Goal: Information Seeking & Learning: Learn about a topic

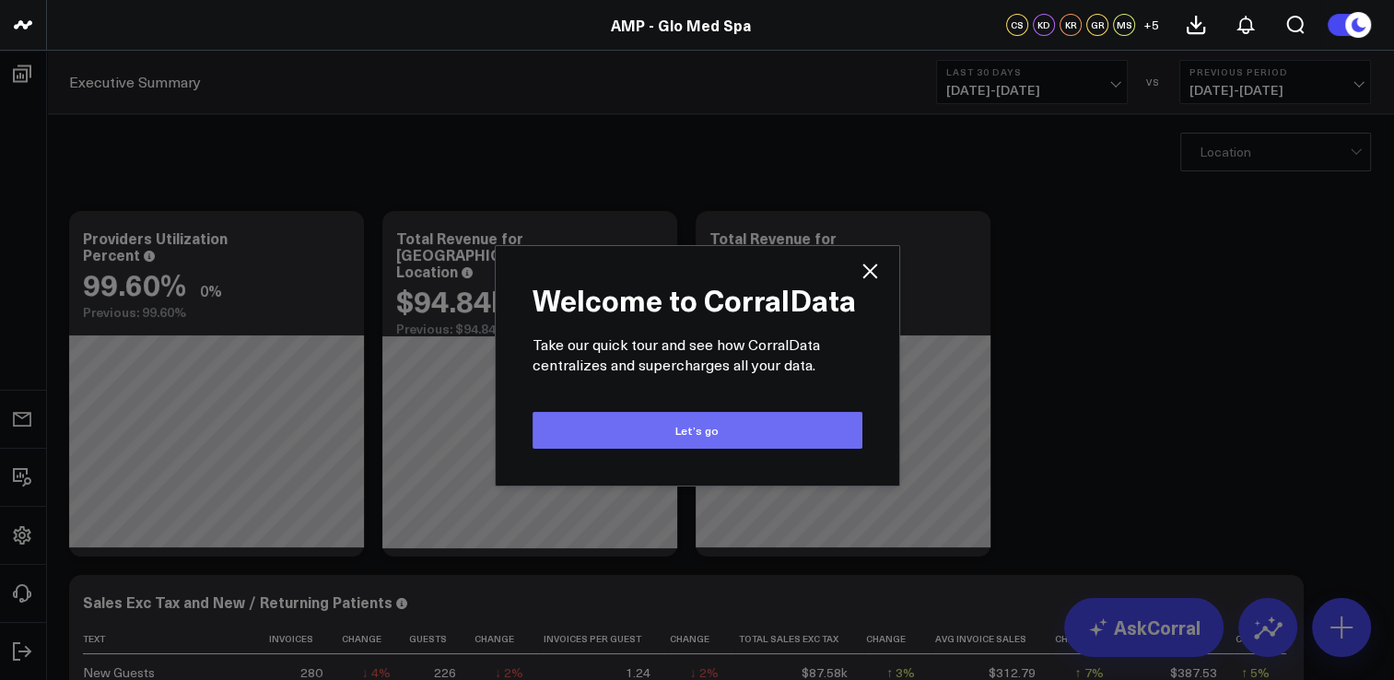
click at [656, 429] on button "Let’s go" at bounding box center [697, 430] width 330 height 37
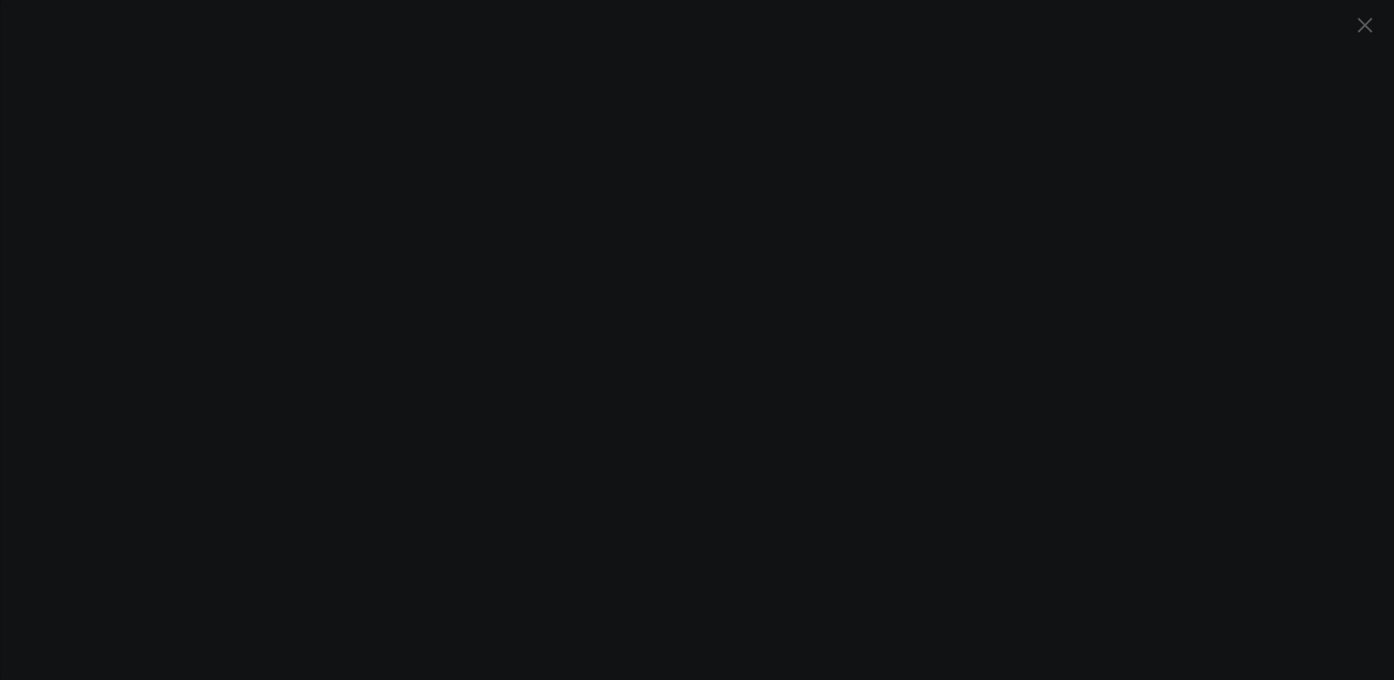
click at [1360, 28] on icon at bounding box center [1364, 25] width 15 height 15
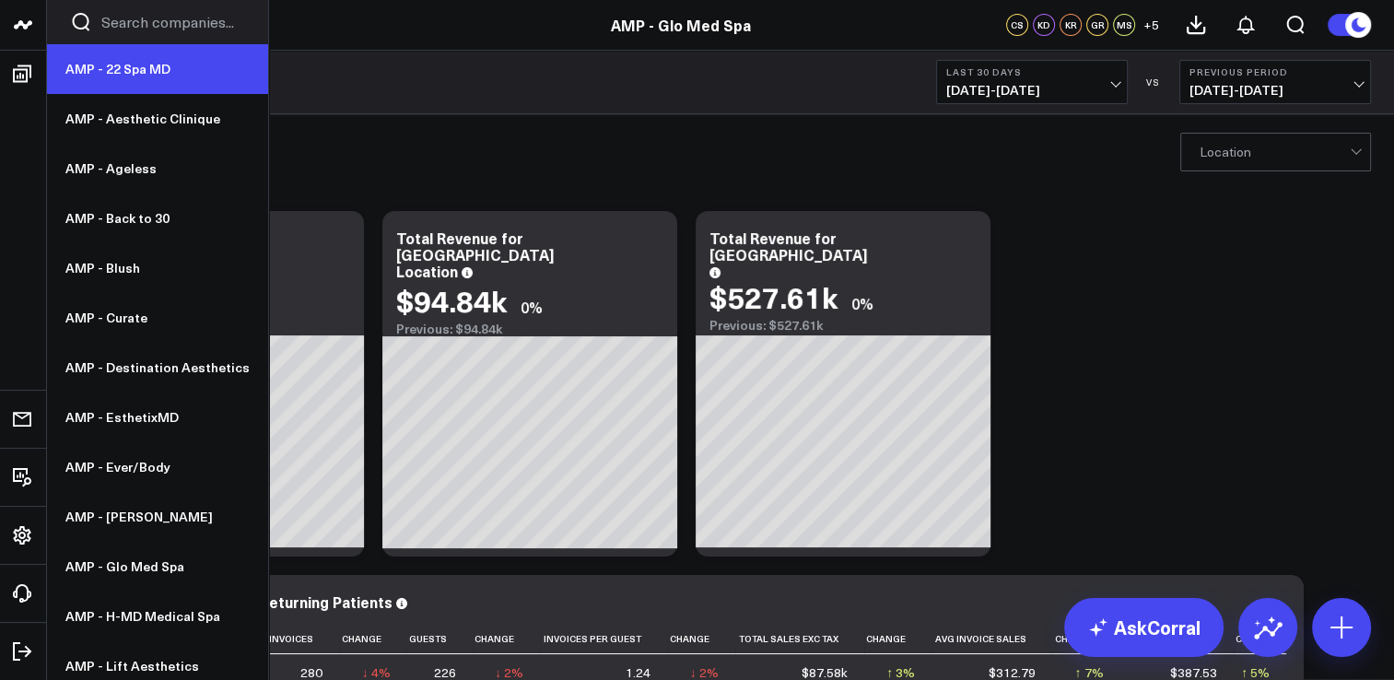
click at [109, 67] on link "AMP - 22 Spa MD" at bounding box center [157, 69] width 221 height 50
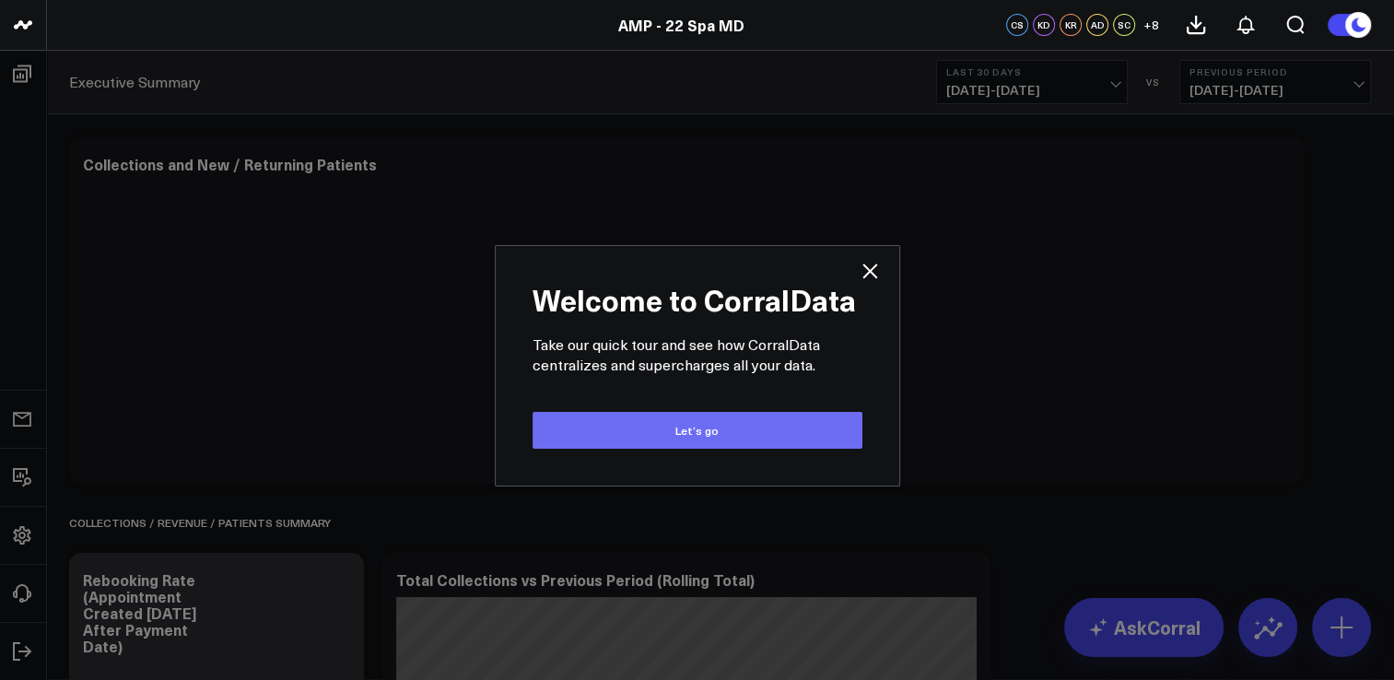
click at [652, 425] on div at bounding box center [686, 325] width 1207 height 278
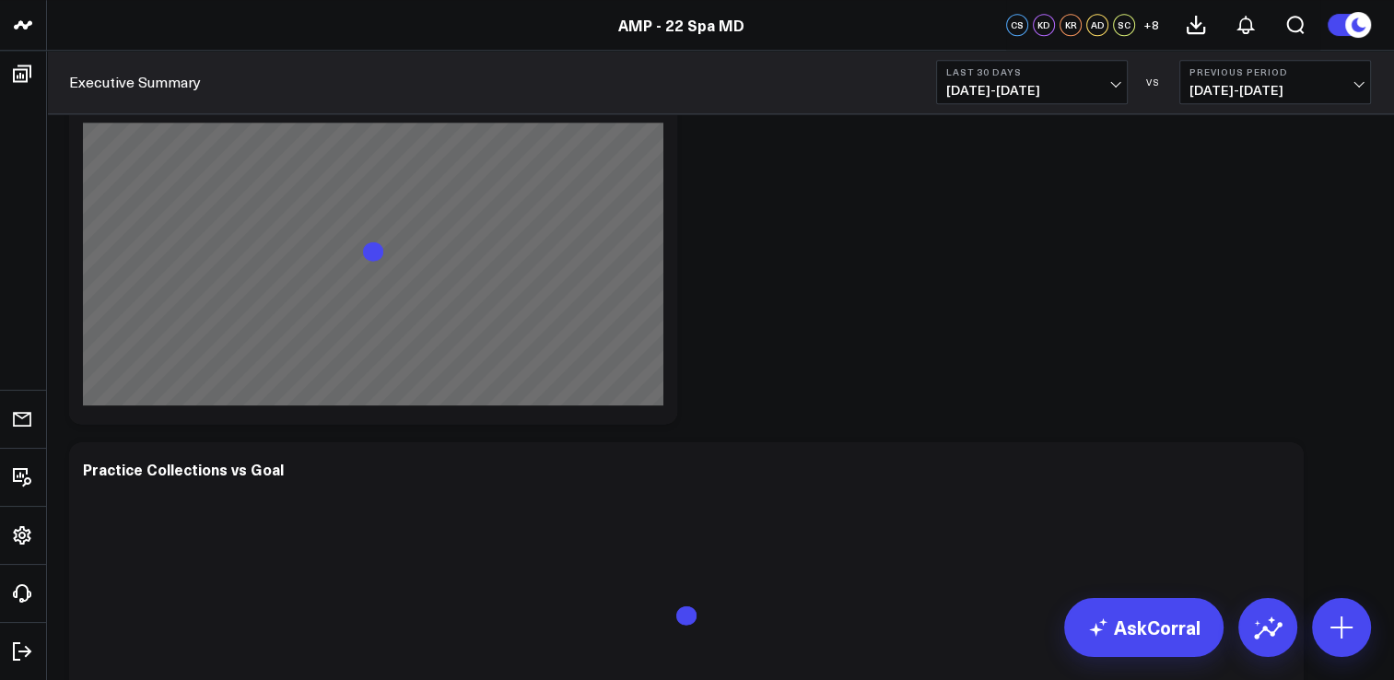
scroll to position [2119, 0]
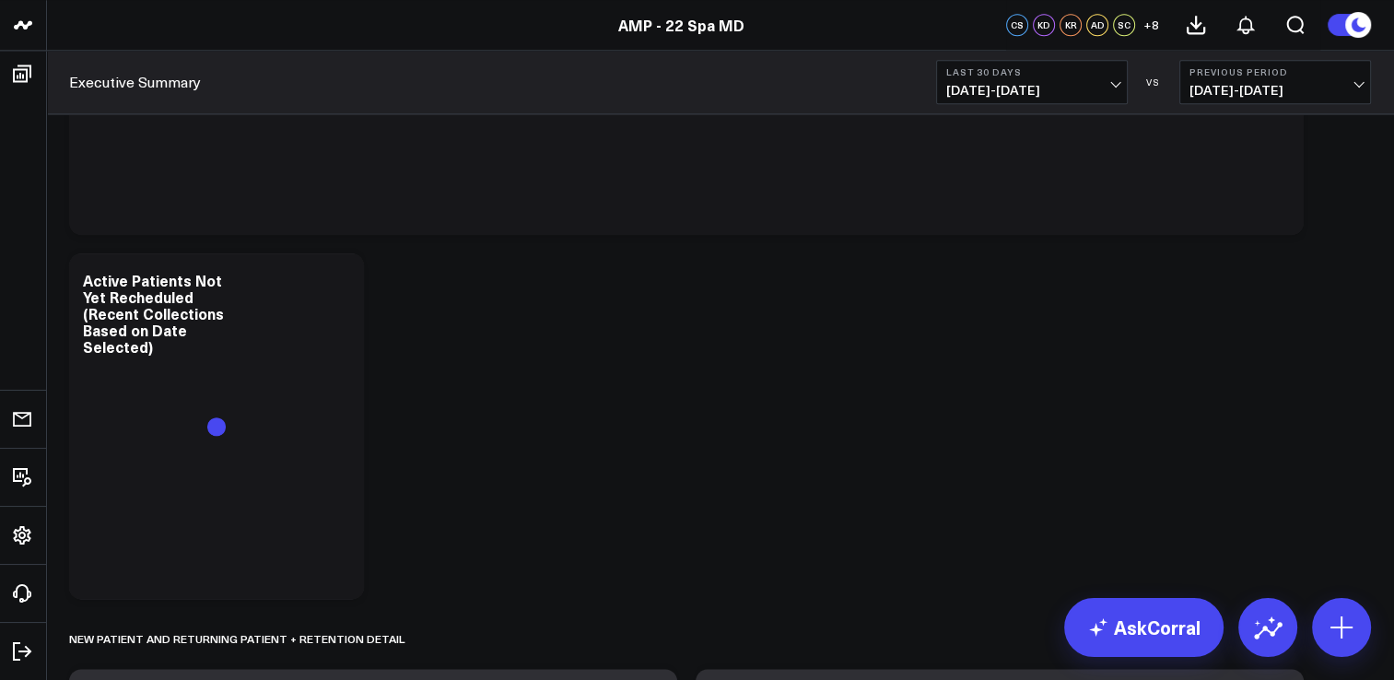
click at [1119, 87] on button "Last 30 Days 07/13/25 - 08/11/25" at bounding box center [1032, 82] width 192 height 44
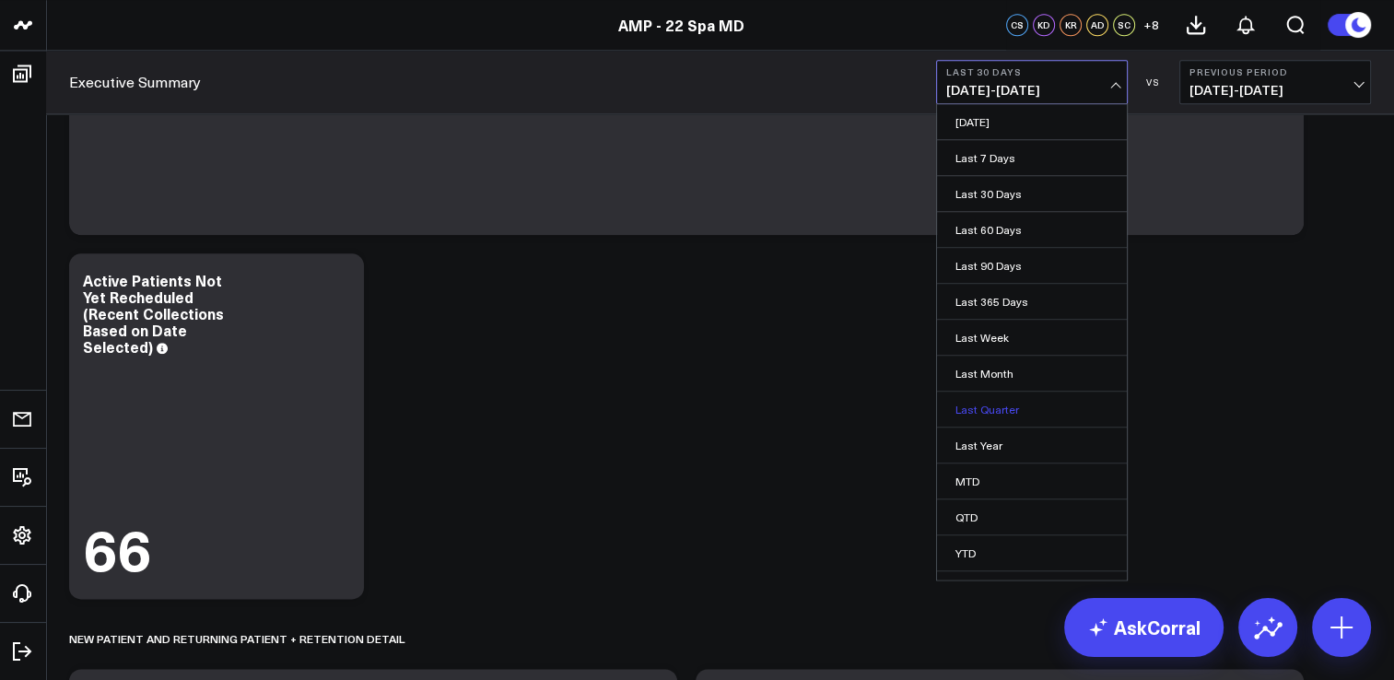
click at [1002, 410] on link "Last Quarter" at bounding box center [1032, 409] width 190 height 35
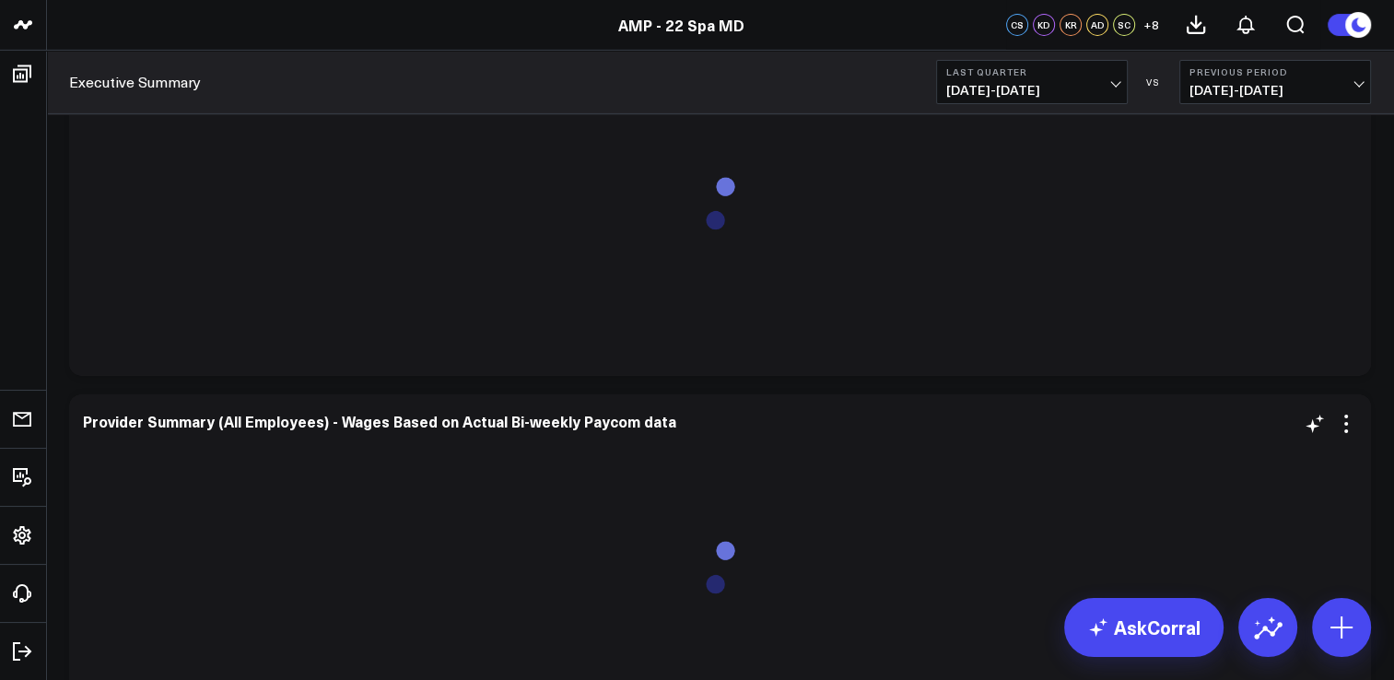
scroll to position [6264, 0]
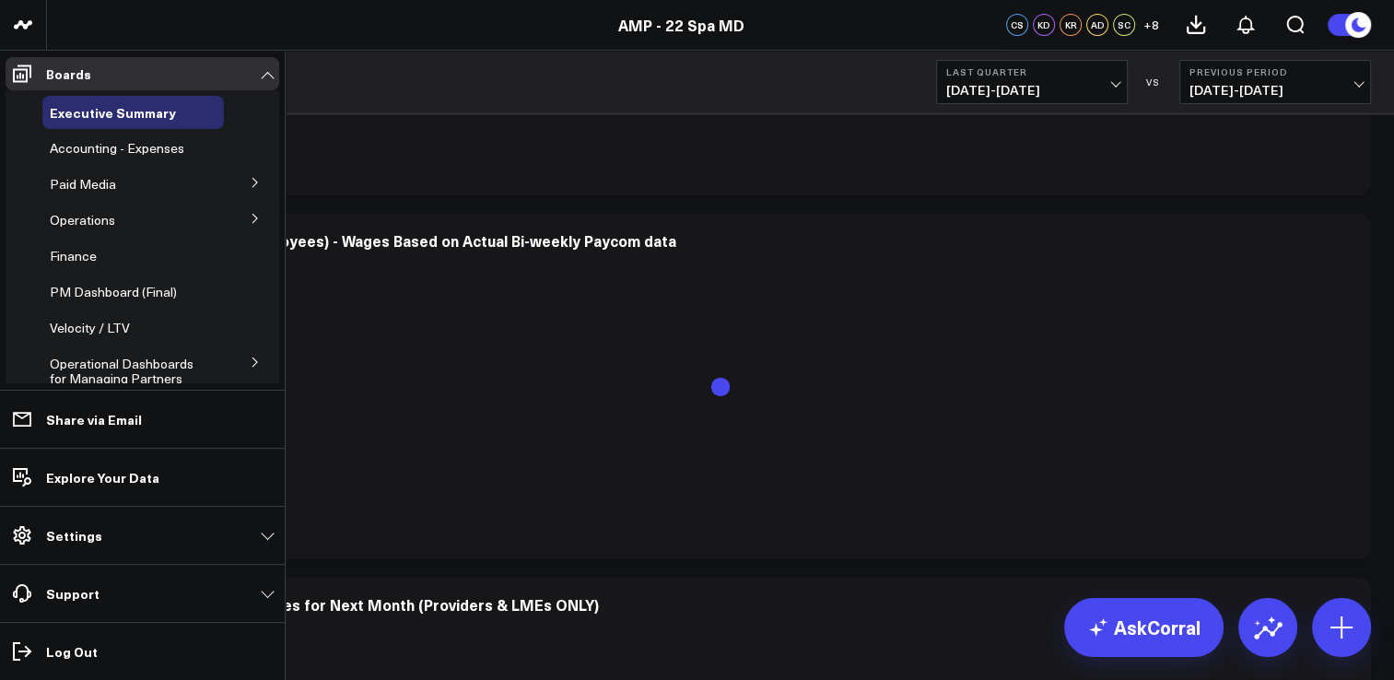
click at [252, 181] on icon at bounding box center [254, 182] width 5 height 9
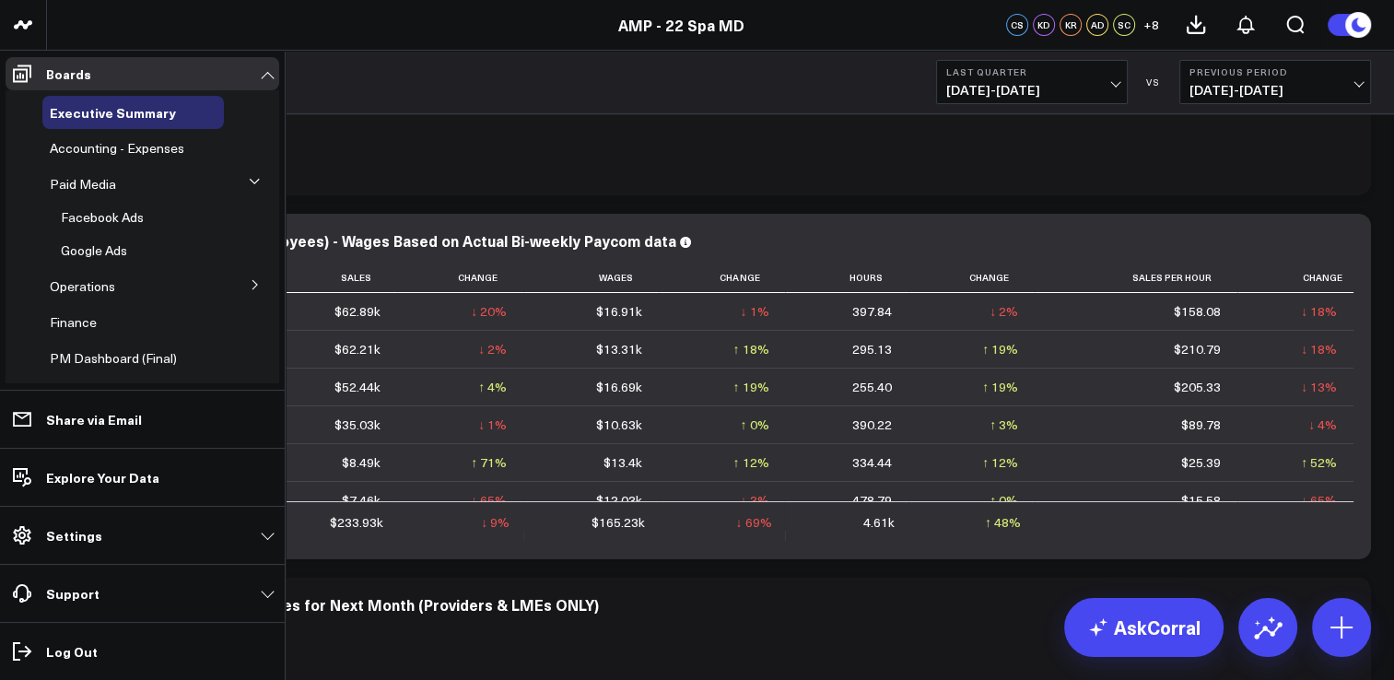
click at [249, 181] on icon at bounding box center [254, 181] width 11 height 11
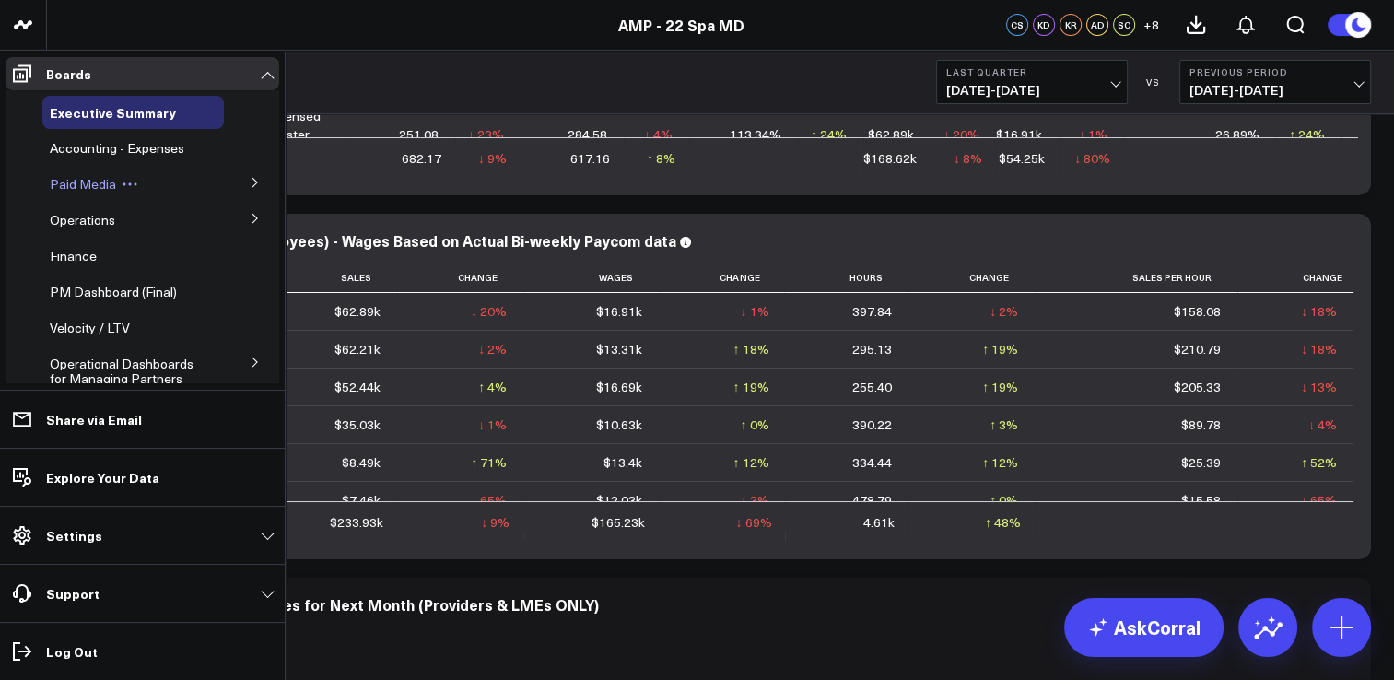
click at [90, 176] on span "Paid Media" at bounding box center [83, 184] width 66 height 18
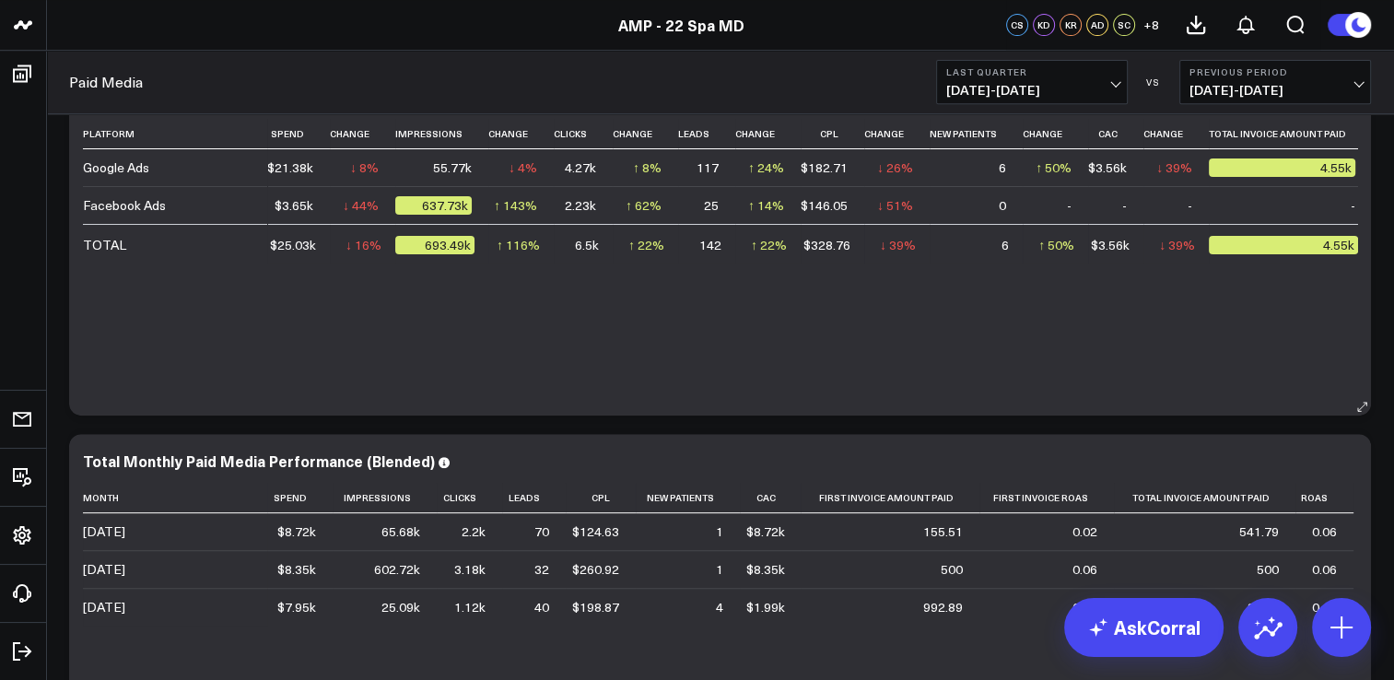
scroll to position [553, 0]
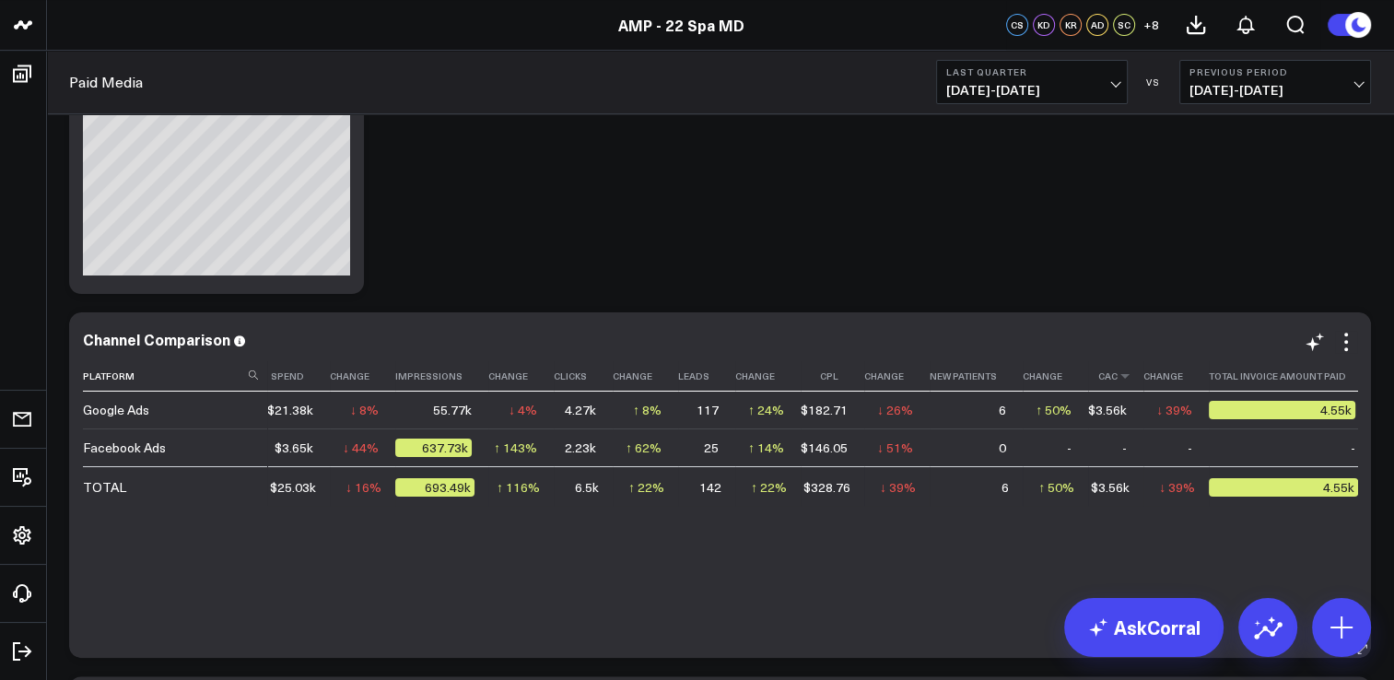
click at [1105, 381] on th "Cac" at bounding box center [1115, 376] width 55 height 30
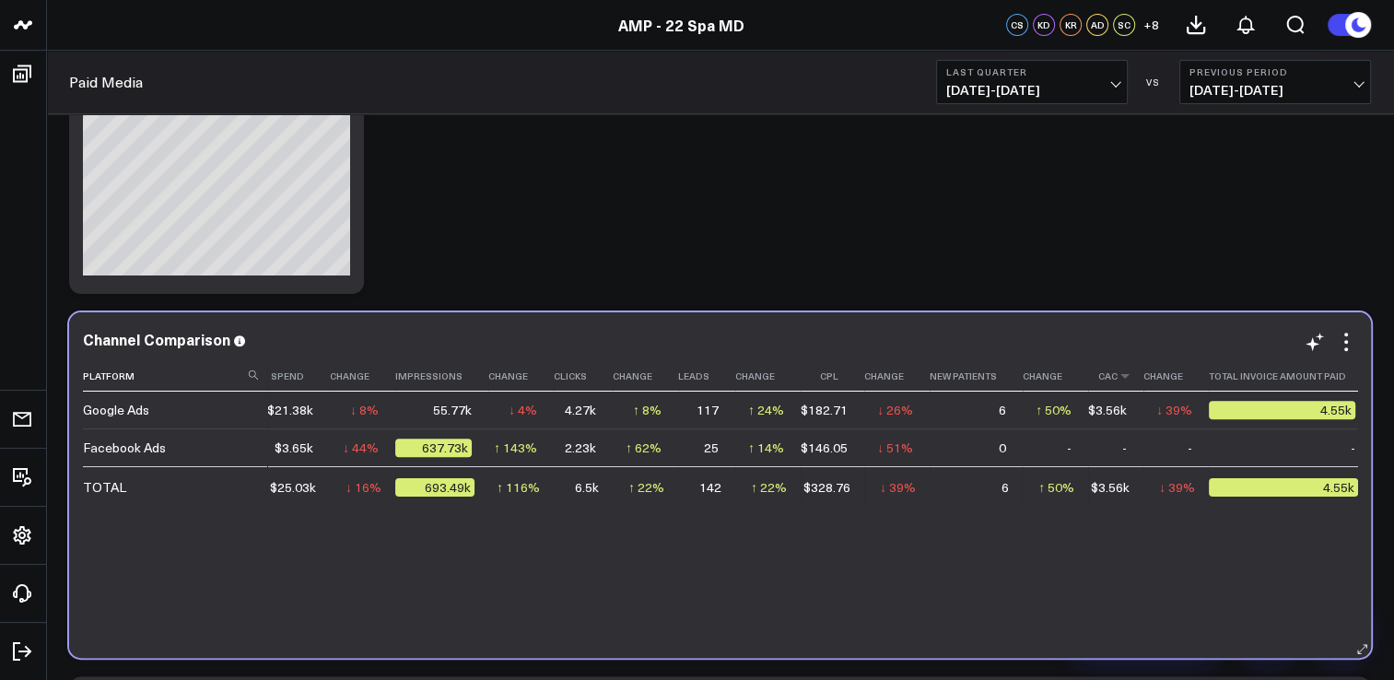
click at [1117, 381] on icon at bounding box center [1124, 375] width 15 height 11
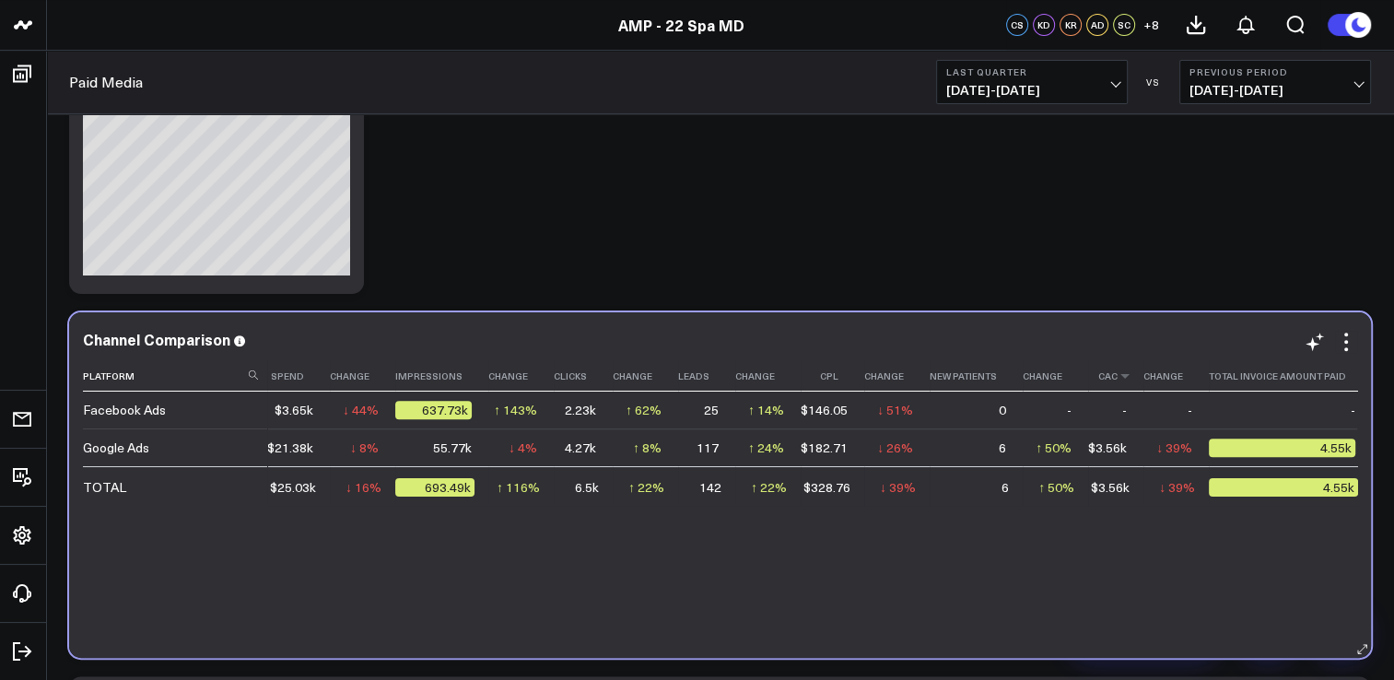
click at [1117, 381] on icon at bounding box center [1124, 375] width 15 height 11
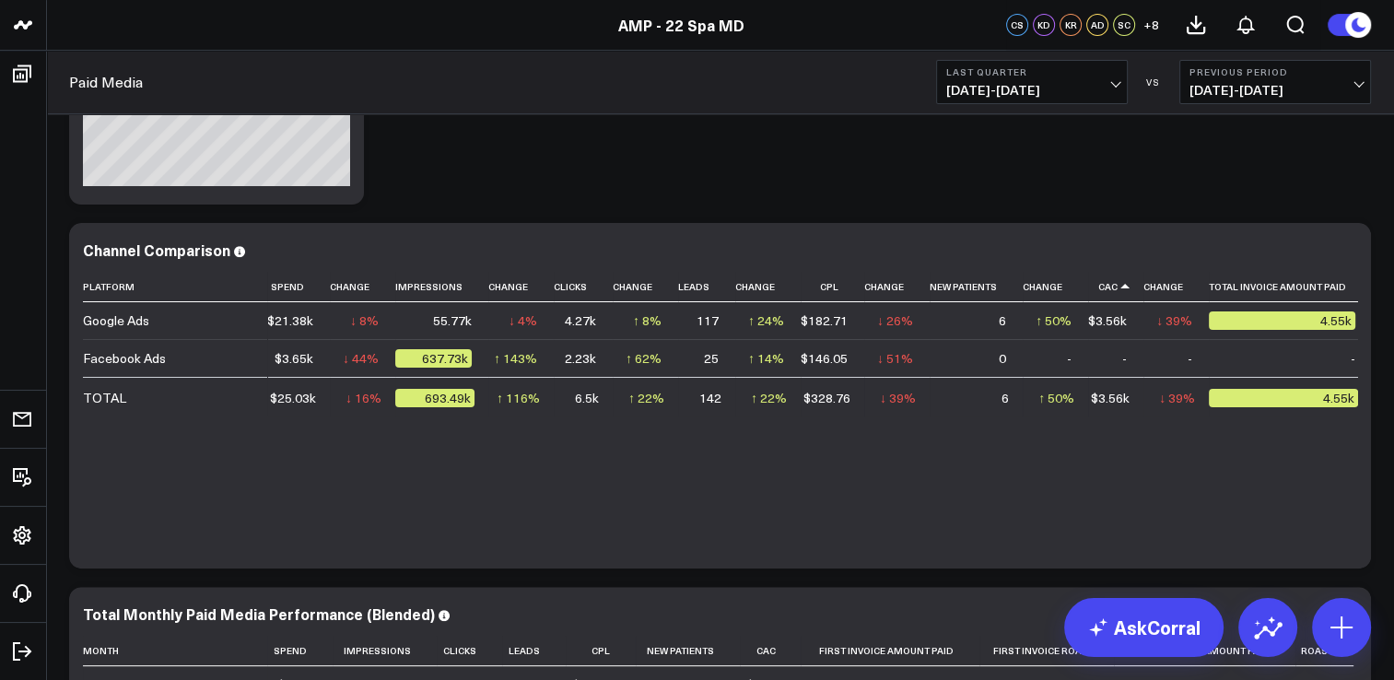
scroll to position [645, 0]
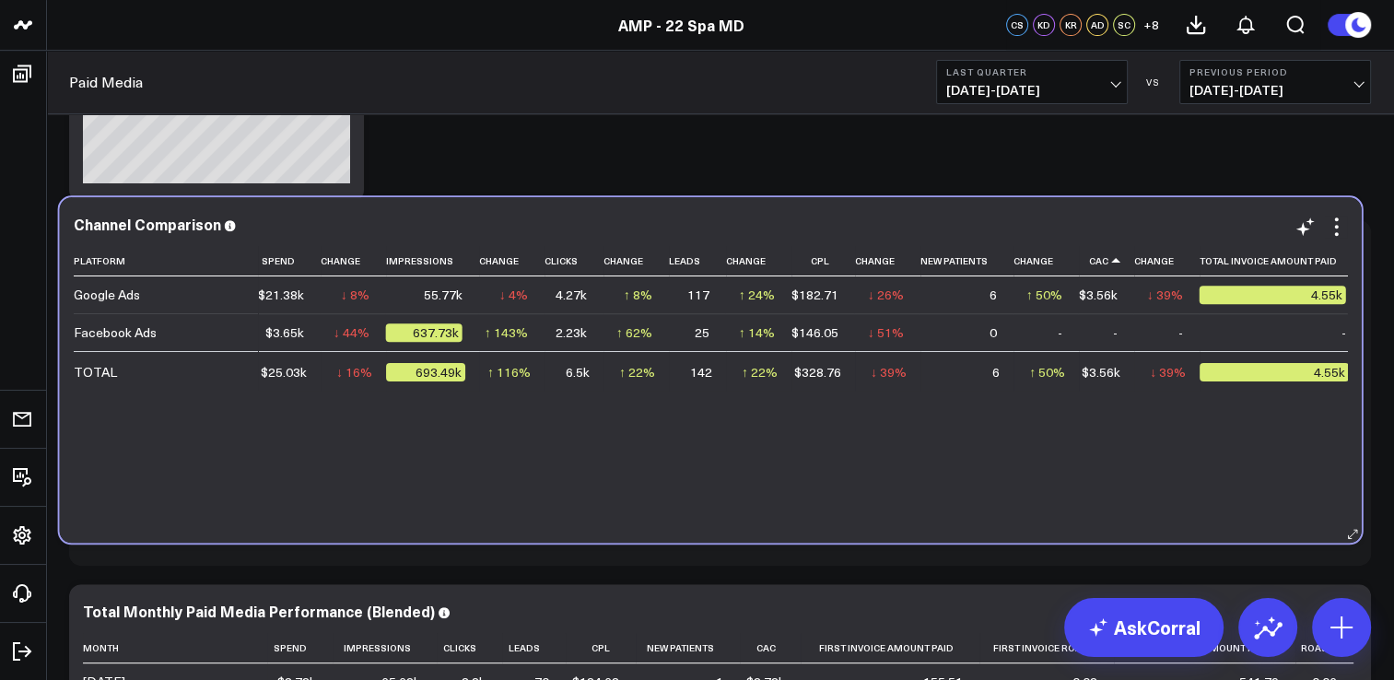
drag, startPoint x: 1301, startPoint y: 460, endPoint x: 1292, endPoint y: 437, distance: 24.8
click at [1292, 437] on div "Platform Spend Change Impressions Change Clicks Change Leads Change Cpl Change …" at bounding box center [711, 385] width 1274 height 278
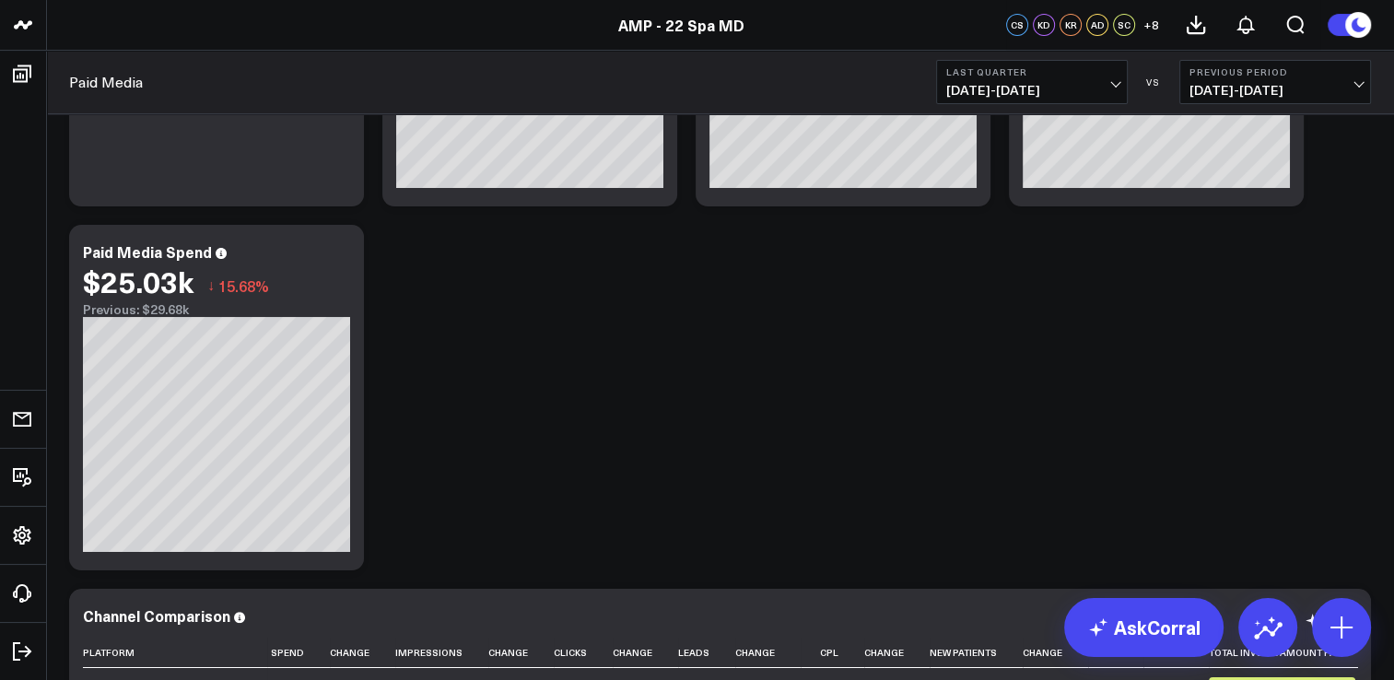
scroll to position [737, 0]
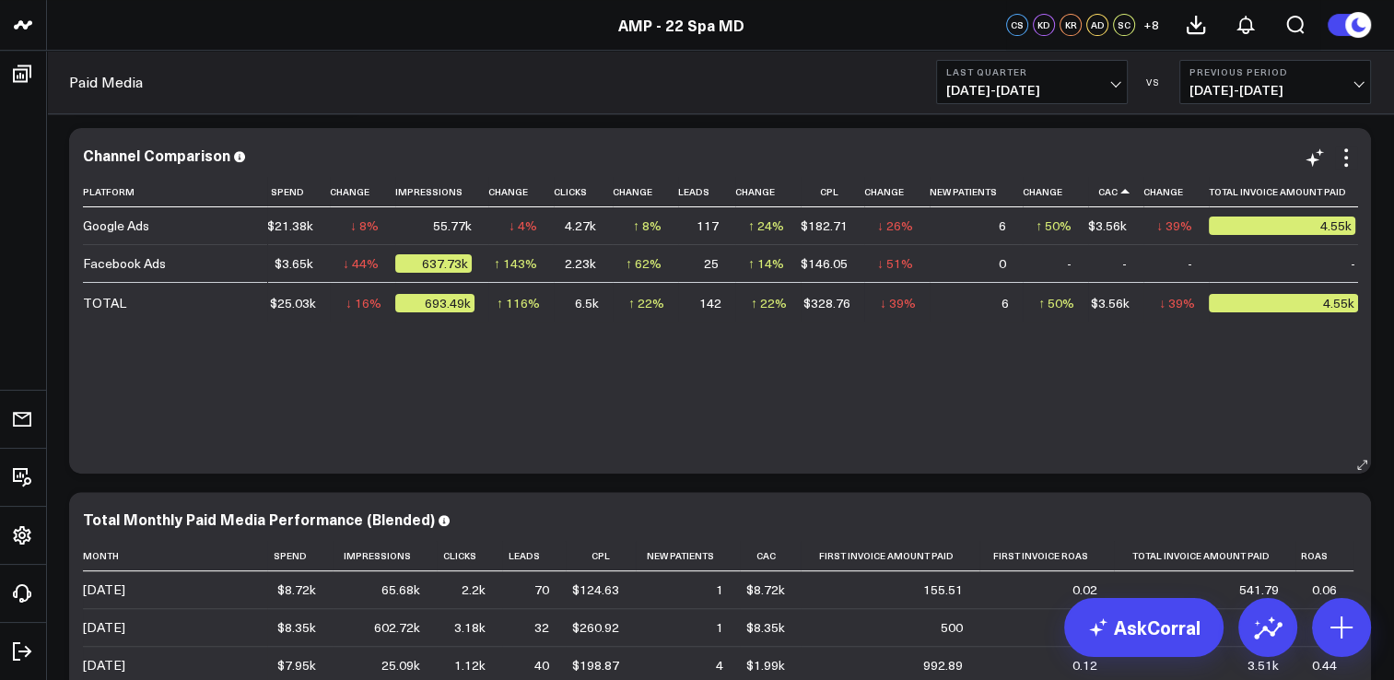
click at [1242, 426] on div "Platform Spend Change Impressions Change Clicks Change Leads Change Cpl Change …" at bounding box center [720, 316] width 1274 height 278
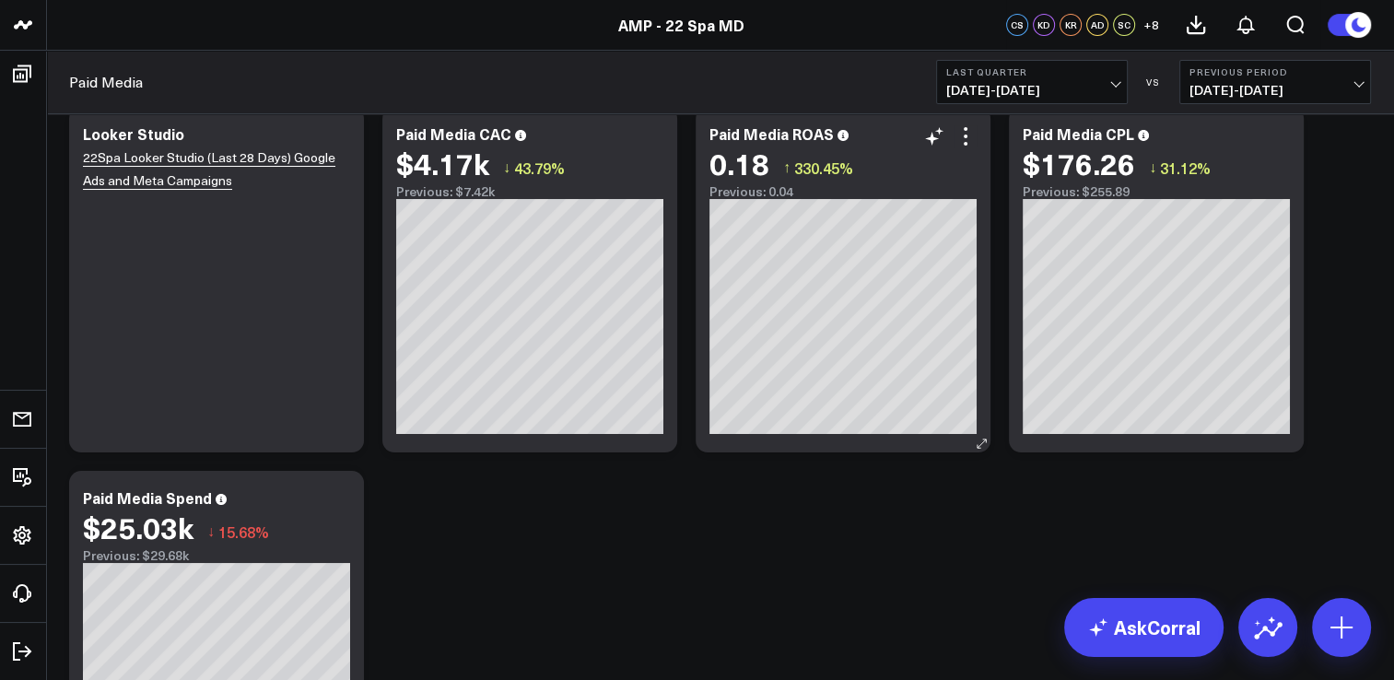
scroll to position [0, 0]
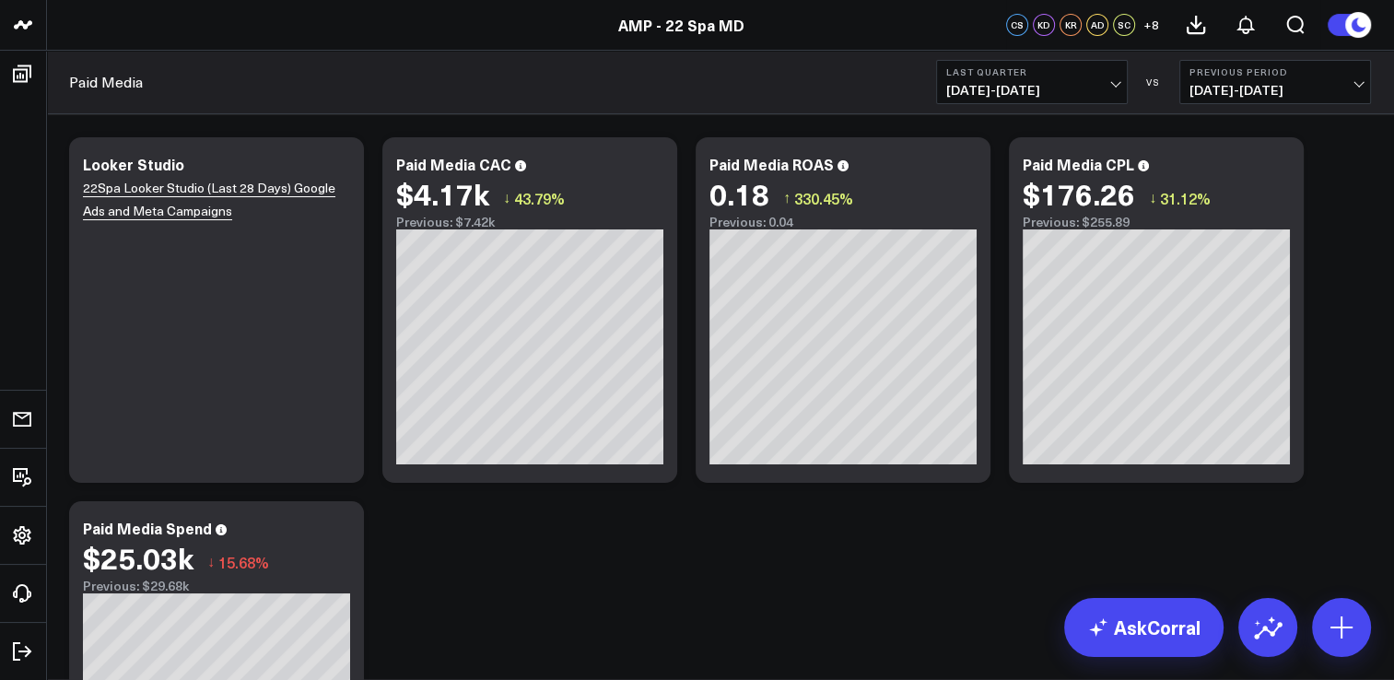
click at [1147, 26] on span "+ 8" at bounding box center [1151, 24] width 16 height 13
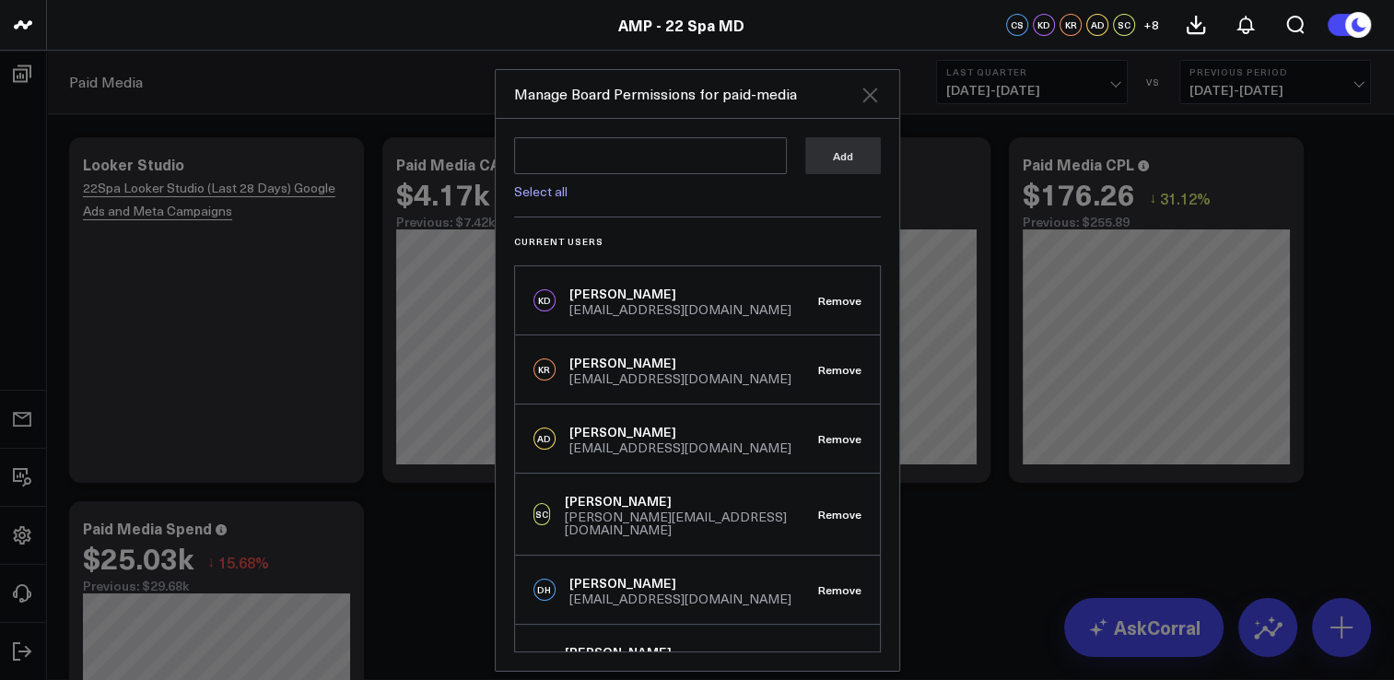
click at [859, 95] on icon at bounding box center [870, 95] width 22 height 22
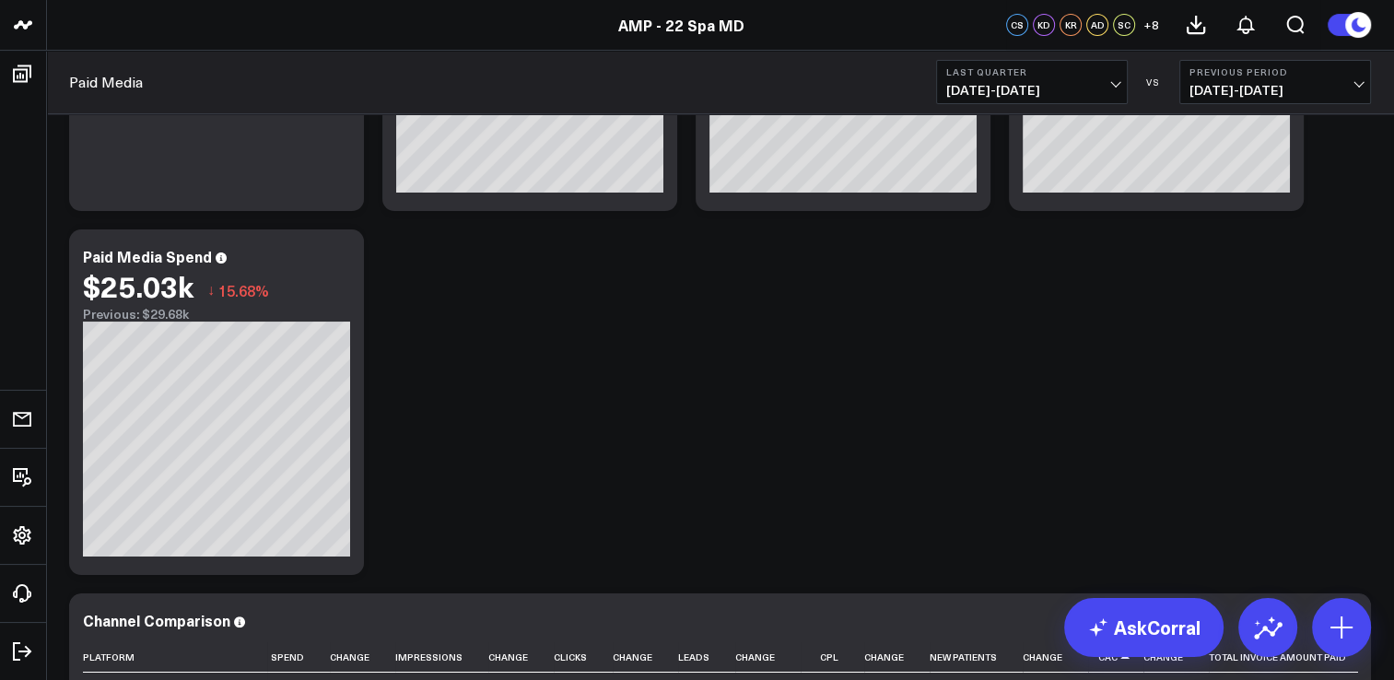
scroll to position [553, 0]
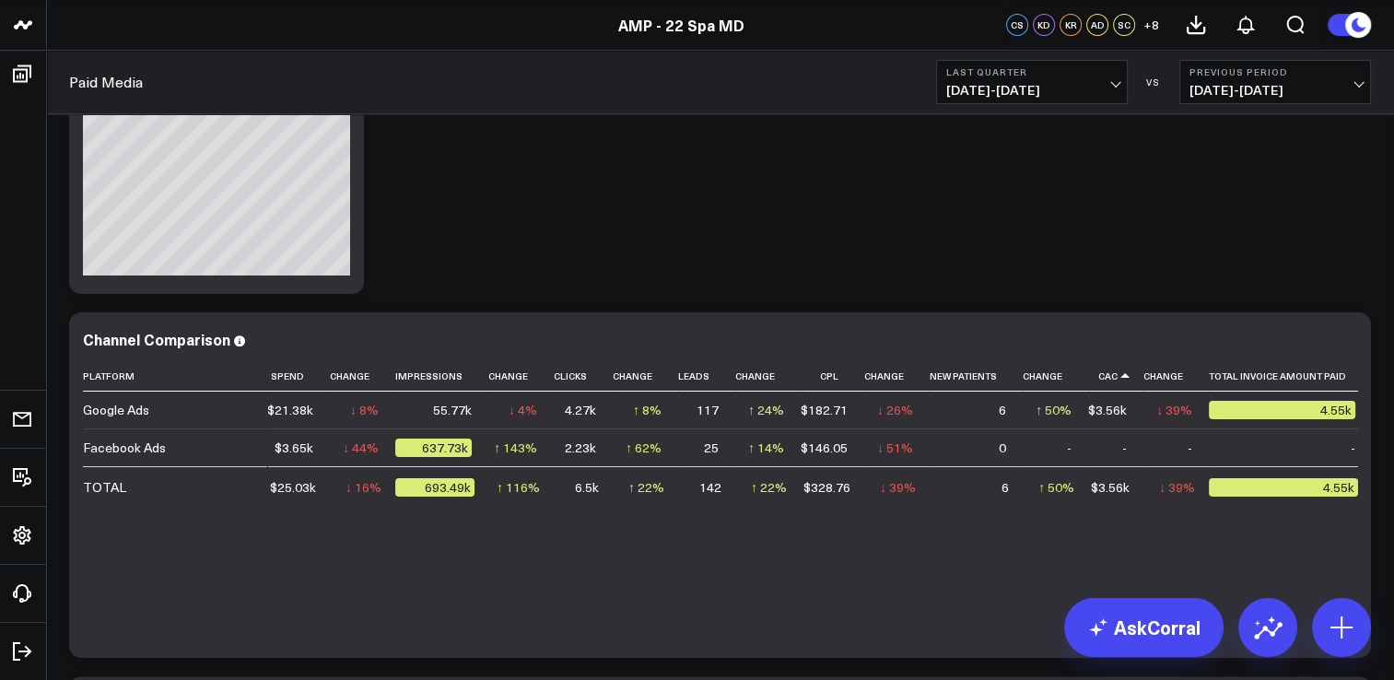
click at [1117, 227] on div "Modify via AI Copy link to widget Ask support Remove Create linked copy Executi…" at bounding box center [720, 303] width 1320 height 1456
click at [1226, 235] on div "Modify via AI Copy link to widget Ask support Remove Create linked copy Executi…" at bounding box center [720, 303] width 1320 height 1456
click at [1210, 235] on div "Modify via AI Copy link to widget Ask support Remove Create linked copy Executi…" at bounding box center [720, 303] width 1320 height 1456
click at [1070, 261] on div "Modify via AI Copy link to widget Ask support Remove Create linked copy Executi…" at bounding box center [720, 303] width 1320 height 1456
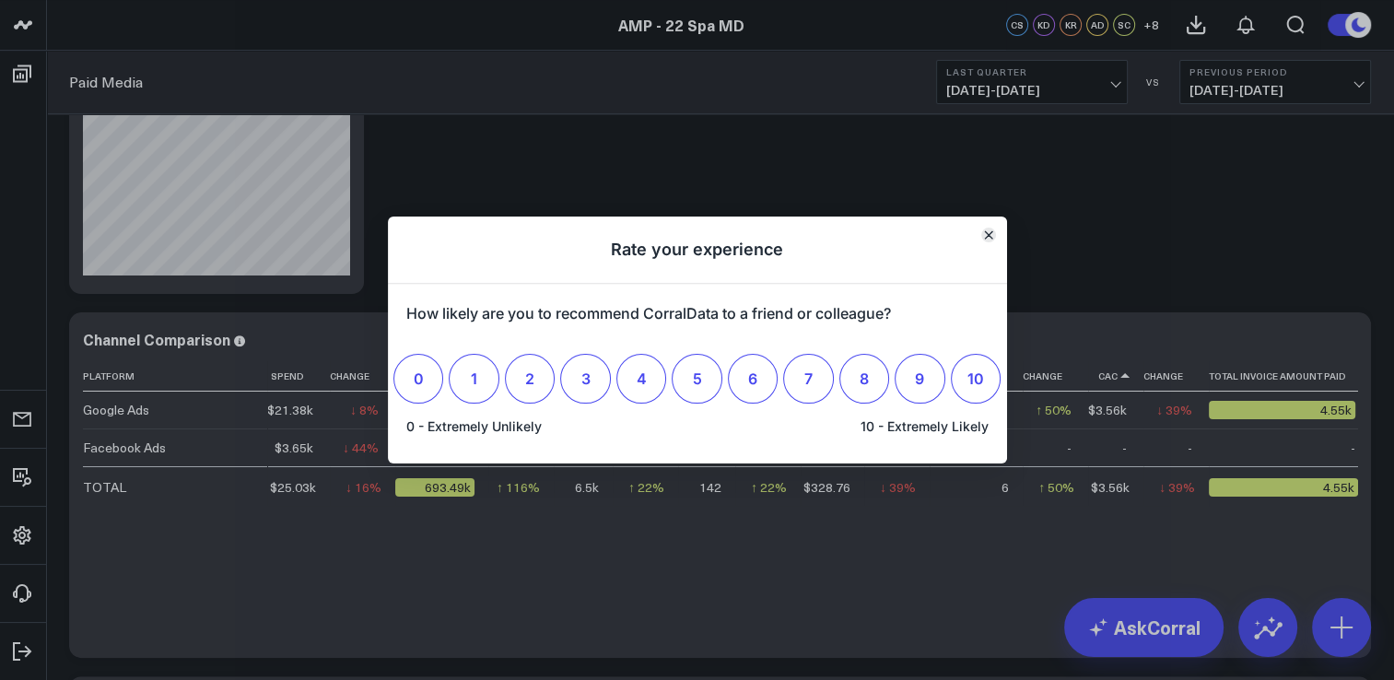
click at [984, 237] on icon "Close" at bounding box center [988, 234] width 9 height 9
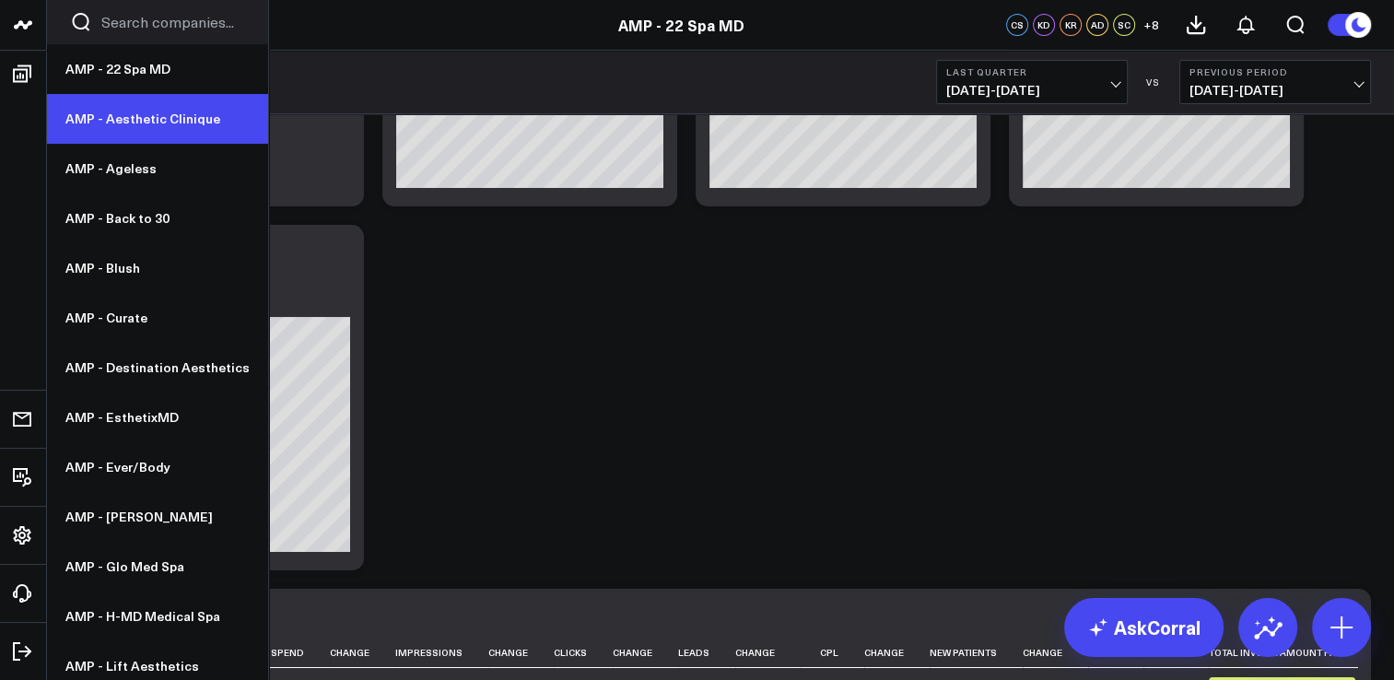
click at [145, 129] on link "AMP - Aesthetic Clinique" at bounding box center [157, 119] width 221 height 50
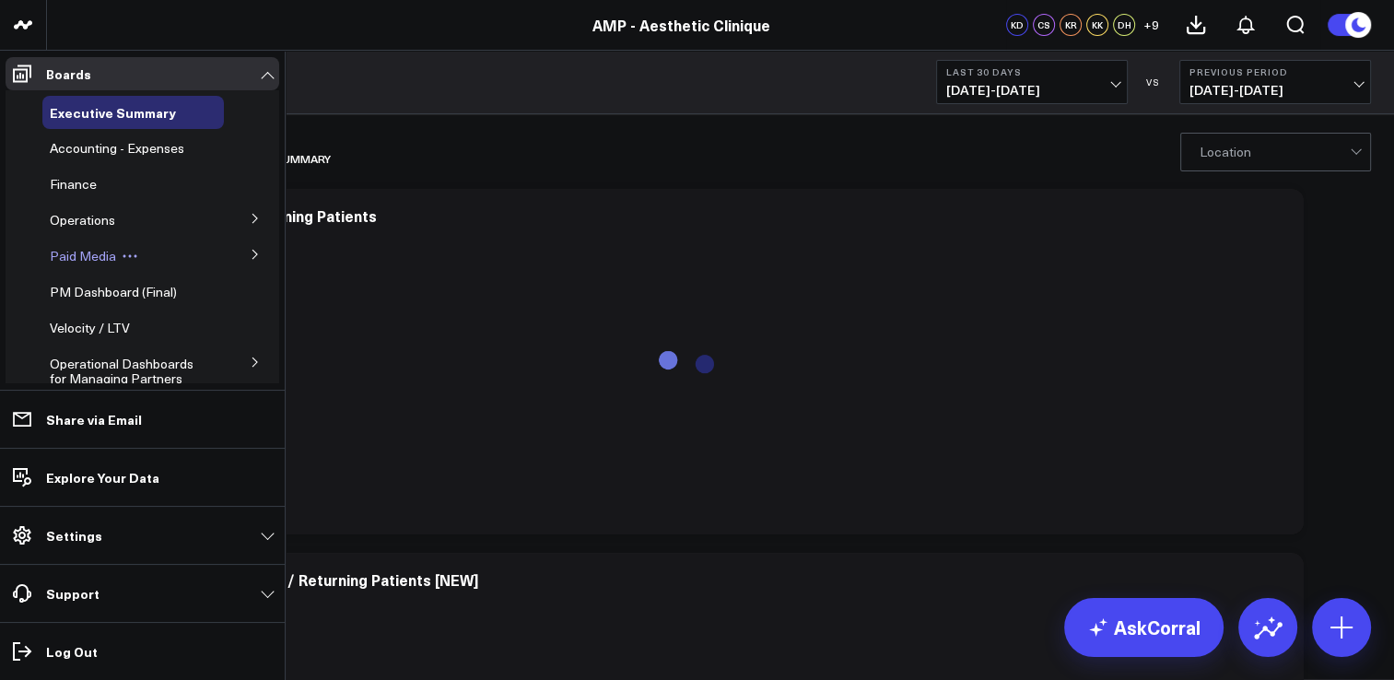
click at [71, 263] on span "Paid Media" at bounding box center [83, 256] width 66 height 18
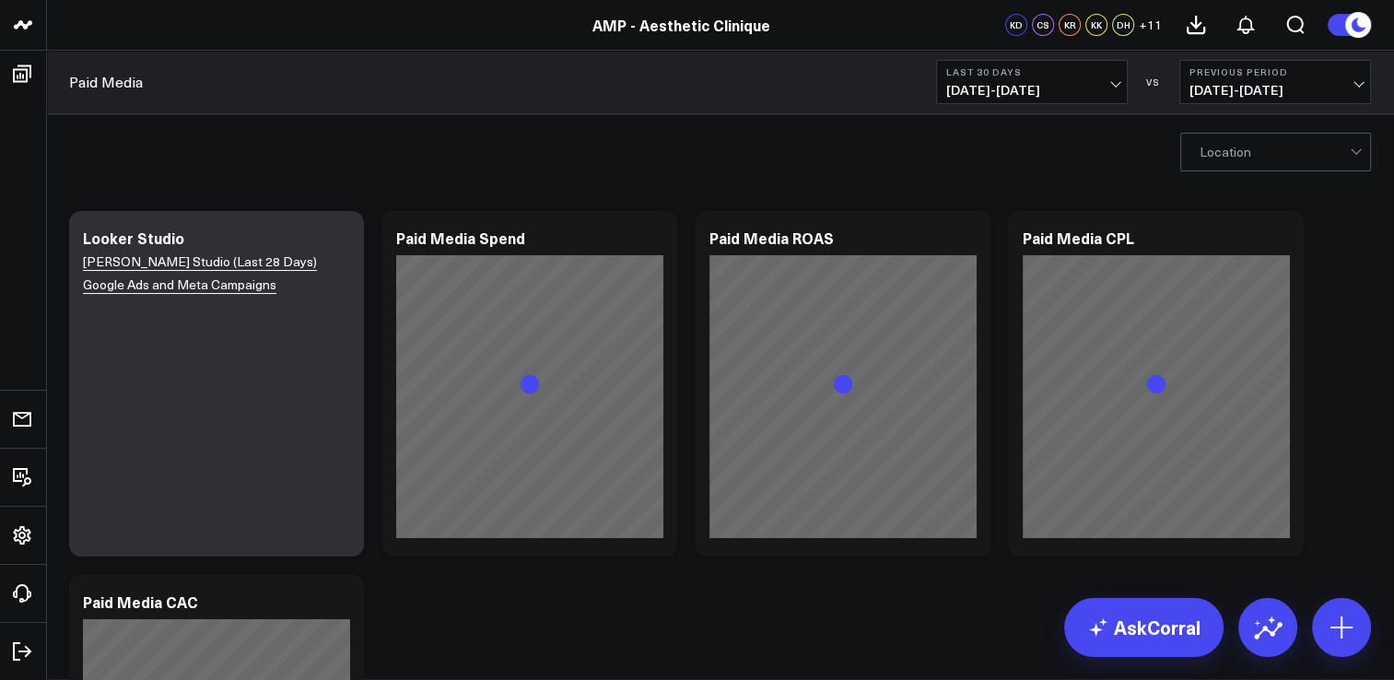
click at [1105, 86] on span "07/13/25 - 08/11/25" at bounding box center [1031, 90] width 171 height 15
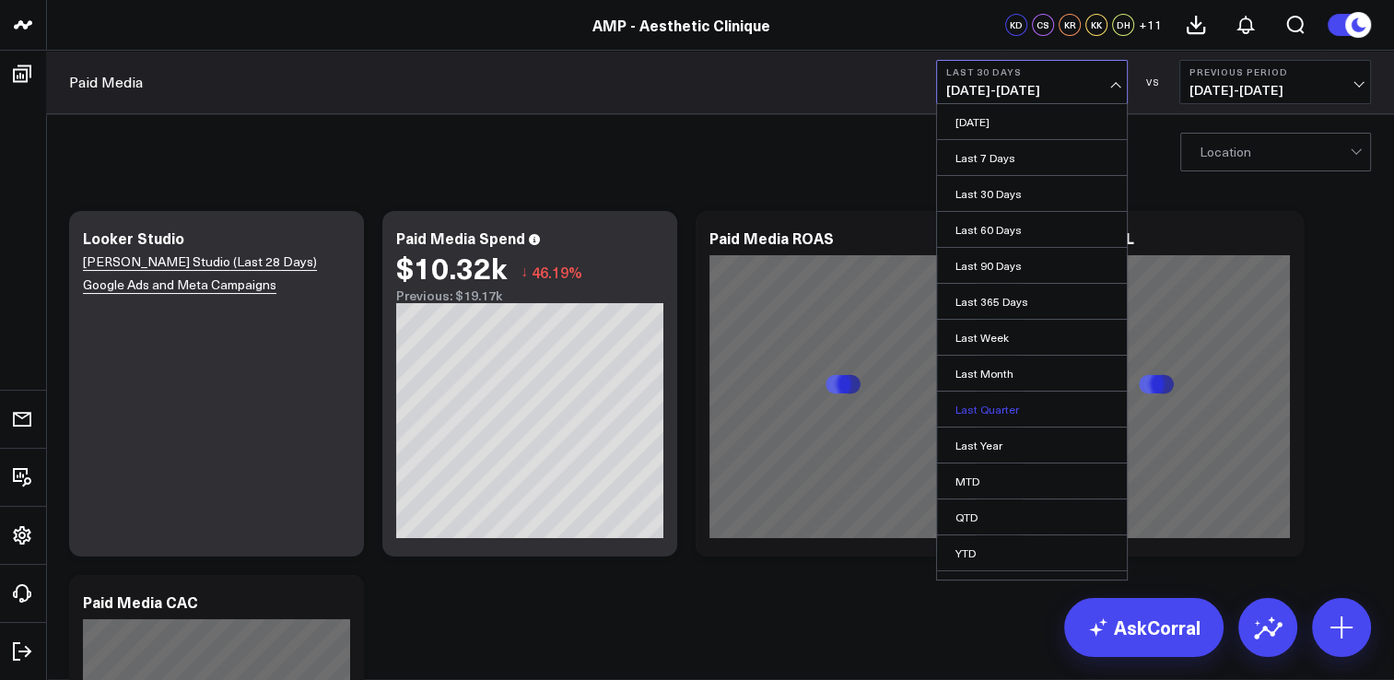
click at [1019, 403] on link "Last Quarter" at bounding box center [1032, 409] width 190 height 35
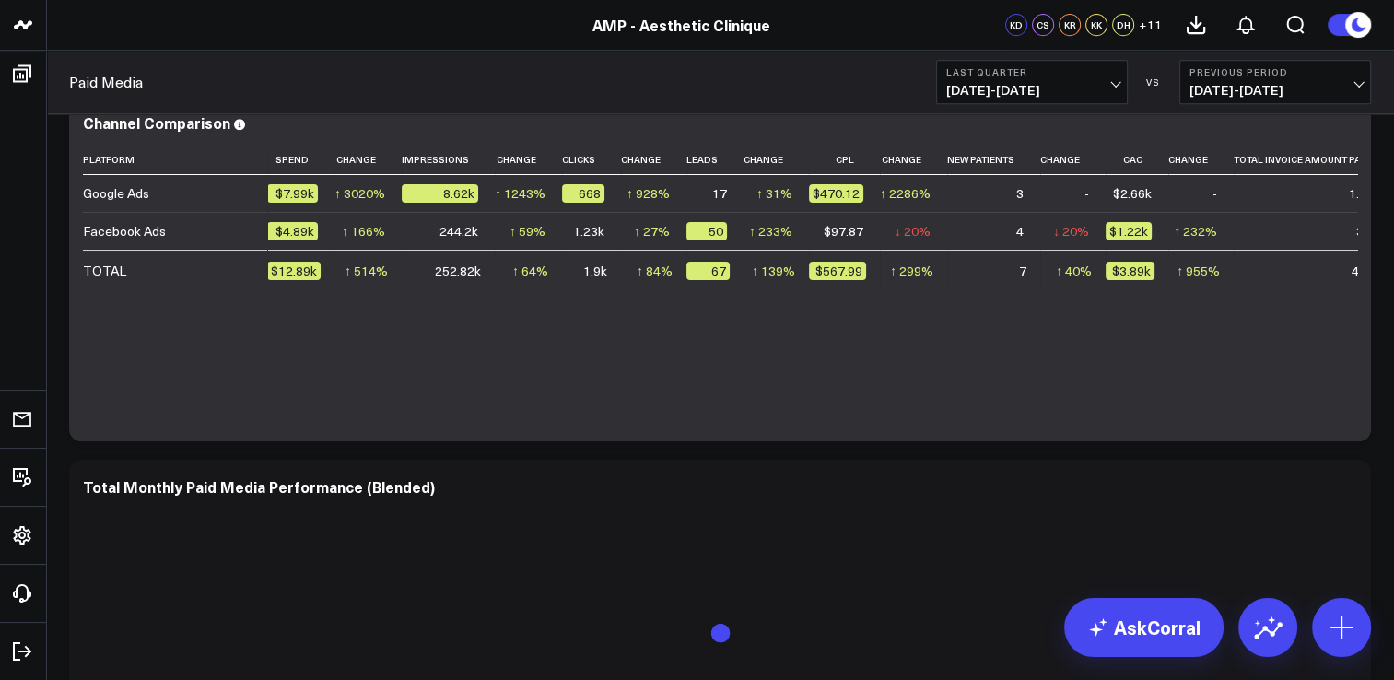
scroll to position [811, 0]
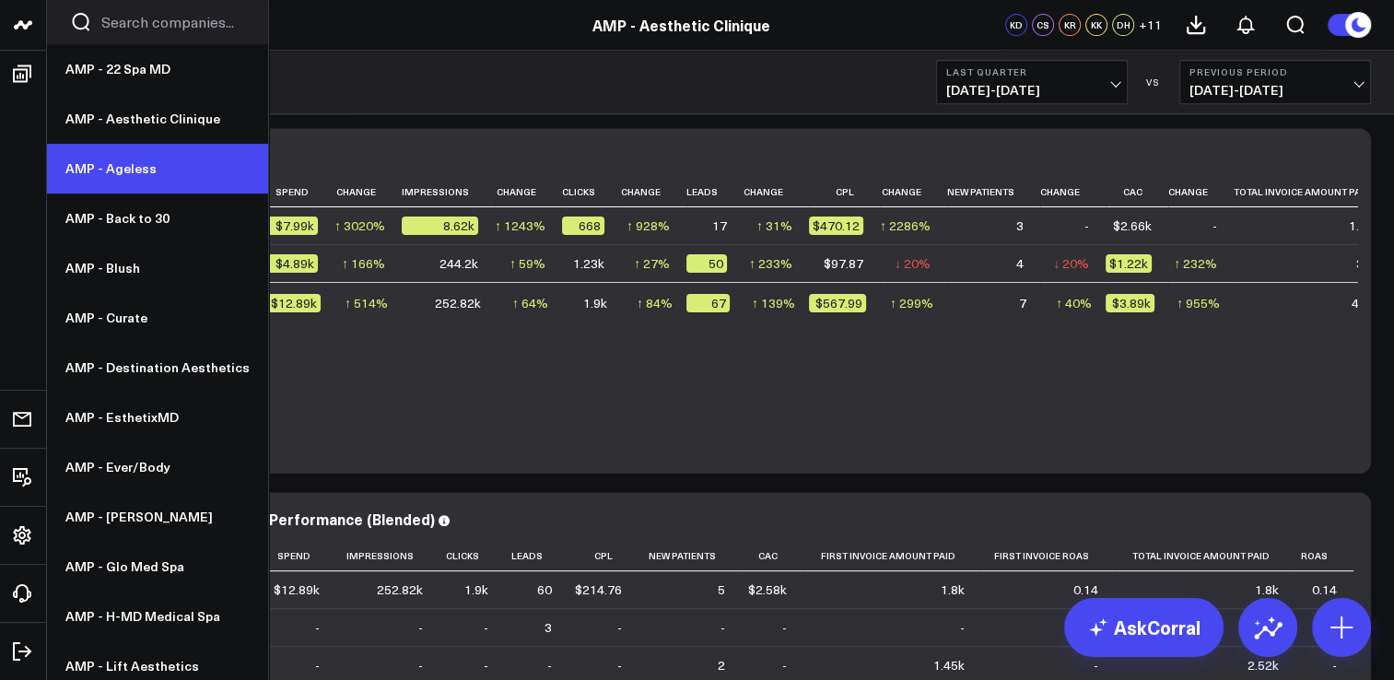
click at [153, 168] on link "AMP - Ageless" at bounding box center [157, 169] width 221 height 50
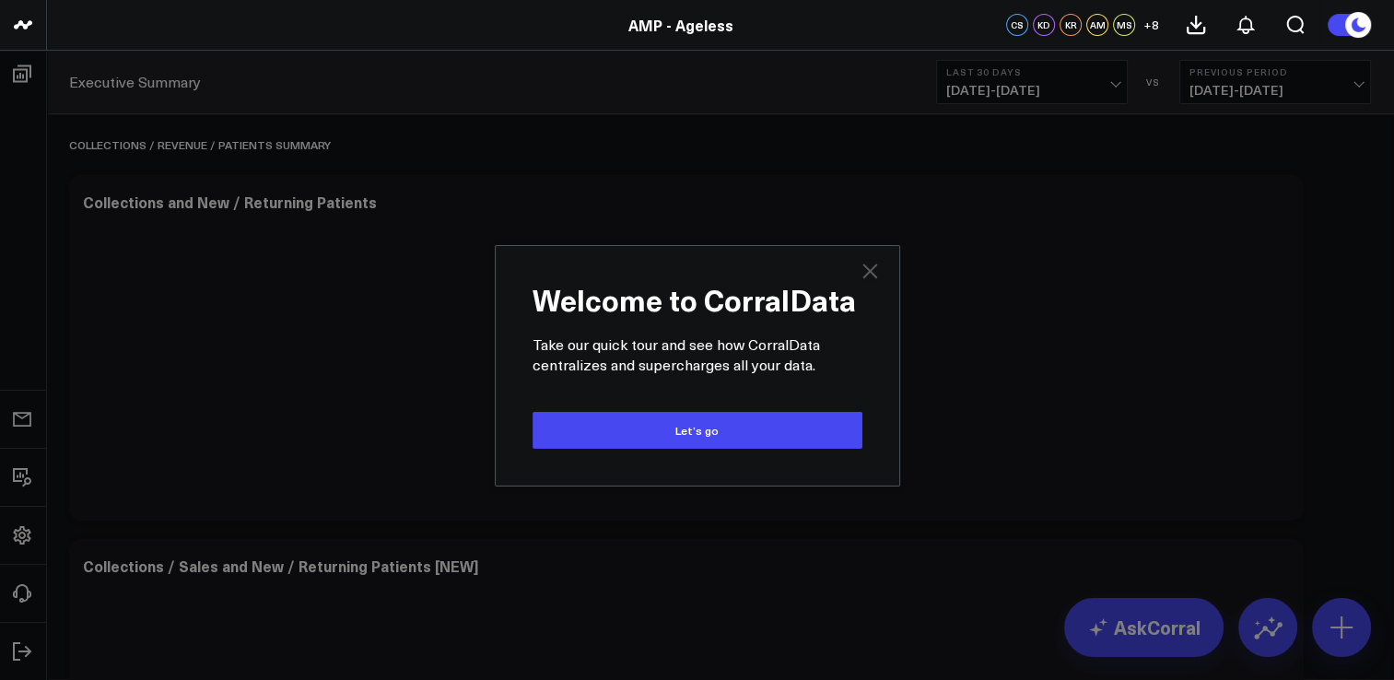
click at [873, 263] on icon at bounding box center [870, 271] width 22 height 22
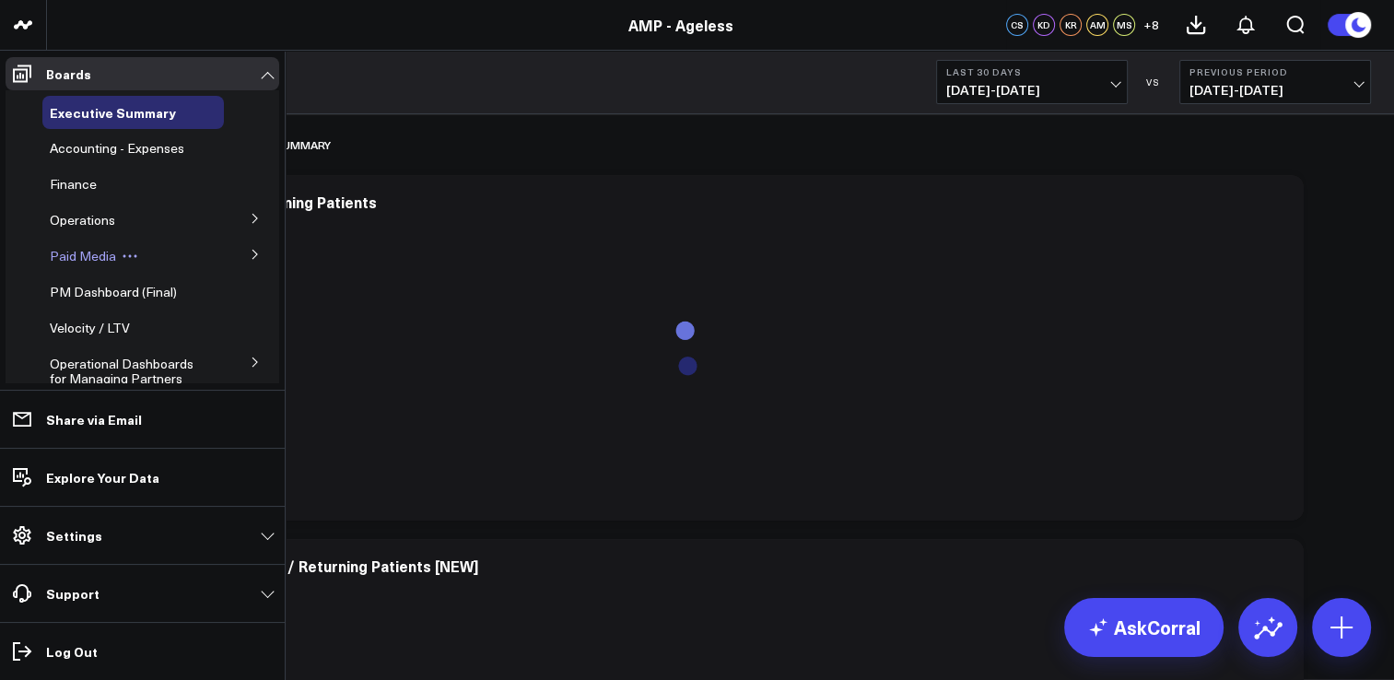
click at [87, 260] on span "Paid Media" at bounding box center [83, 256] width 66 height 18
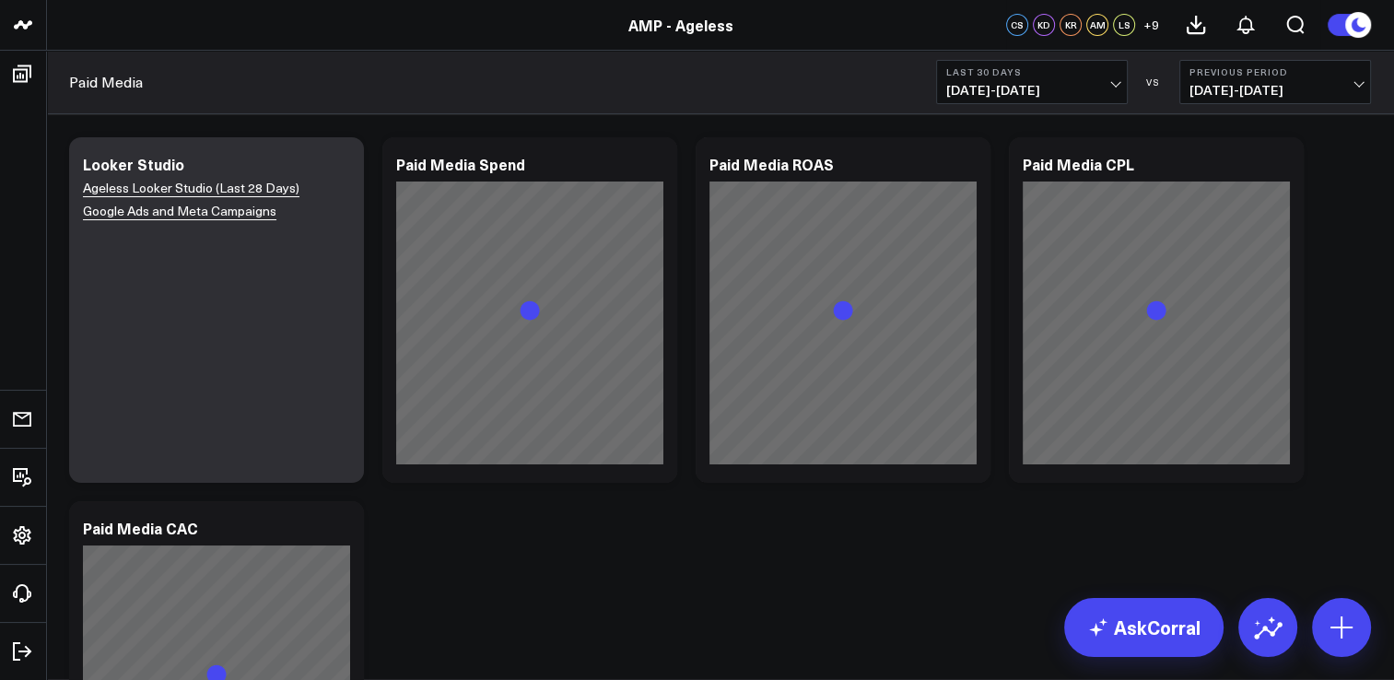
click at [1072, 89] on span "07/13/25 - 08/11/25" at bounding box center [1031, 90] width 171 height 15
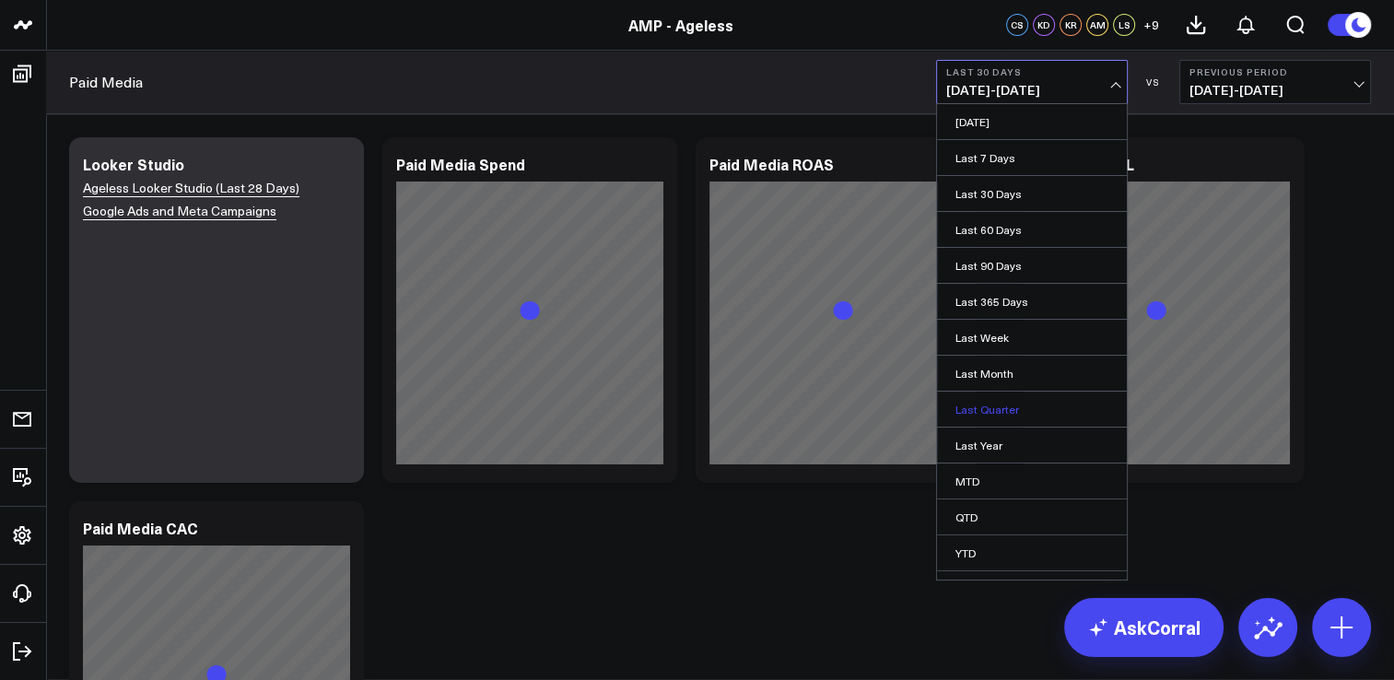
click at [973, 415] on link "Last Quarter" at bounding box center [1032, 409] width 190 height 35
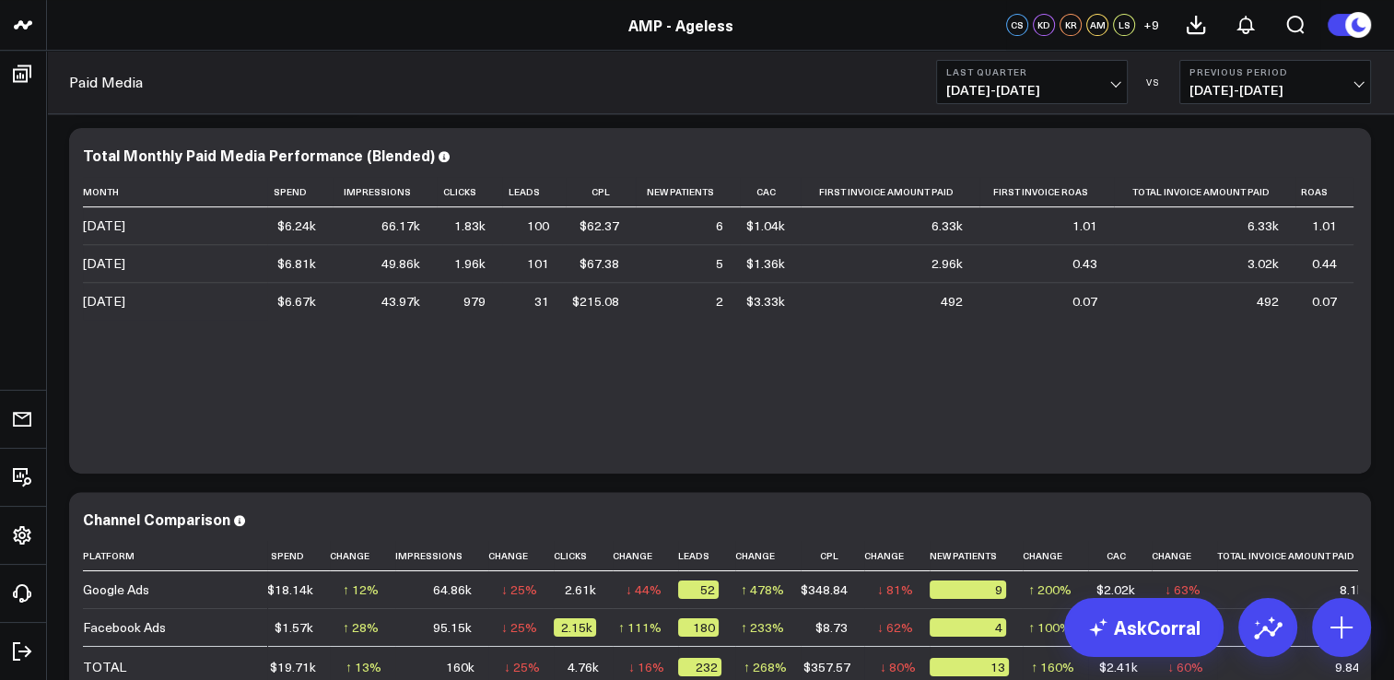
scroll to position [1013, 0]
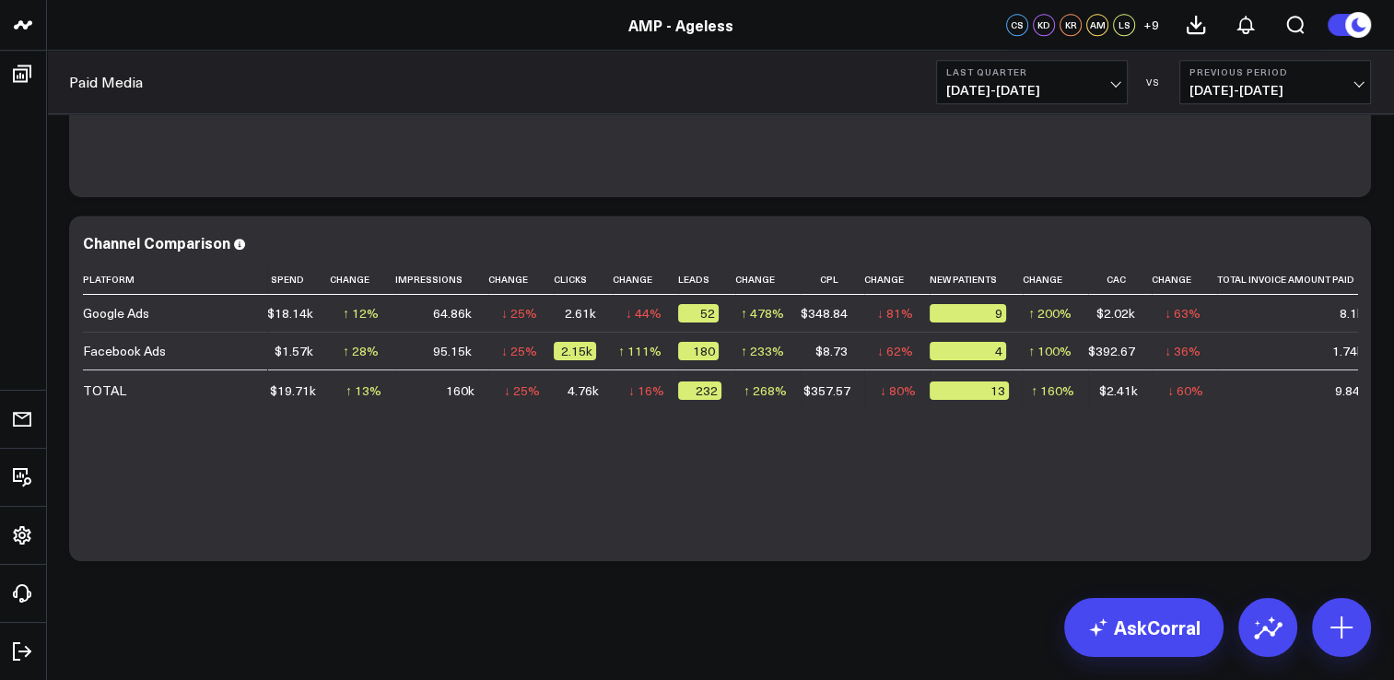
drag, startPoint x: 759, startPoint y: 451, endPoint x: 578, endPoint y: 566, distance: 214.4
click at [1331, 68] on b "Previous Period" at bounding box center [1274, 71] width 171 height 11
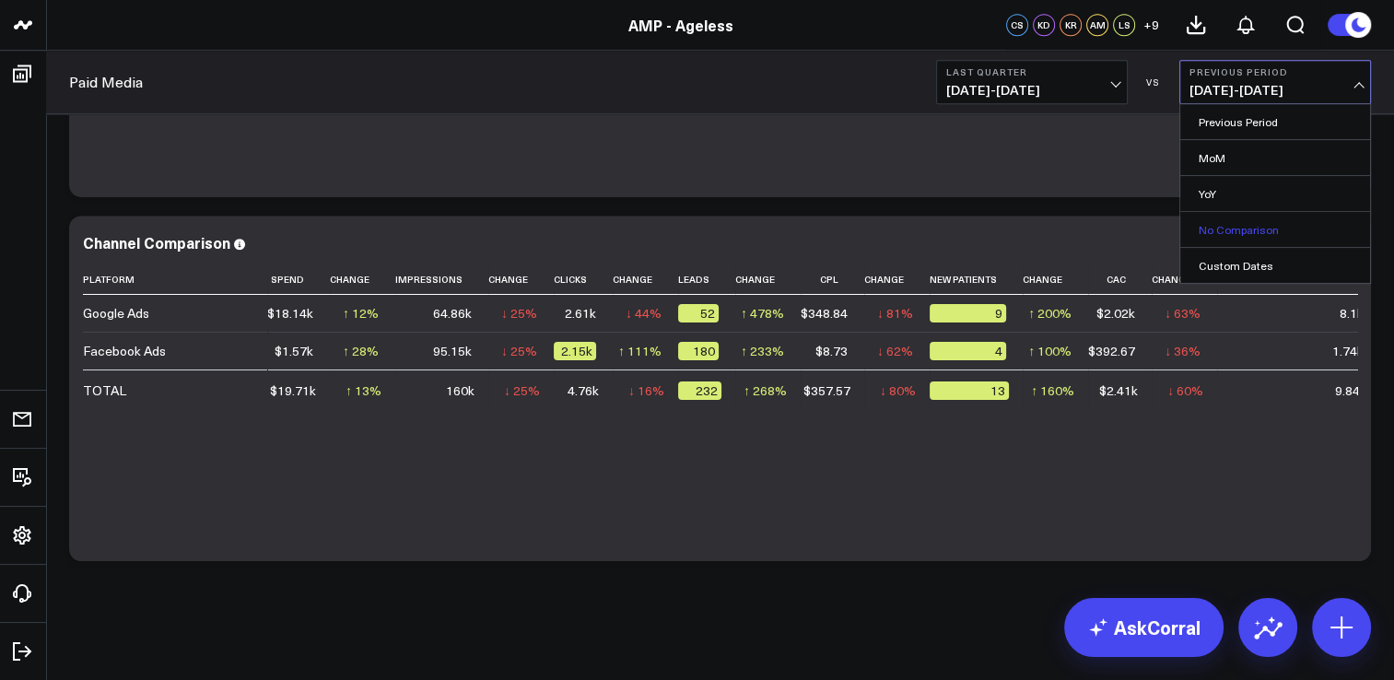
click at [1258, 227] on link "No Comparison" at bounding box center [1275, 229] width 190 height 35
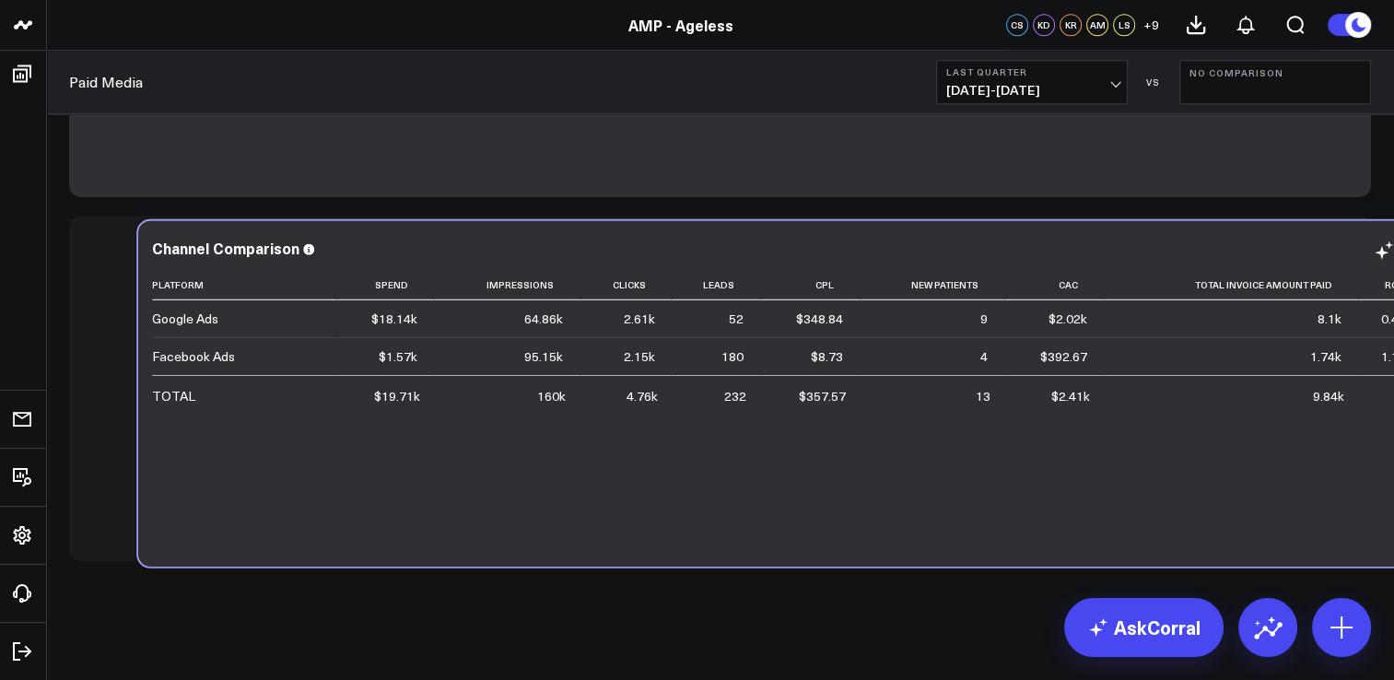
drag, startPoint x: 1244, startPoint y: 399, endPoint x: 1313, endPoint y: 403, distance: 69.2
click at [1313, 403] on td "9.84k" at bounding box center [1231, 395] width 254 height 40
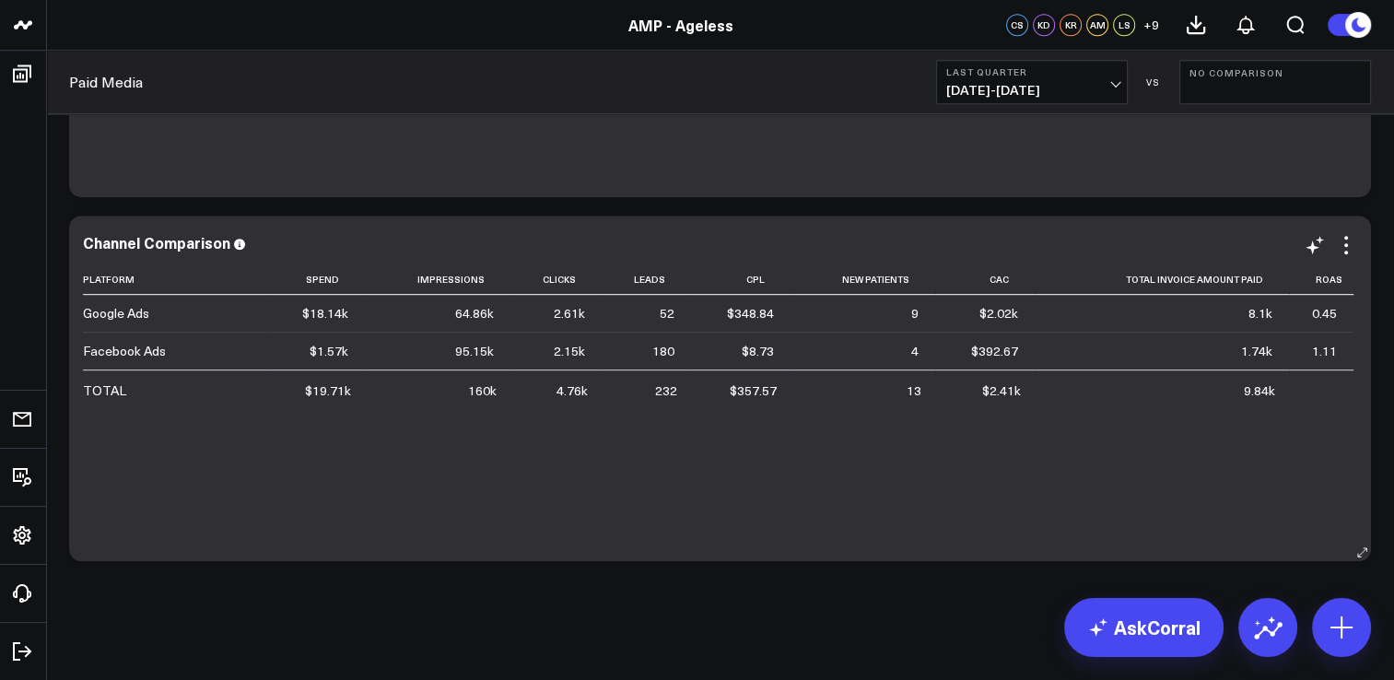
click at [1260, 392] on div "9.84k" at bounding box center [1259, 390] width 31 height 18
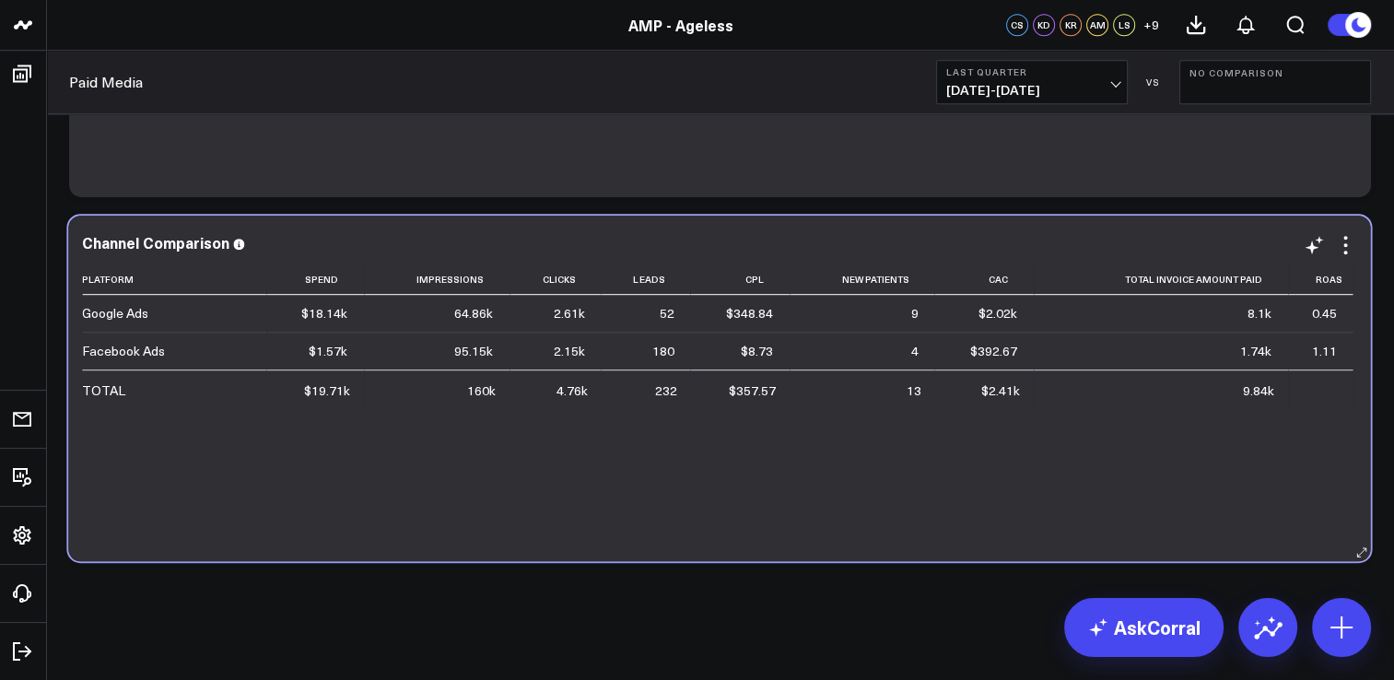
click at [1260, 392] on div "9.84k" at bounding box center [1258, 390] width 31 height 18
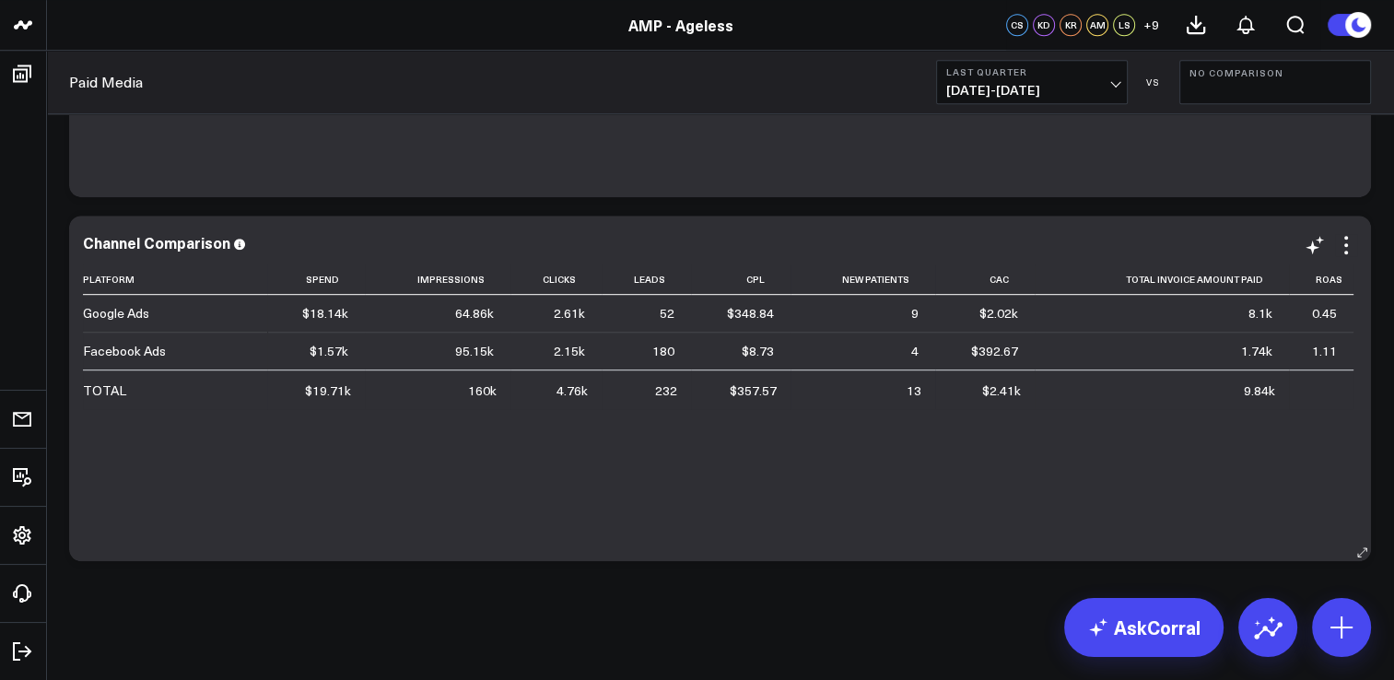
drag, startPoint x: 1260, startPoint y: 392, endPoint x: 1306, endPoint y: 439, distance: 65.8
click at [1306, 439] on div "Platform Spend Impressions Clicks Leads Cpl New Patients Cac Total Invoice Amou…" at bounding box center [720, 403] width 1274 height 278
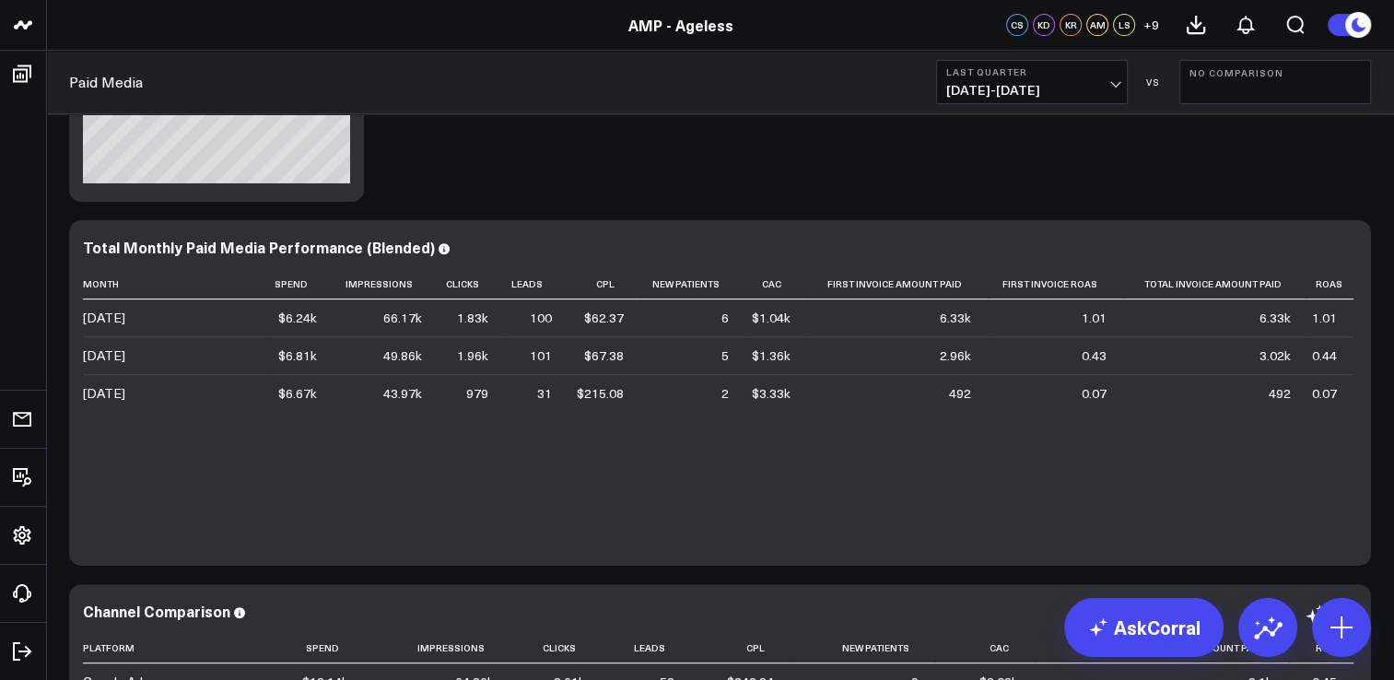
scroll to position [1013, 0]
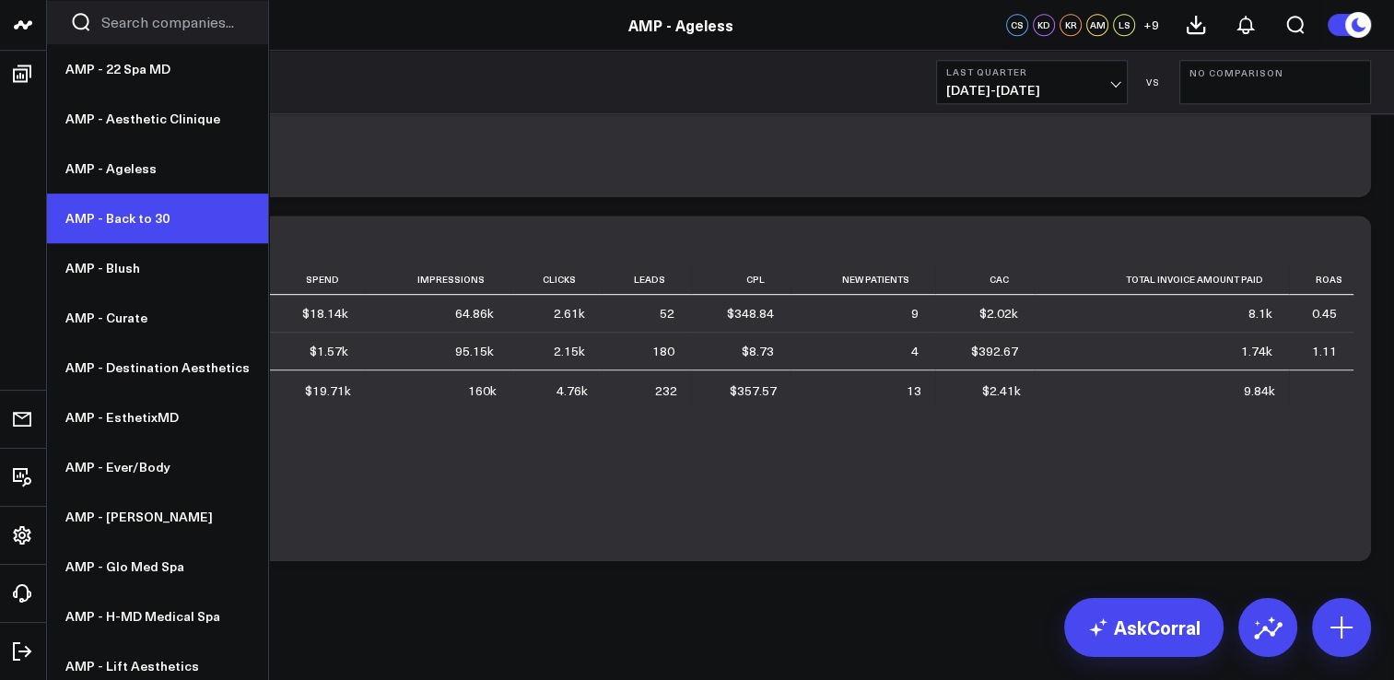
click at [139, 211] on link "AMP - Back to 30" at bounding box center [157, 218] width 221 height 50
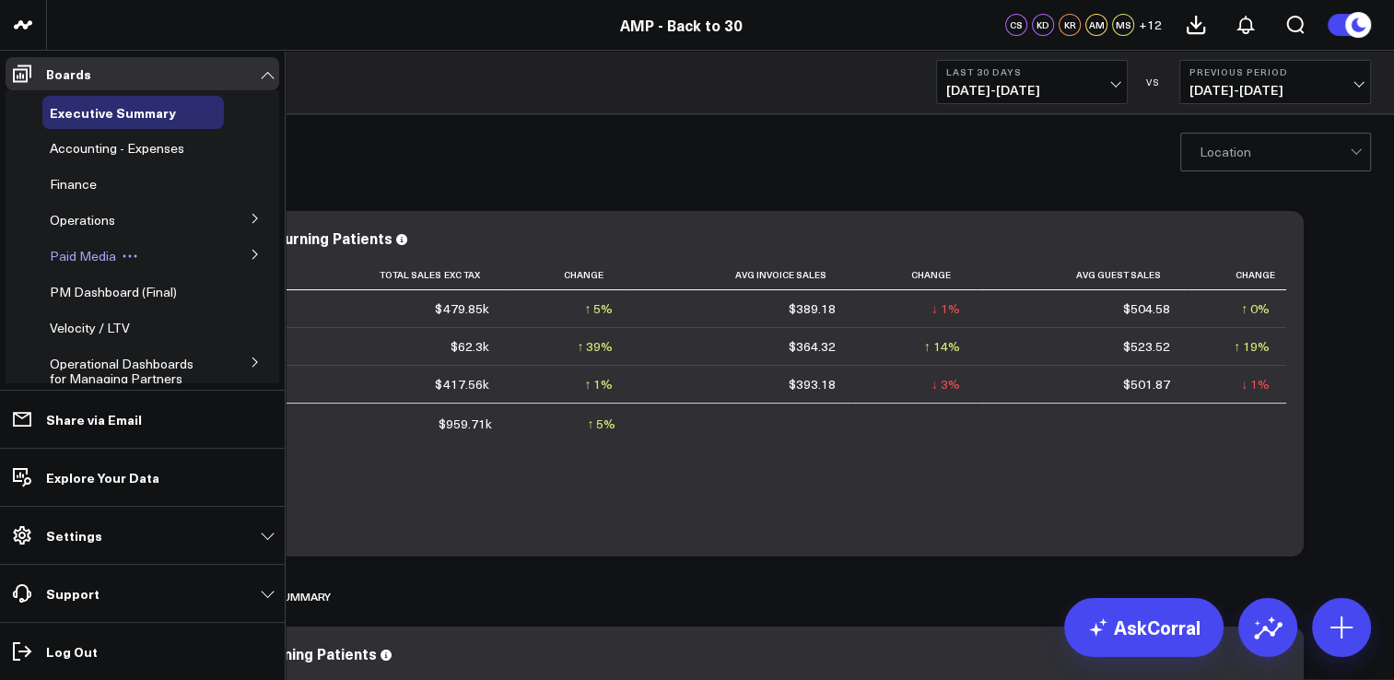
click at [68, 251] on span "Paid Media" at bounding box center [83, 256] width 66 height 18
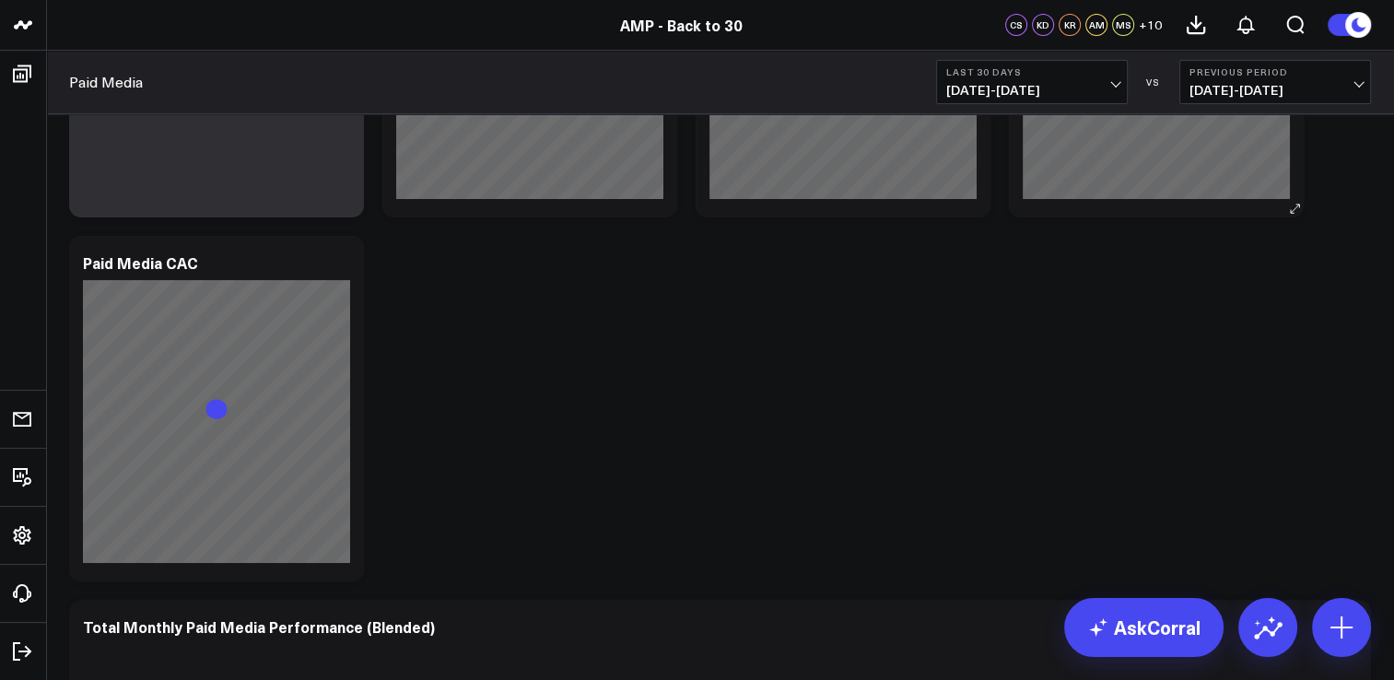
scroll to position [92, 0]
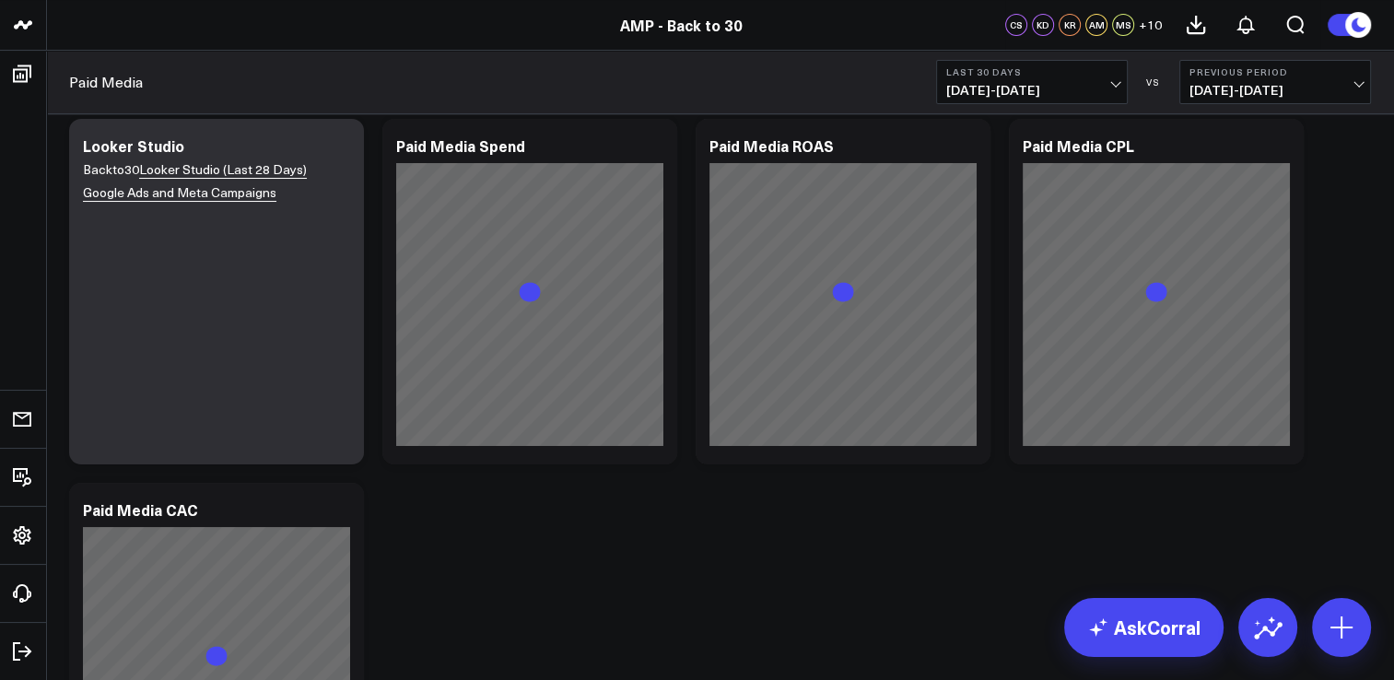
click at [1020, 77] on button "Last 30 Days [DATE] - [DATE]" at bounding box center [1032, 82] width 192 height 44
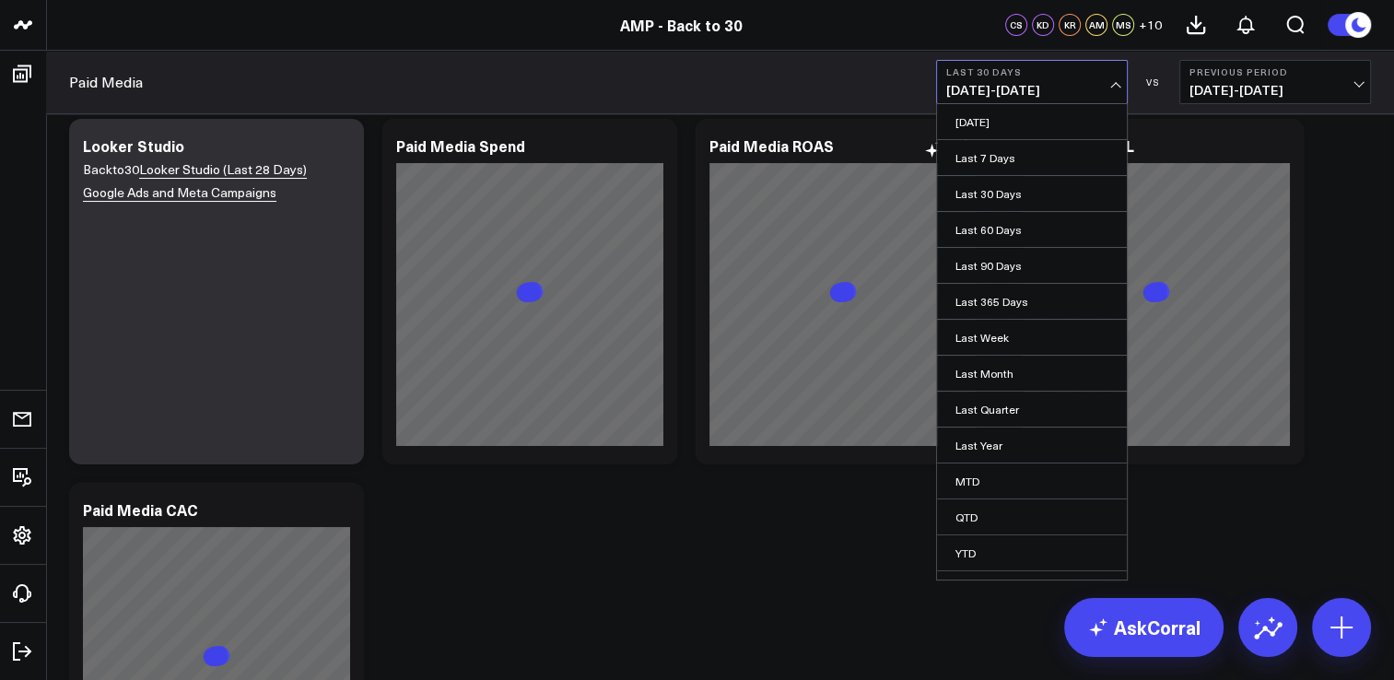
click at [976, 397] on link "Last Quarter" at bounding box center [1032, 409] width 190 height 35
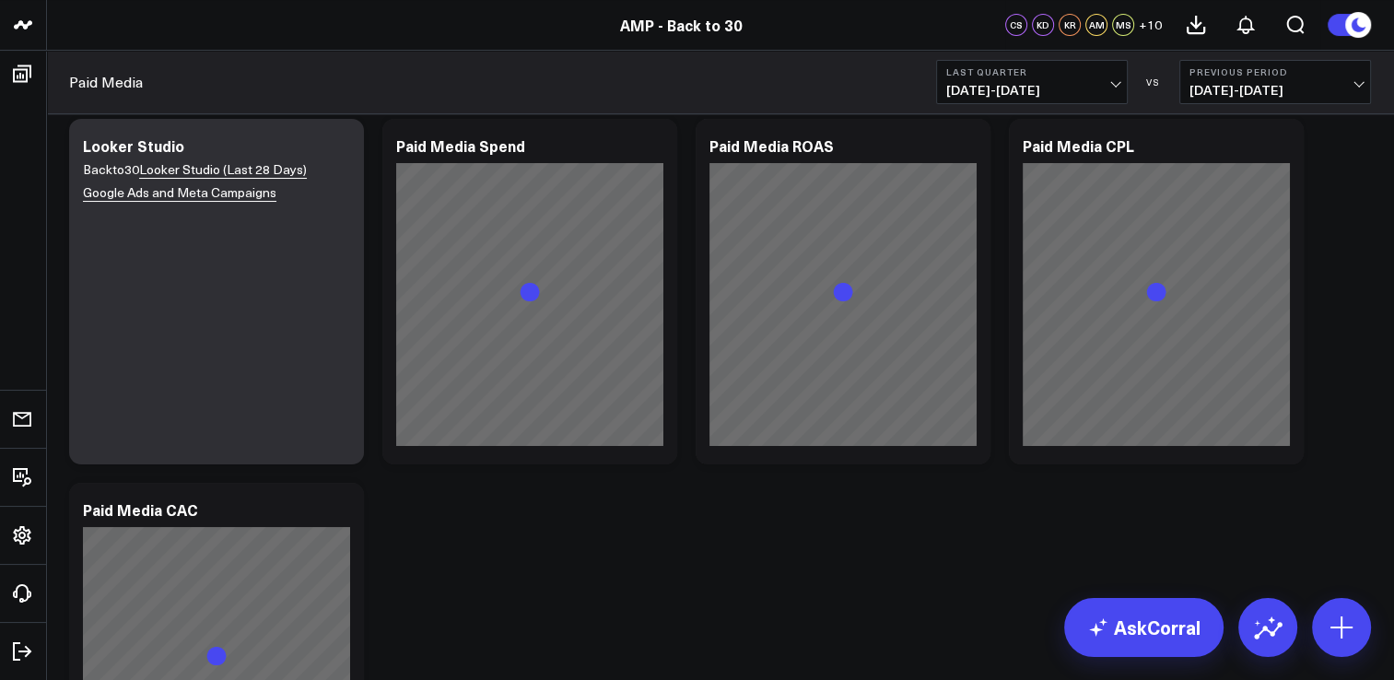
click at [1205, 88] on span "[DATE] - [DATE]" at bounding box center [1274, 90] width 171 height 15
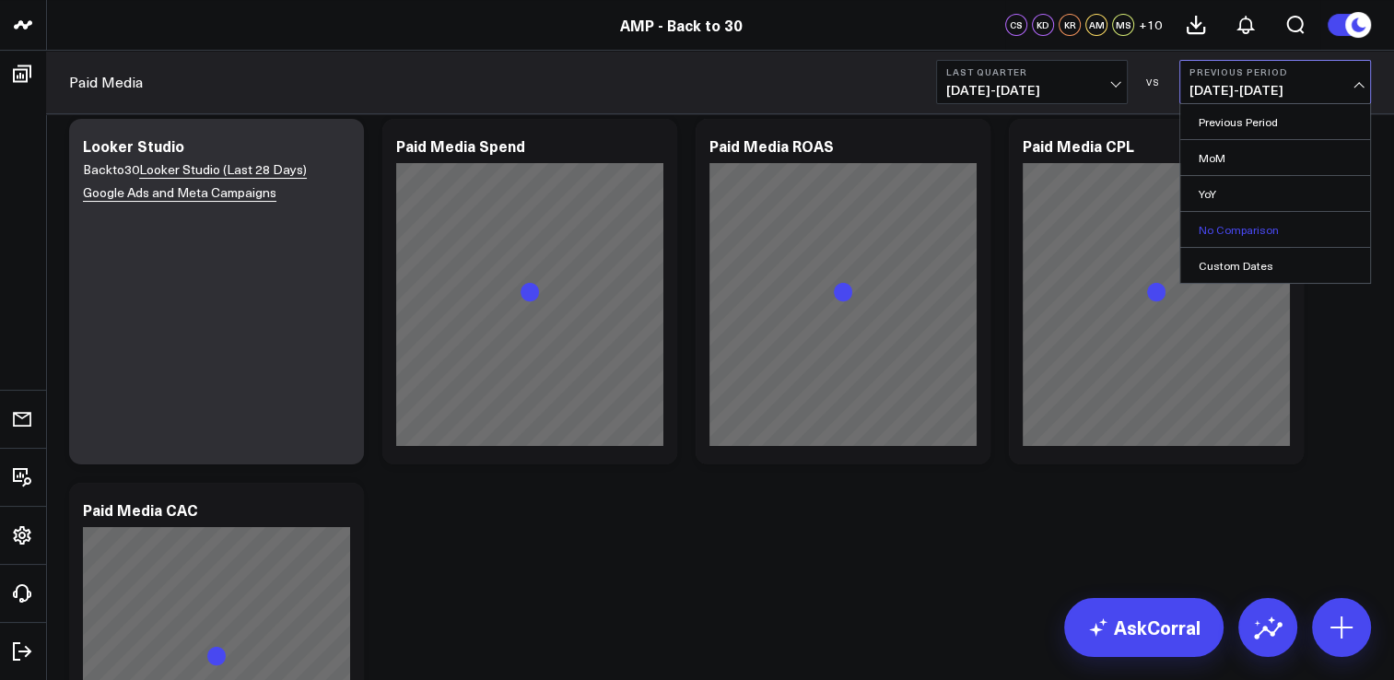
click at [1198, 230] on link "No Comparison" at bounding box center [1275, 229] width 190 height 35
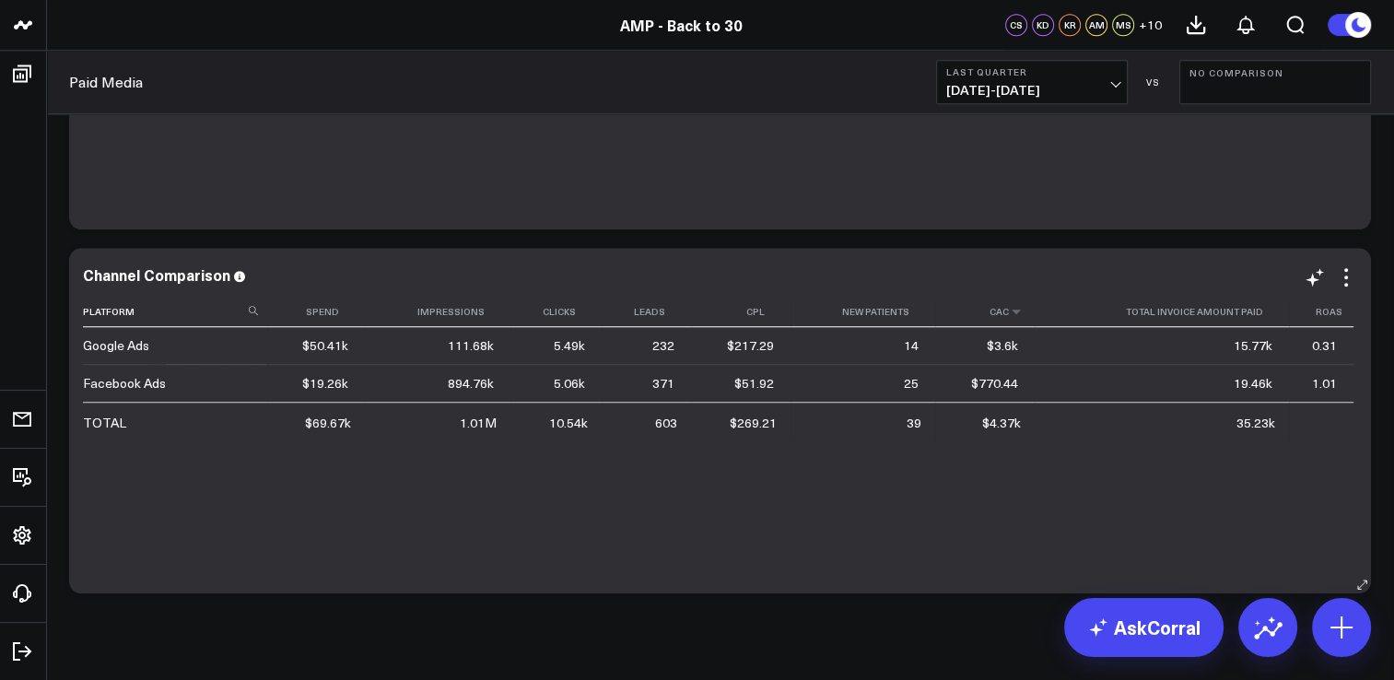
scroll to position [1451, 0]
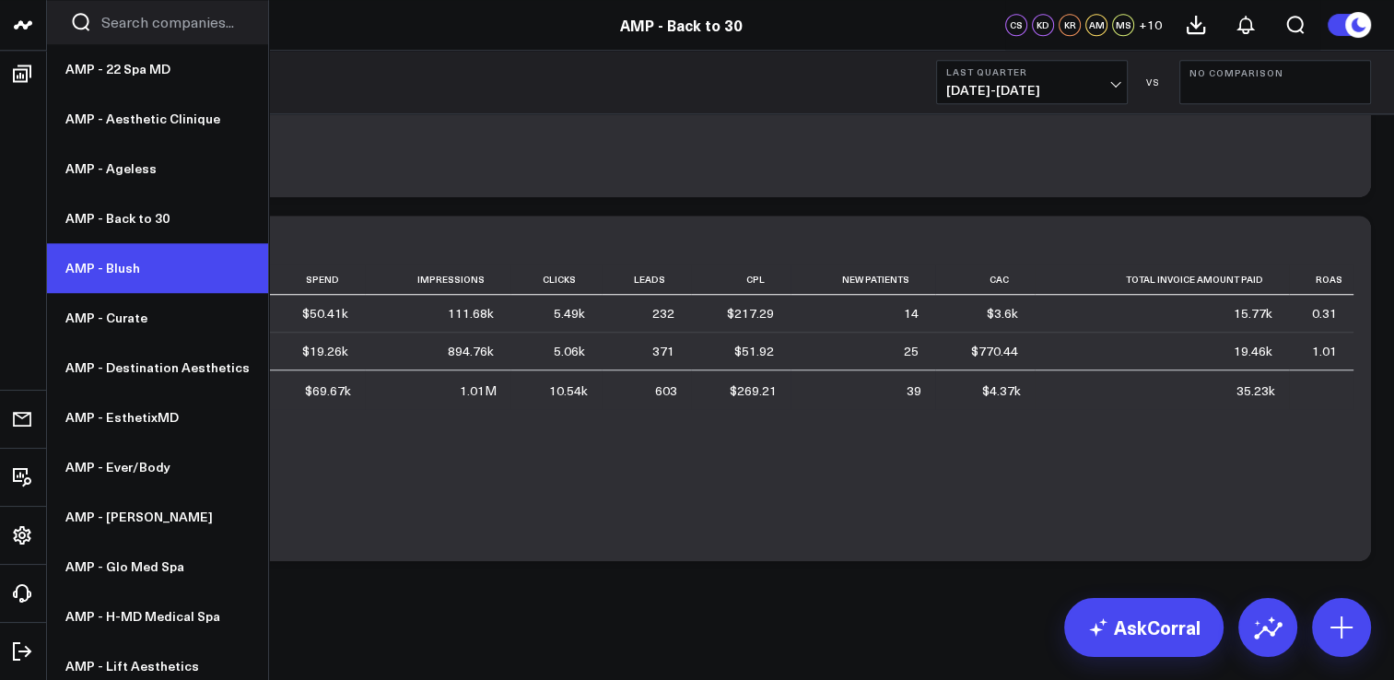
click at [177, 261] on link "AMP - Blush" at bounding box center [157, 268] width 221 height 50
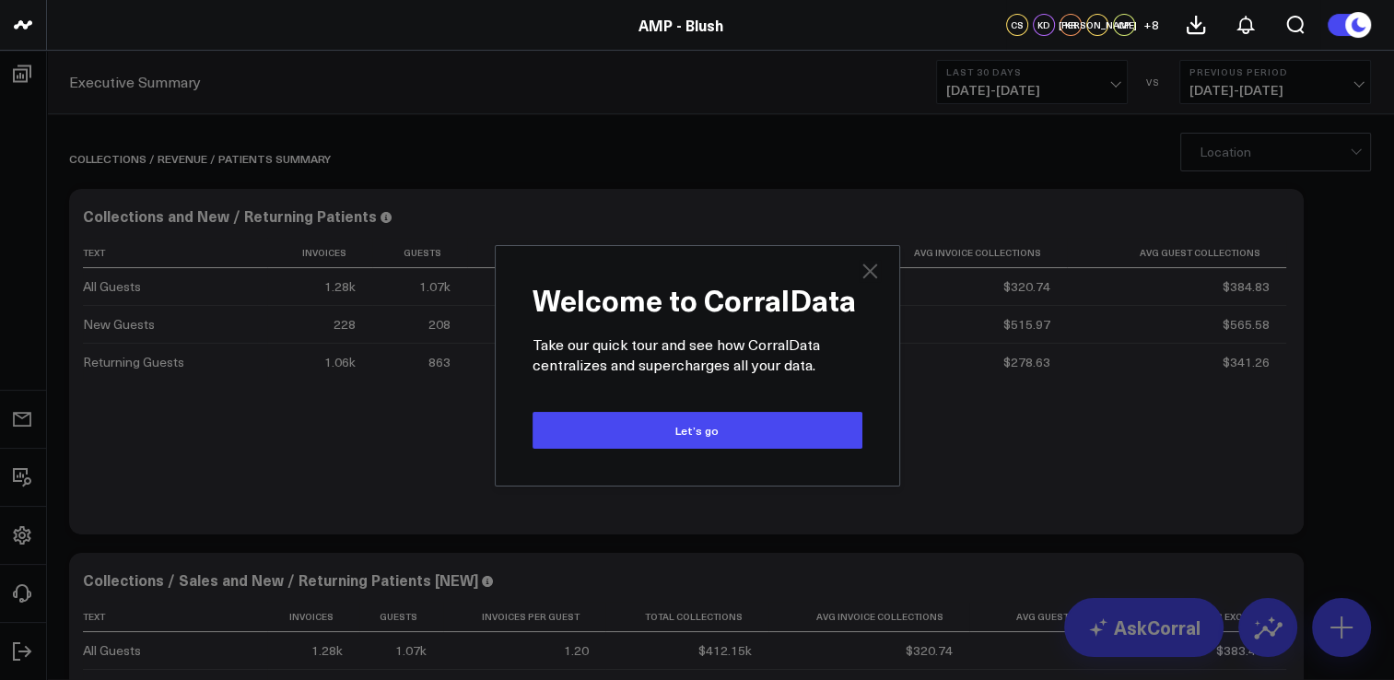
click at [870, 278] on icon at bounding box center [870, 271] width 22 height 22
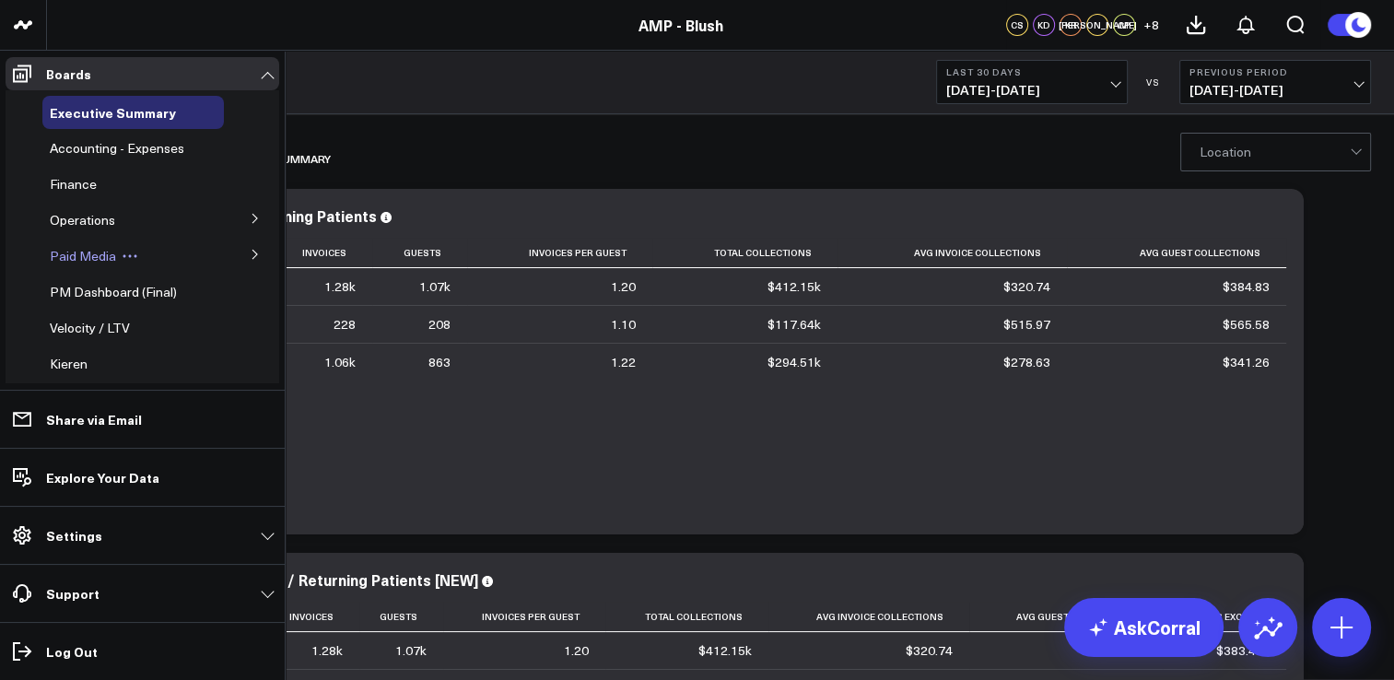
click at [87, 253] on span "Paid Media" at bounding box center [83, 256] width 66 height 18
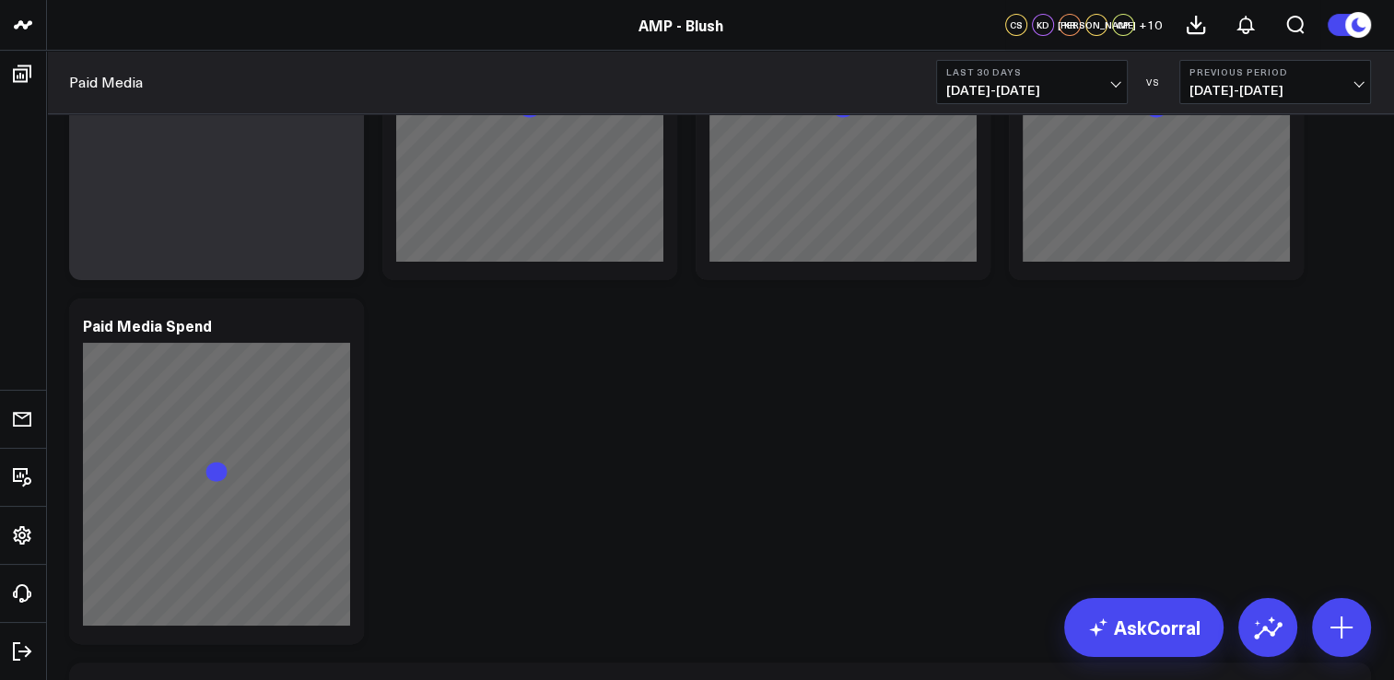
scroll to position [645, 0]
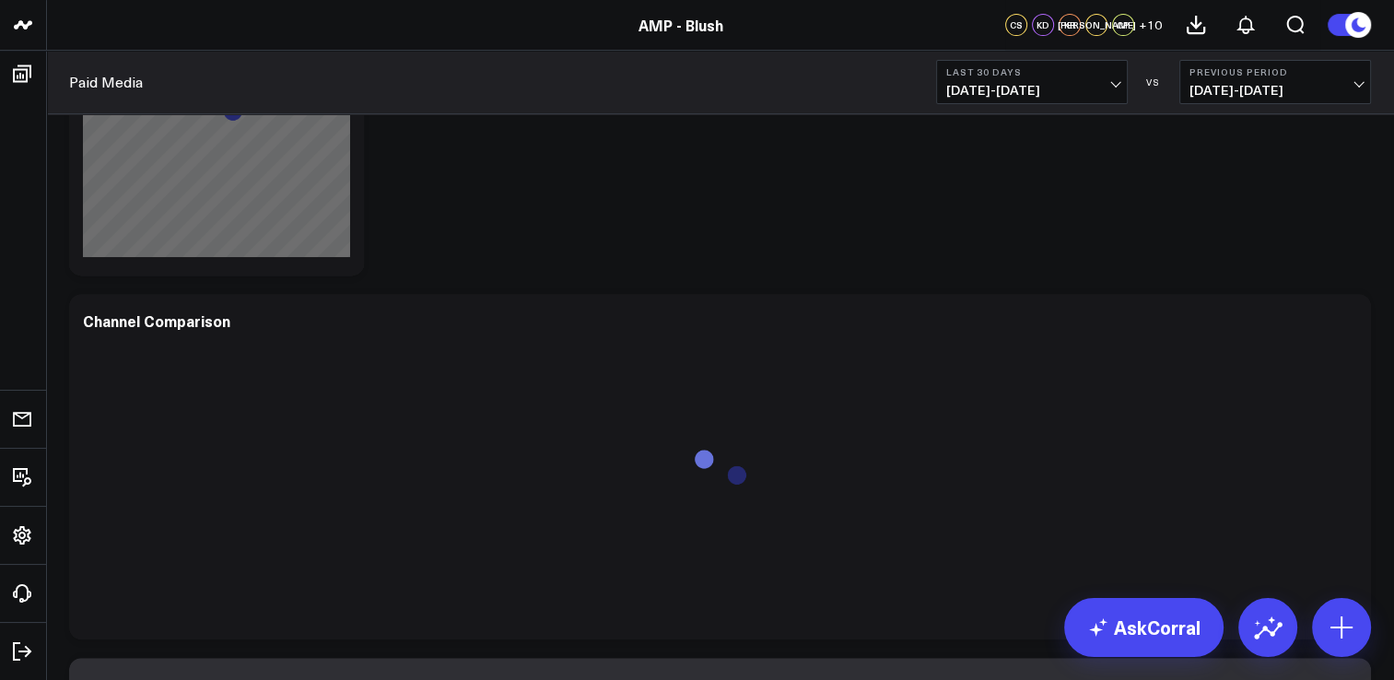
click at [1086, 76] on b "Last 30 Days" at bounding box center [1031, 71] width 171 height 11
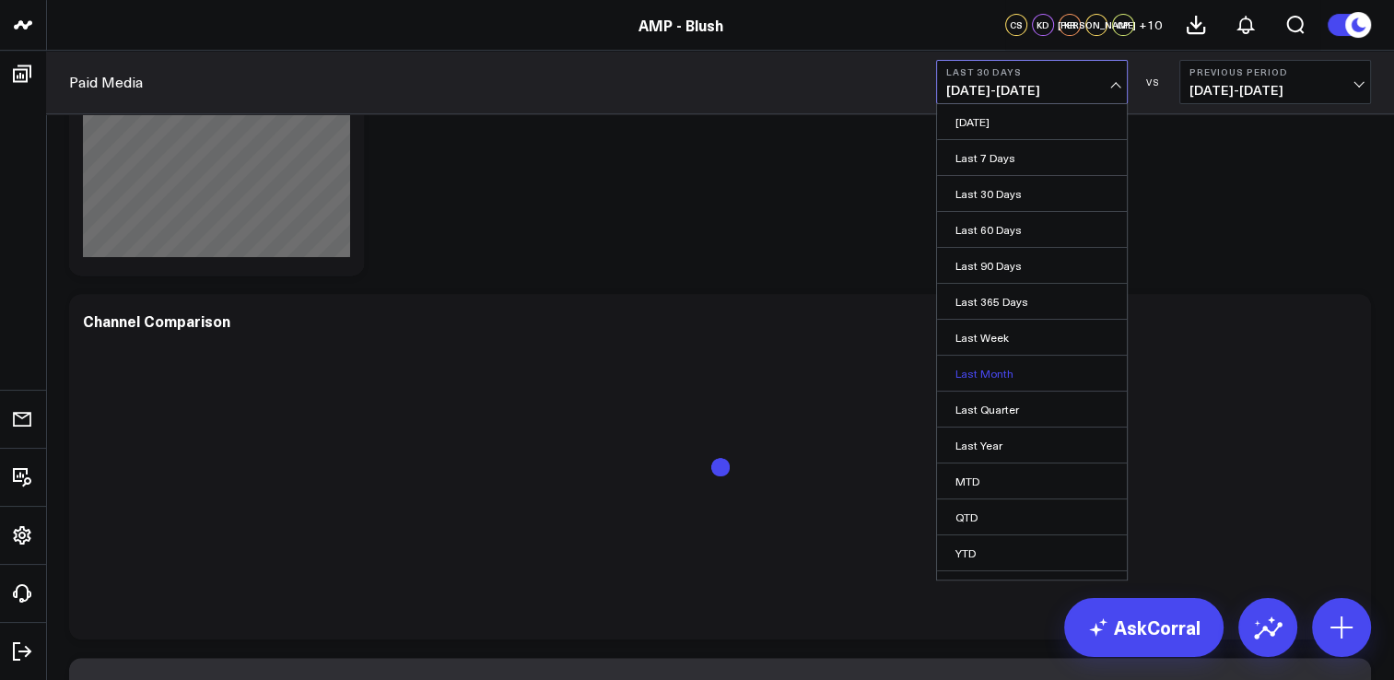
scroll to position [693, 0]
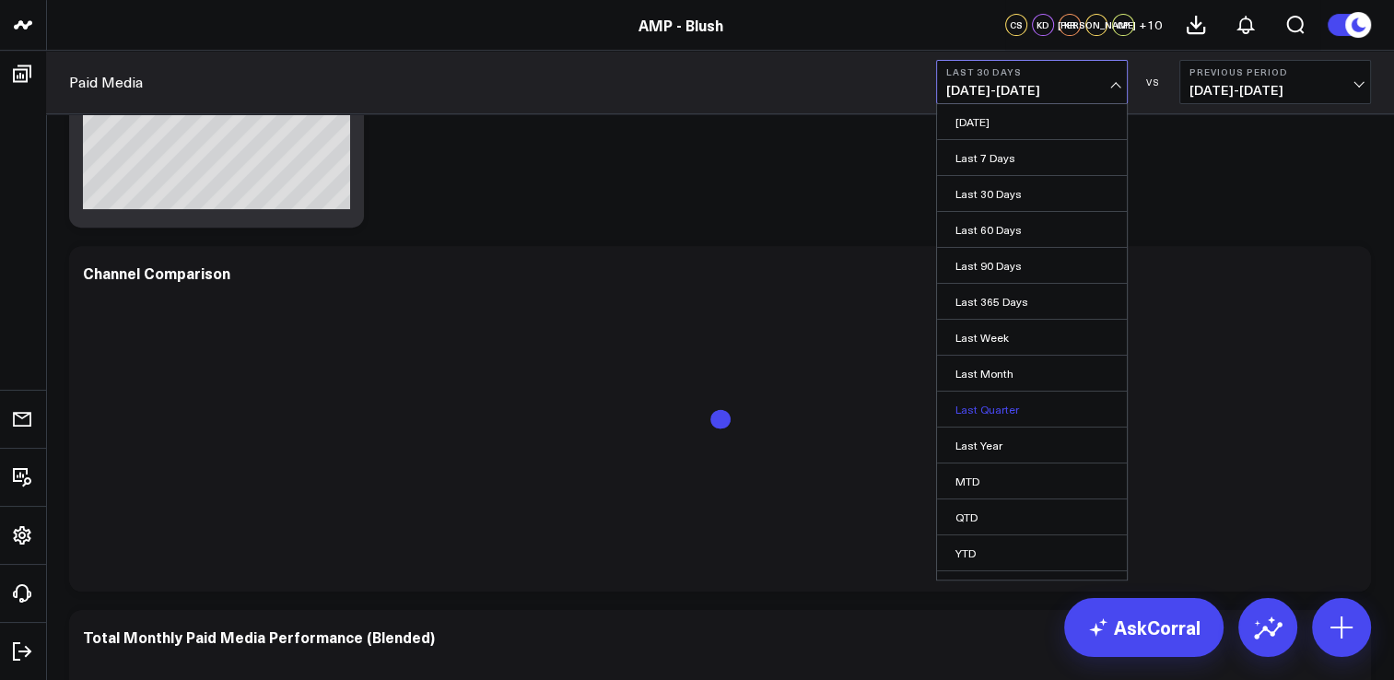
click at [1024, 402] on link "Last Quarter" at bounding box center [1032, 409] width 190 height 35
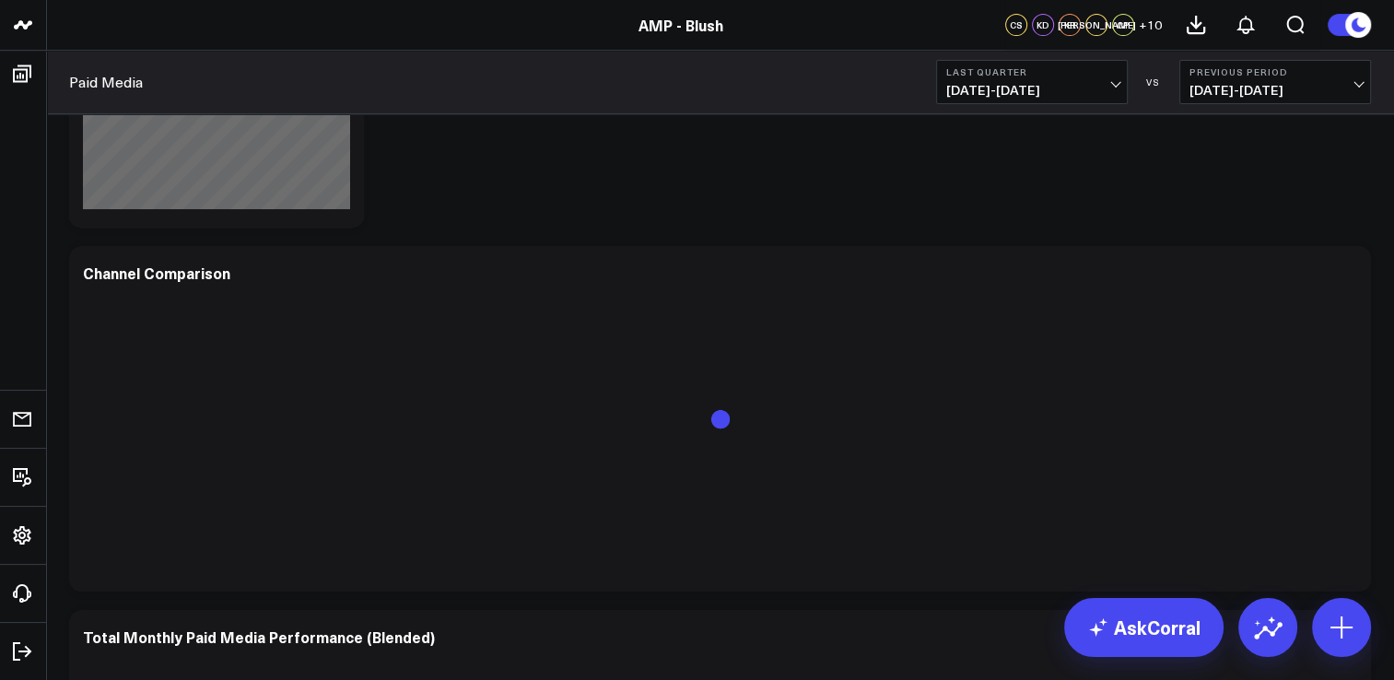
click at [1199, 72] on b "Previous Period" at bounding box center [1274, 71] width 171 height 11
click at [1228, 261] on link "Custom Dates" at bounding box center [1275, 265] width 190 height 35
select select "7"
select select "2025"
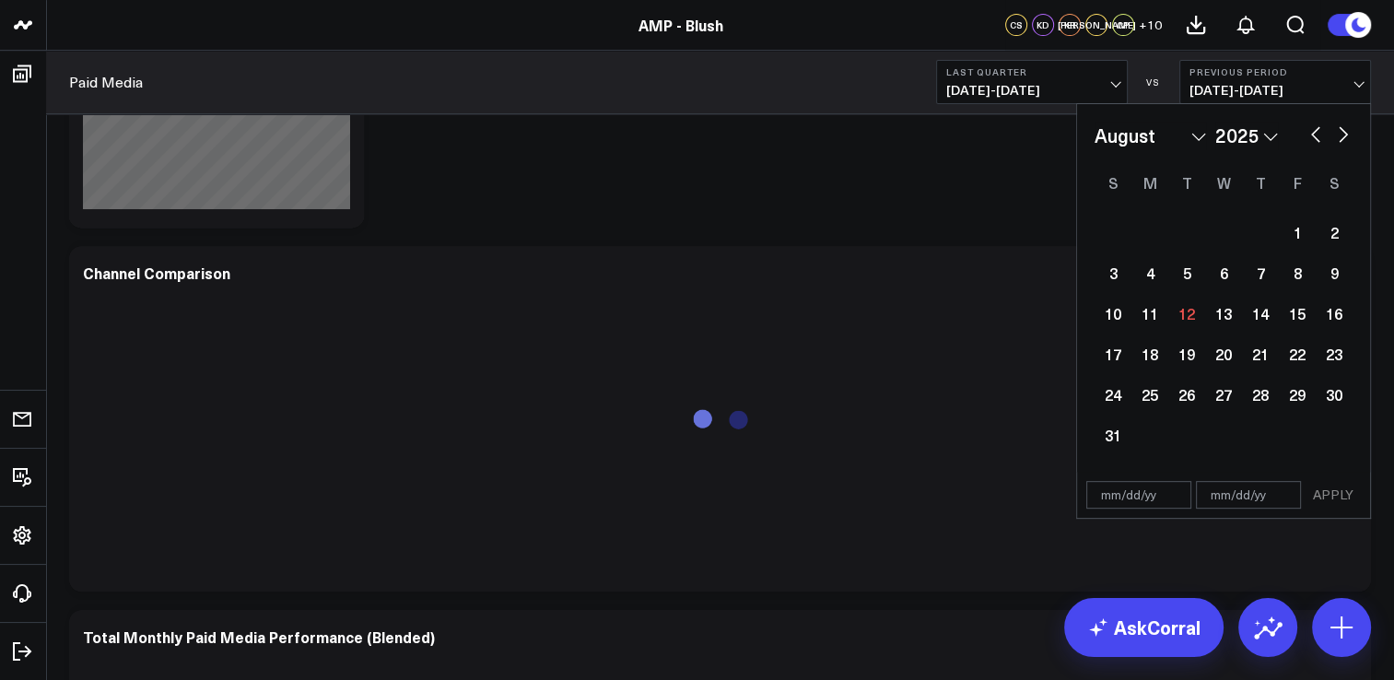
click at [1241, 89] on span "[DATE] - [DATE]" at bounding box center [1274, 90] width 171 height 15
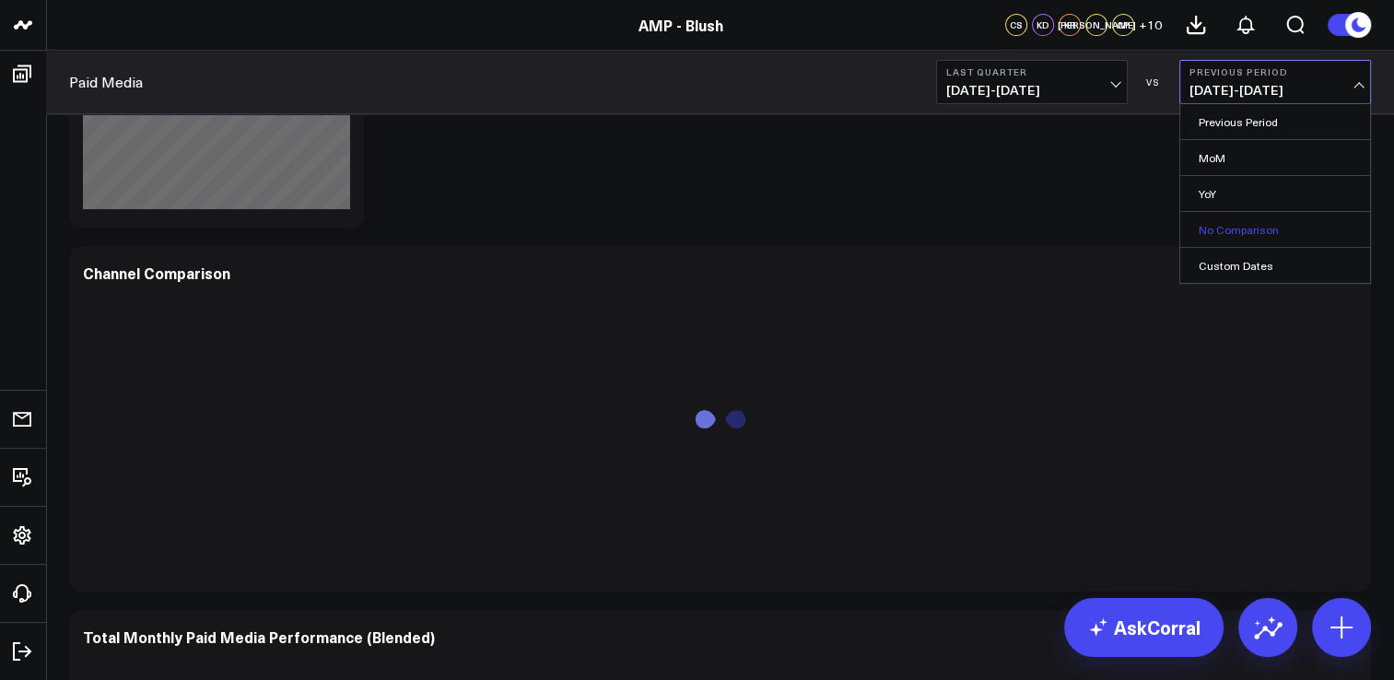
click at [1235, 226] on link "No Comparison" at bounding box center [1275, 229] width 190 height 35
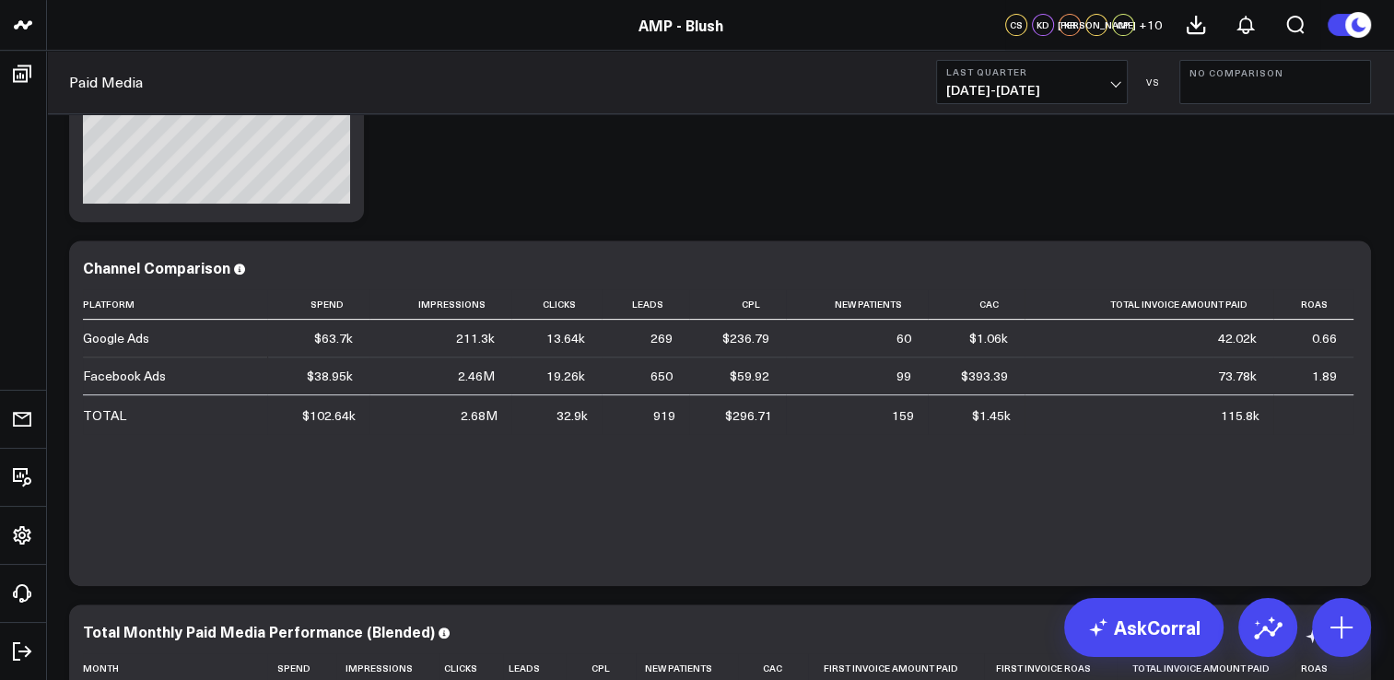
scroll to position [626, 0]
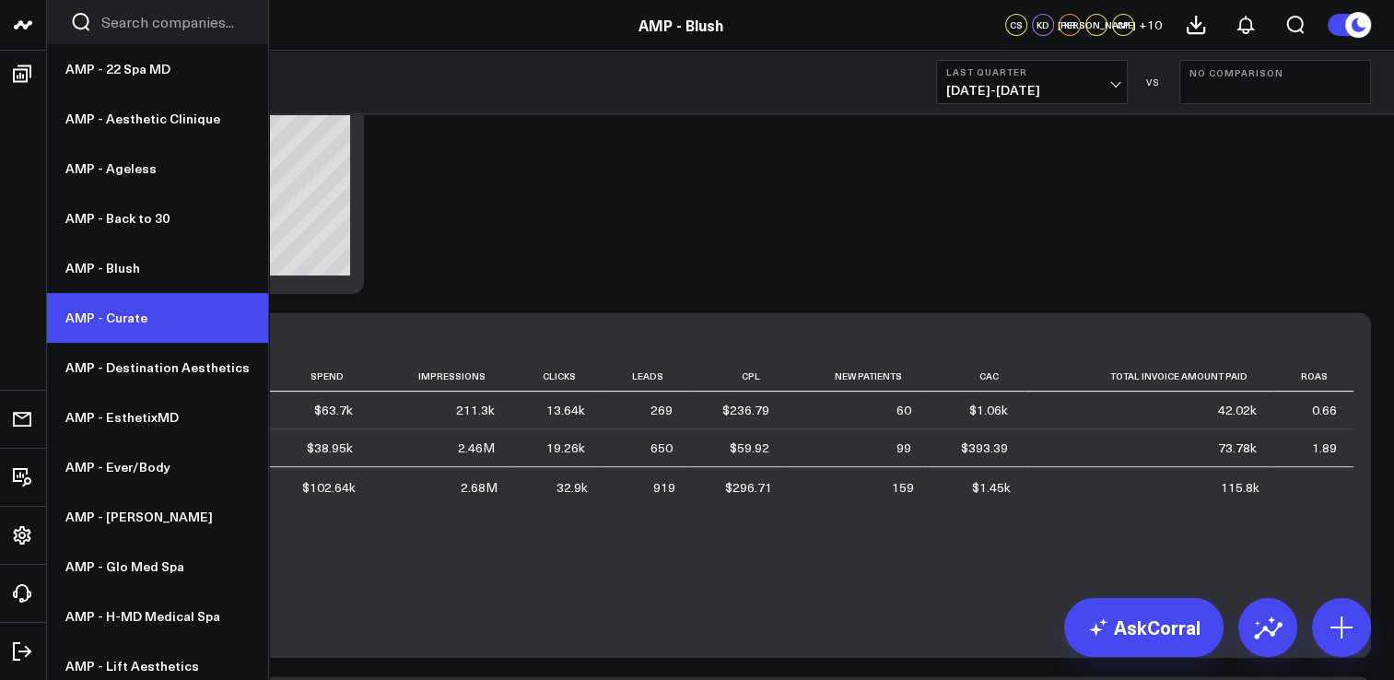
click at [147, 329] on link "AMP - Curate" at bounding box center [157, 318] width 221 height 50
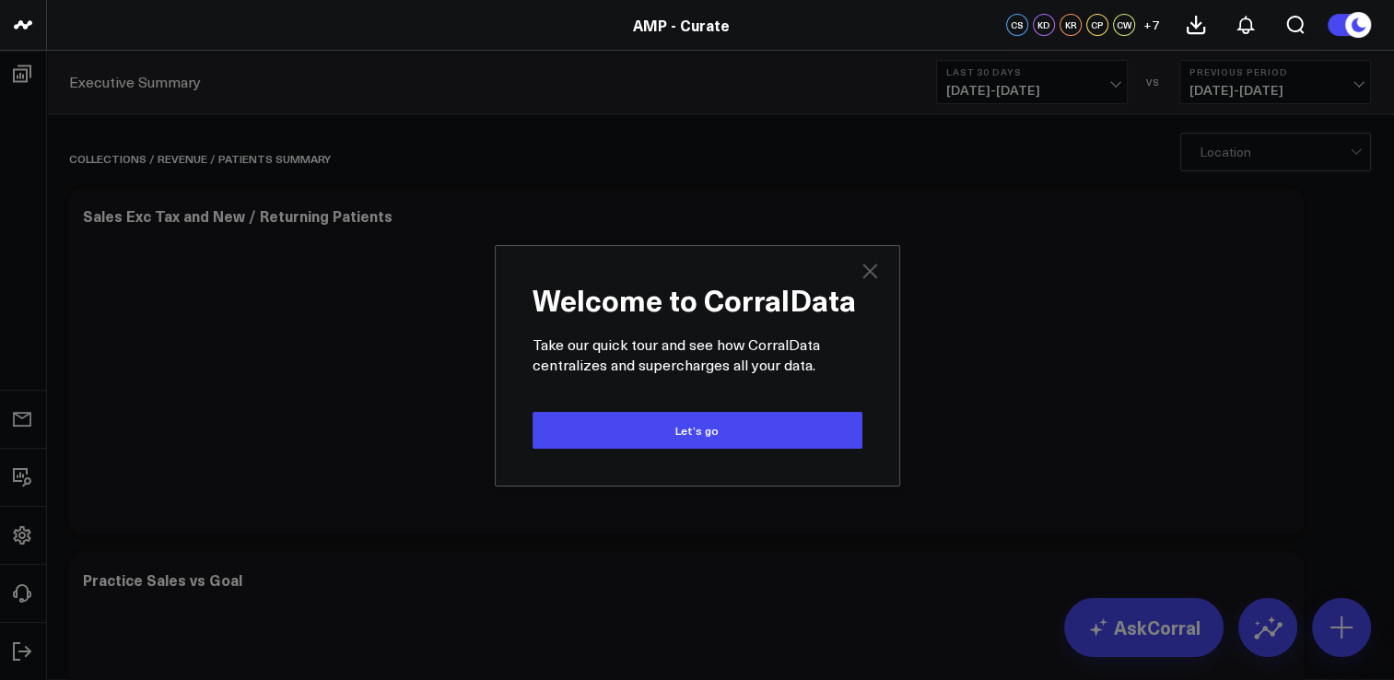
click at [873, 266] on icon at bounding box center [869, 270] width 15 height 15
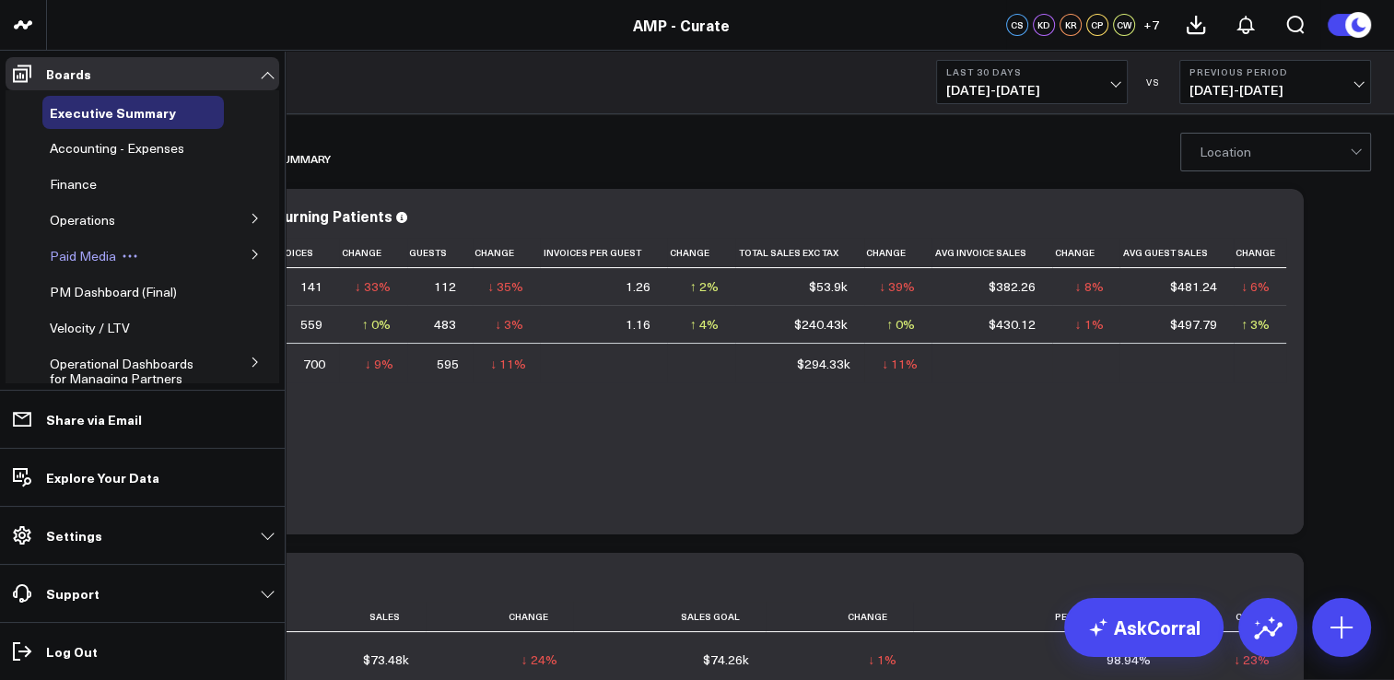
click at [102, 262] on span "Paid Media" at bounding box center [83, 256] width 66 height 18
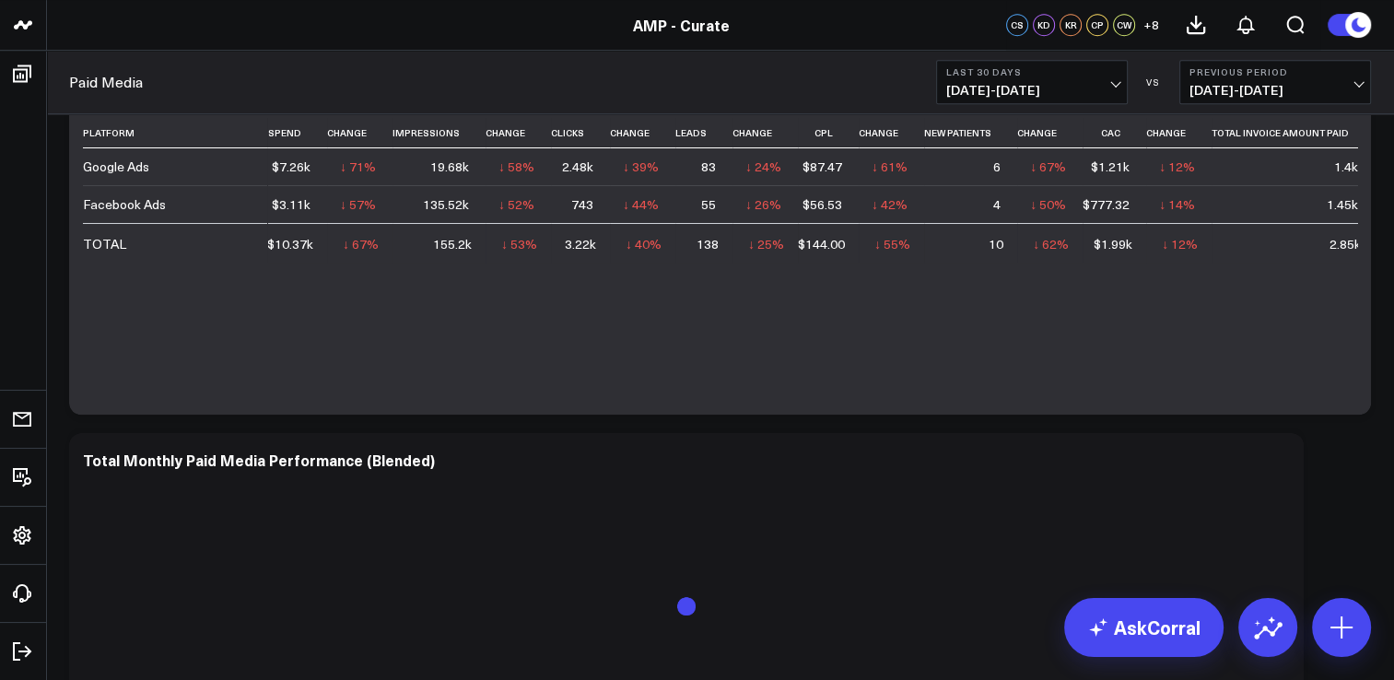
scroll to position [737, 0]
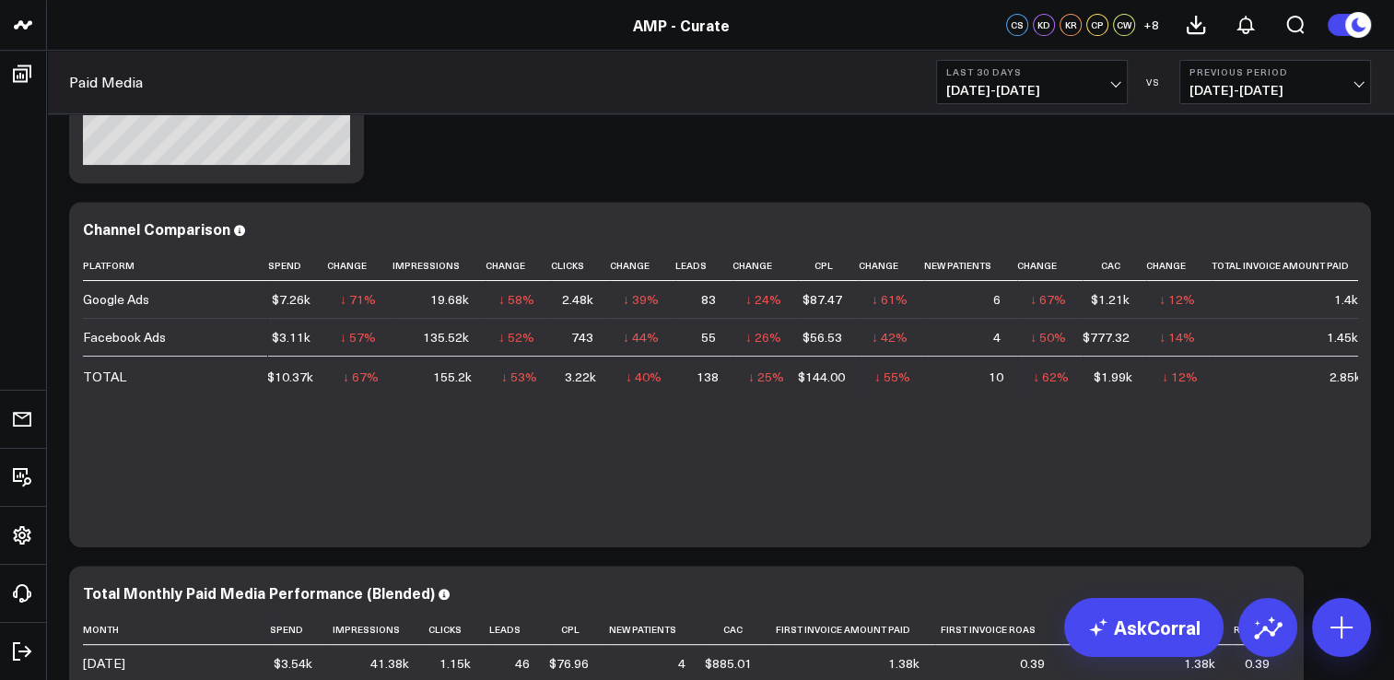
click at [1137, 74] on div "Last 30 Days [DATE] - [DATE] VS Previous Period [DATE] - [DATE]" at bounding box center [1153, 82] width 435 height 44
click at [1087, 79] on button "Last 30 Days [DATE] - [DATE]" at bounding box center [1032, 82] width 192 height 44
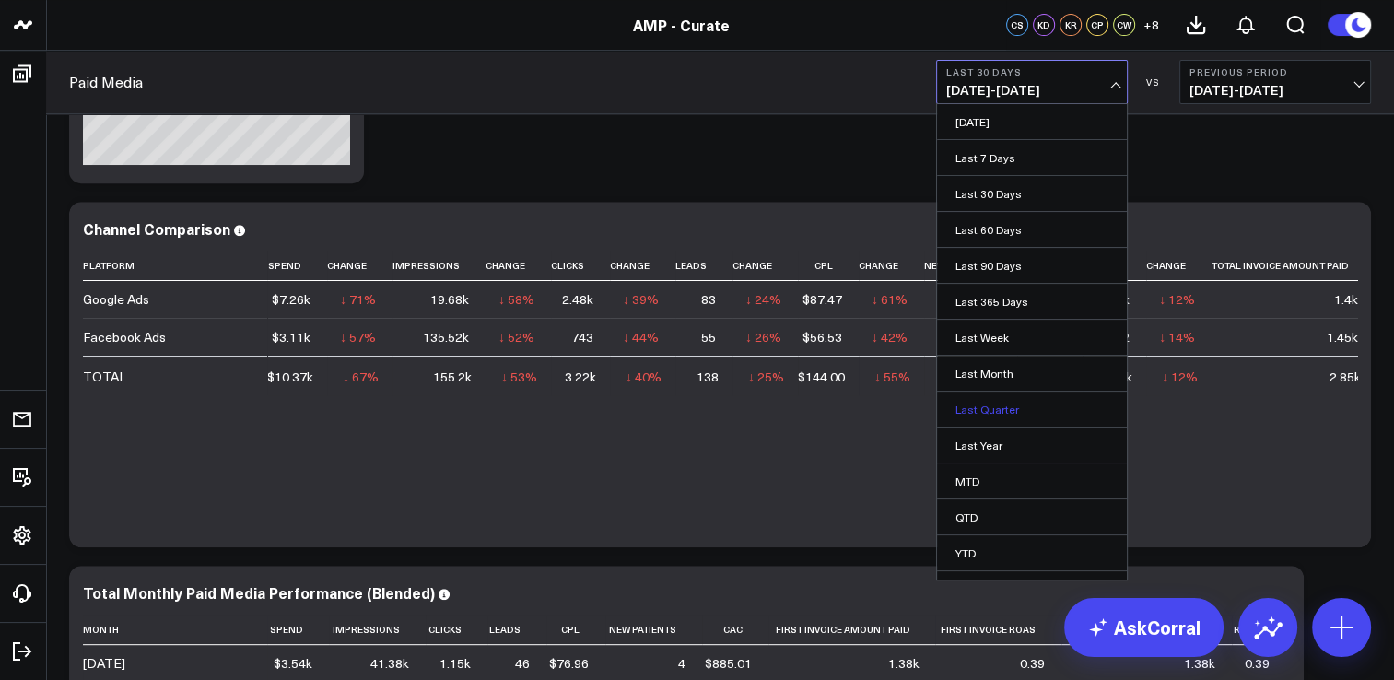
click at [1016, 395] on link "Last Quarter" at bounding box center [1032, 409] width 190 height 35
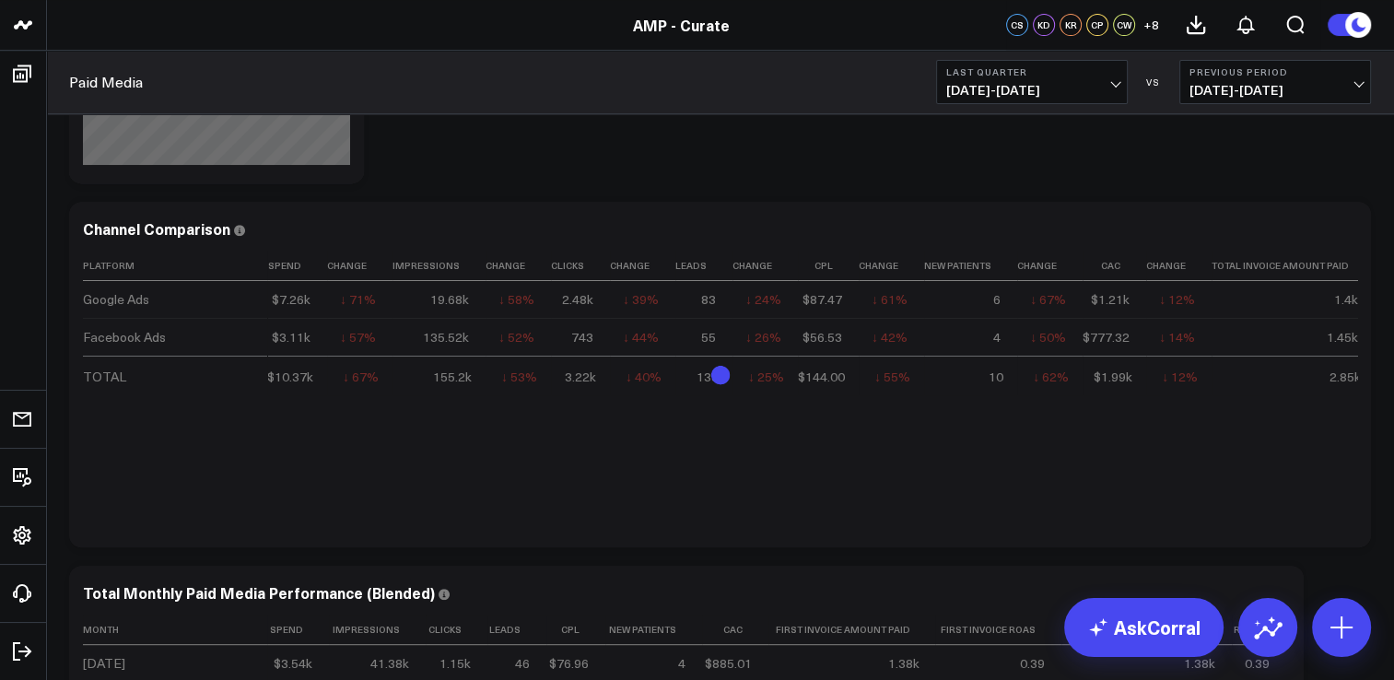
click at [1234, 76] on b "Previous Period" at bounding box center [1274, 71] width 171 height 11
click at [1237, 216] on link "No Comparison" at bounding box center [1275, 229] width 190 height 35
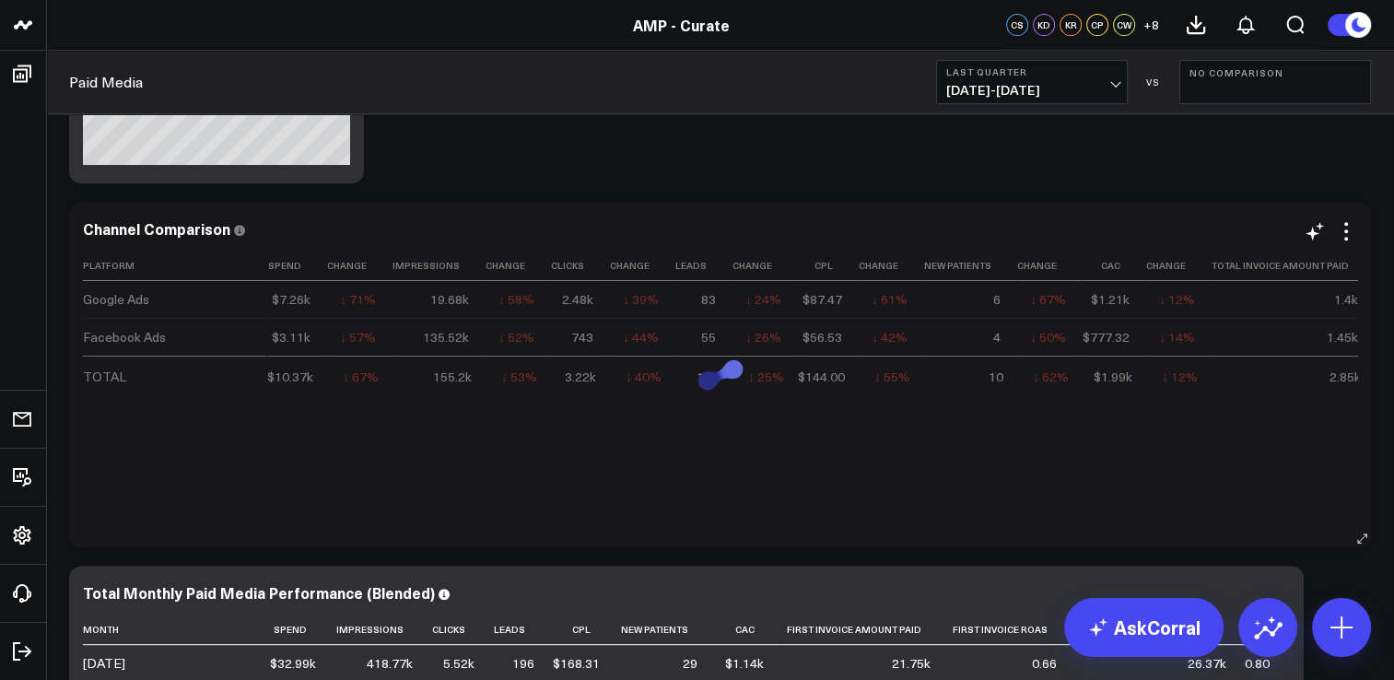
scroll to position [722, 0]
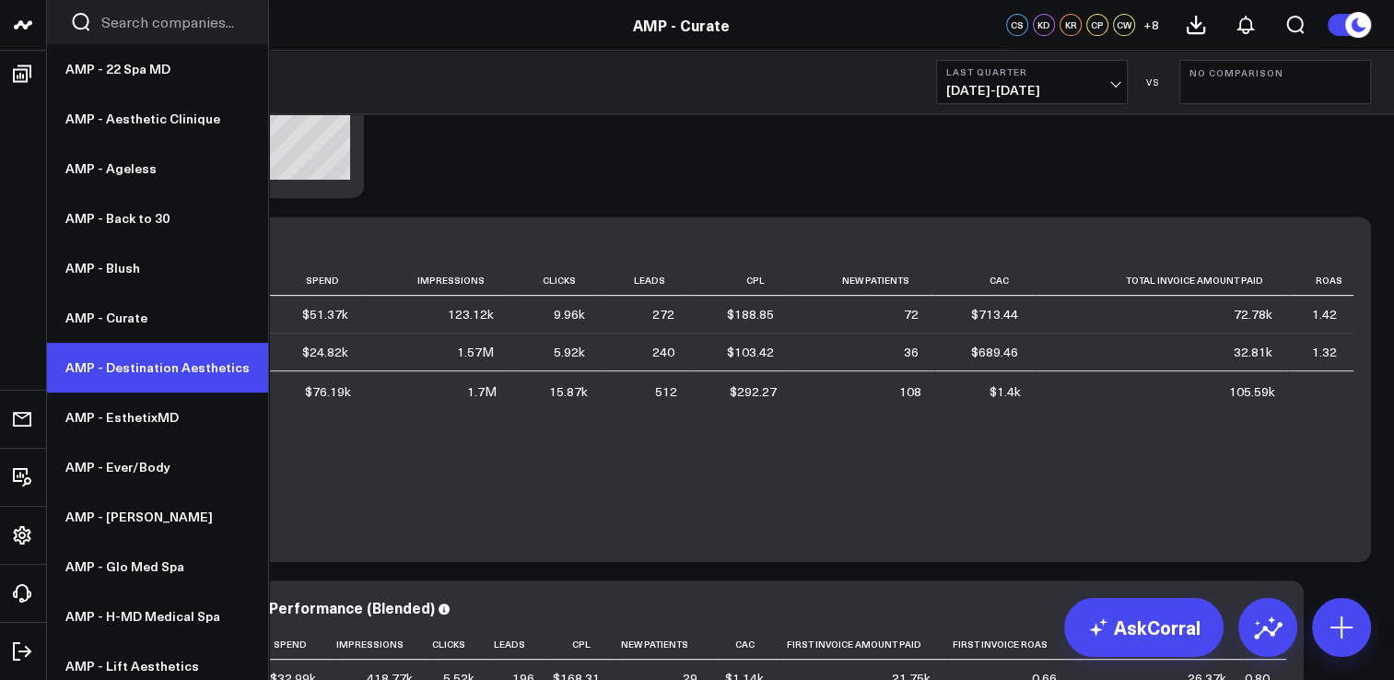
click at [158, 367] on link "AMP - Destination Aesthetics" at bounding box center [157, 368] width 221 height 50
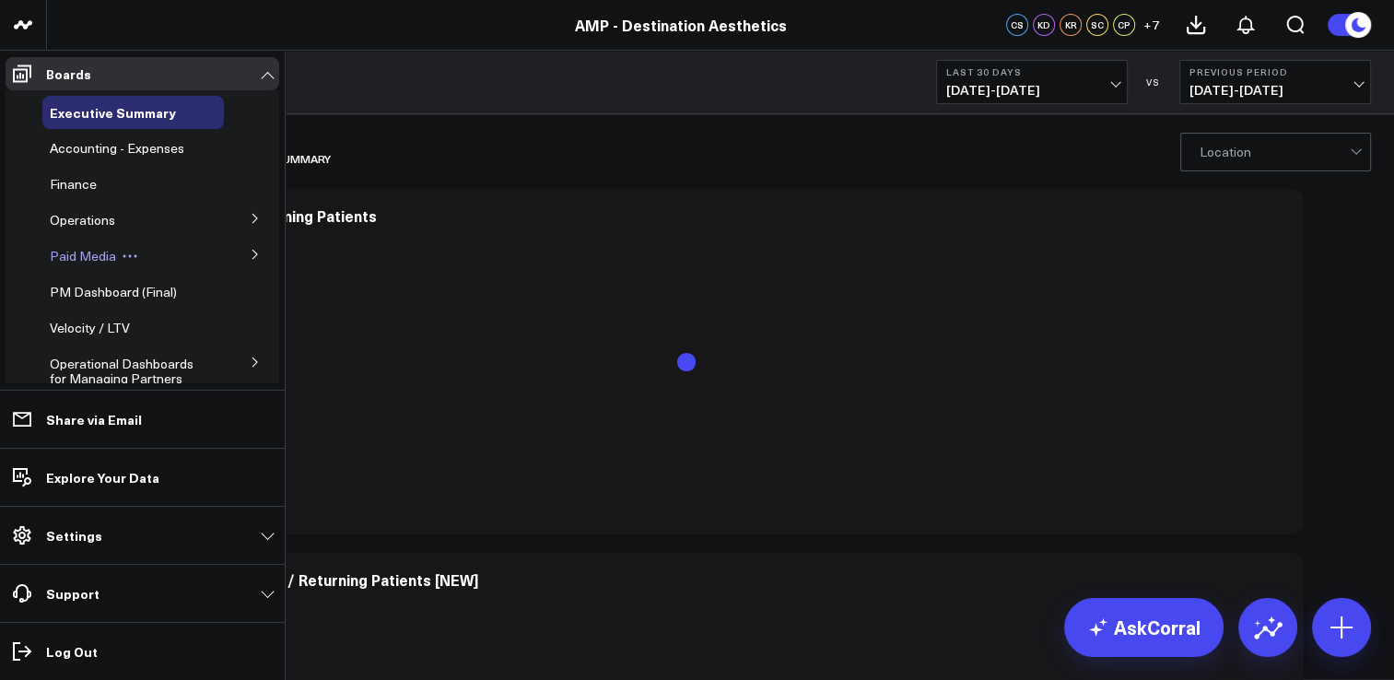
click at [80, 250] on span "Paid Media" at bounding box center [83, 256] width 66 height 18
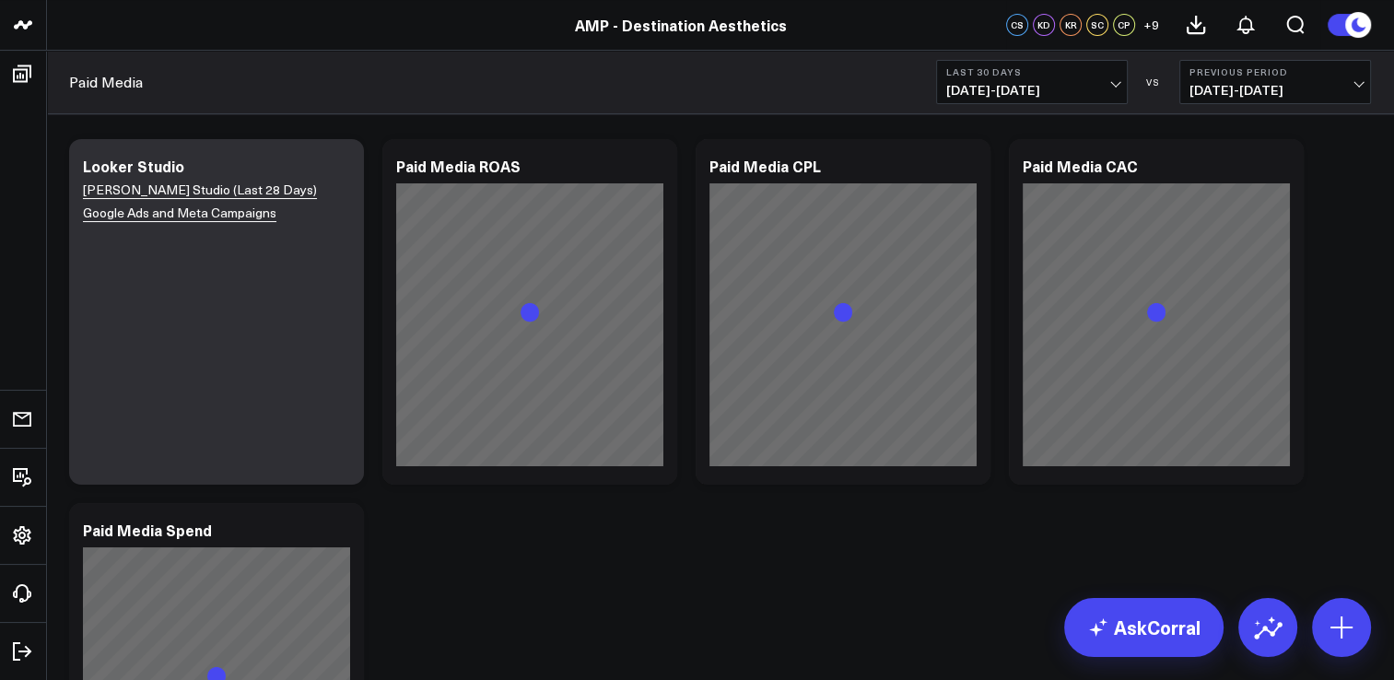
scroll to position [276, 0]
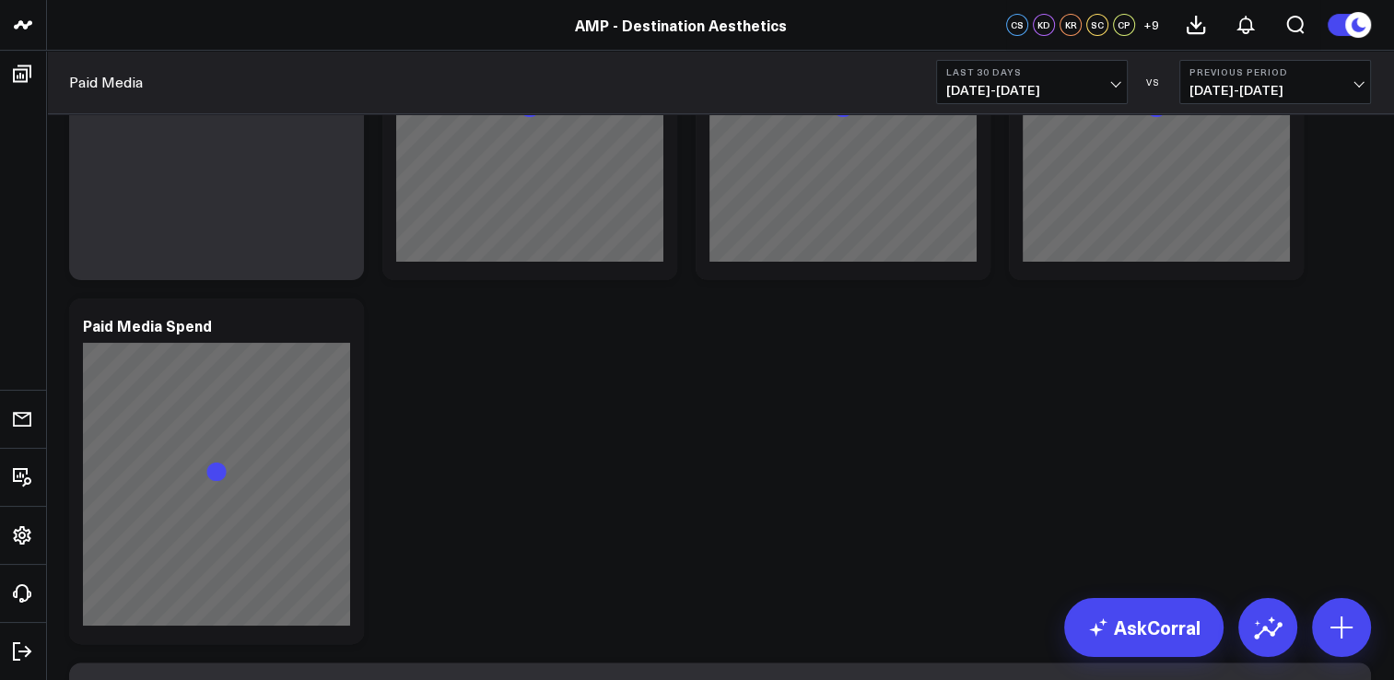
click at [1105, 84] on span "[DATE] - [DATE]" at bounding box center [1031, 90] width 171 height 15
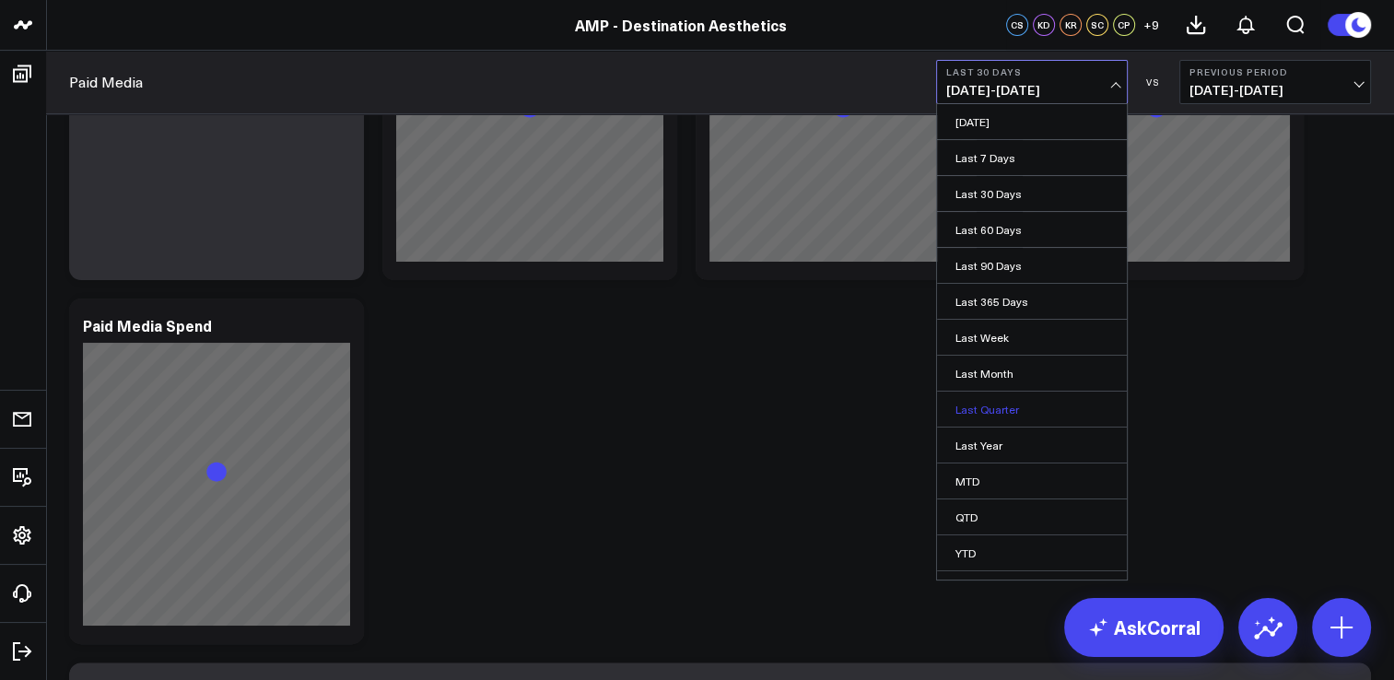
click at [1017, 413] on link "Last Quarter" at bounding box center [1032, 409] width 190 height 35
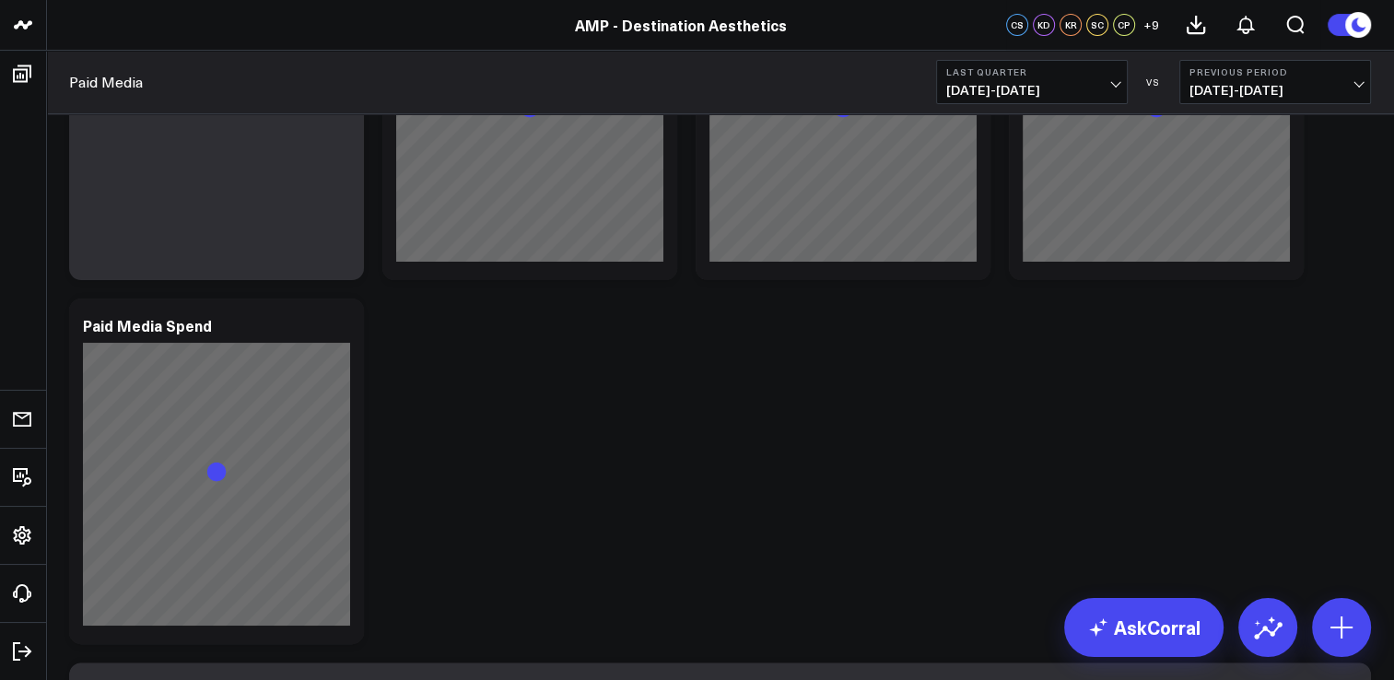
click at [1216, 58] on div "Paid Media Last Quarter [DATE] - [DATE] VS Previous Period [DATE] - [DATE]" at bounding box center [720, 83] width 1348 height 64
click at [1219, 73] on b "Previous Period" at bounding box center [1274, 71] width 171 height 11
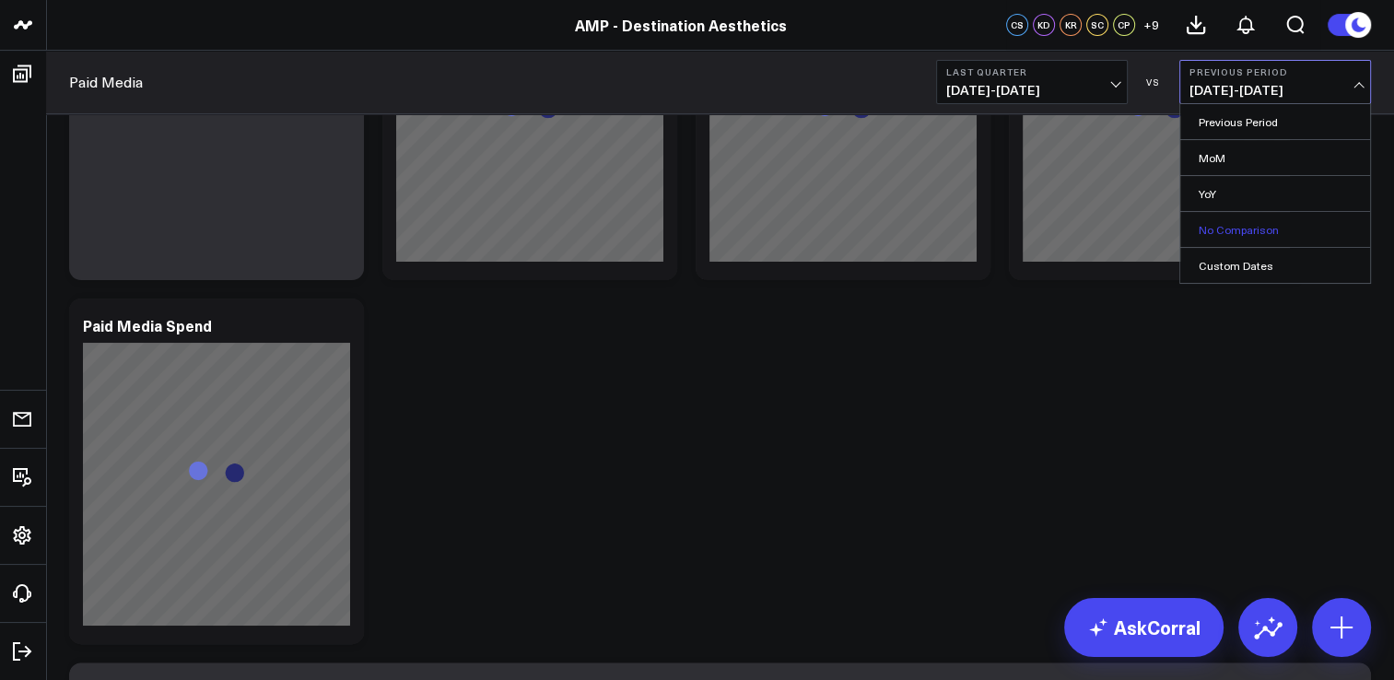
click at [1212, 232] on link "No Comparison" at bounding box center [1275, 229] width 190 height 35
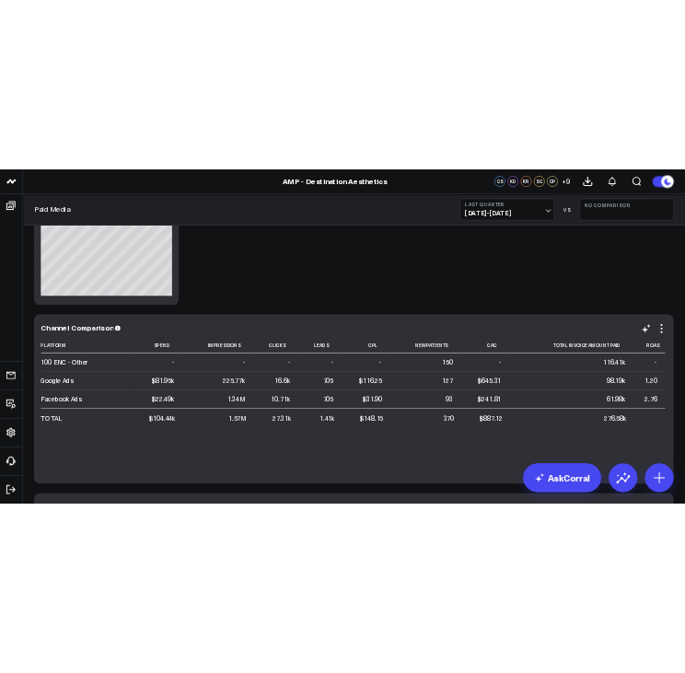
scroll to position [368, 0]
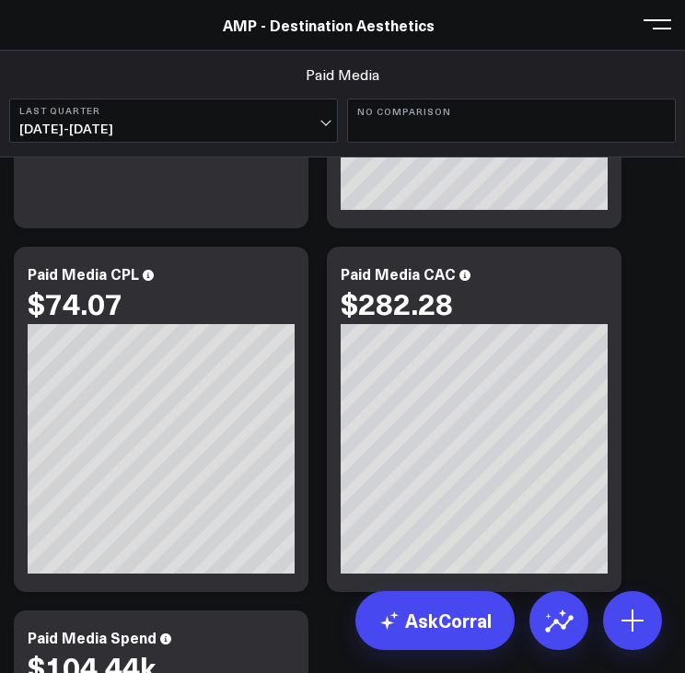
click at [114, 25] on div "AMP - Destination Aesthetics" at bounding box center [333, 25] width 667 height 20
click at [649, 18] on button at bounding box center [658, 23] width 28 height 28
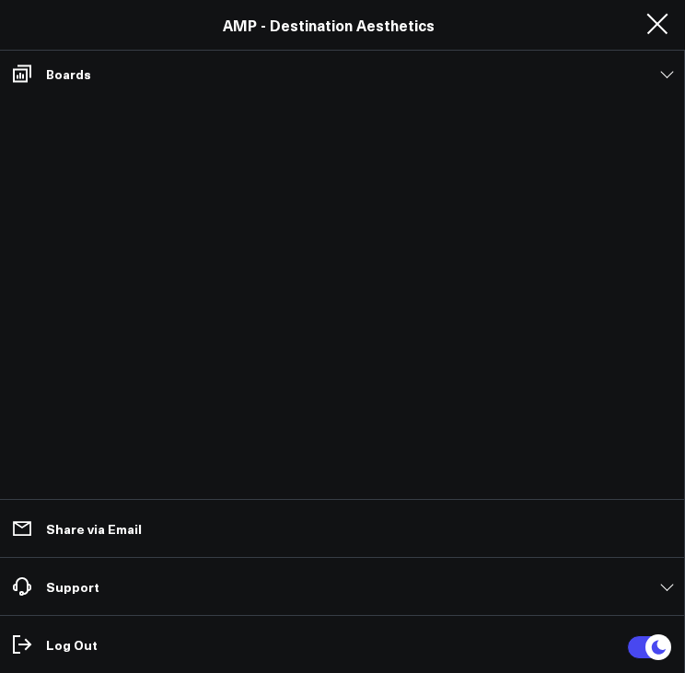
click at [321, 15] on link "AMP - Destination Aesthetics" at bounding box center [329, 25] width 212 height 20
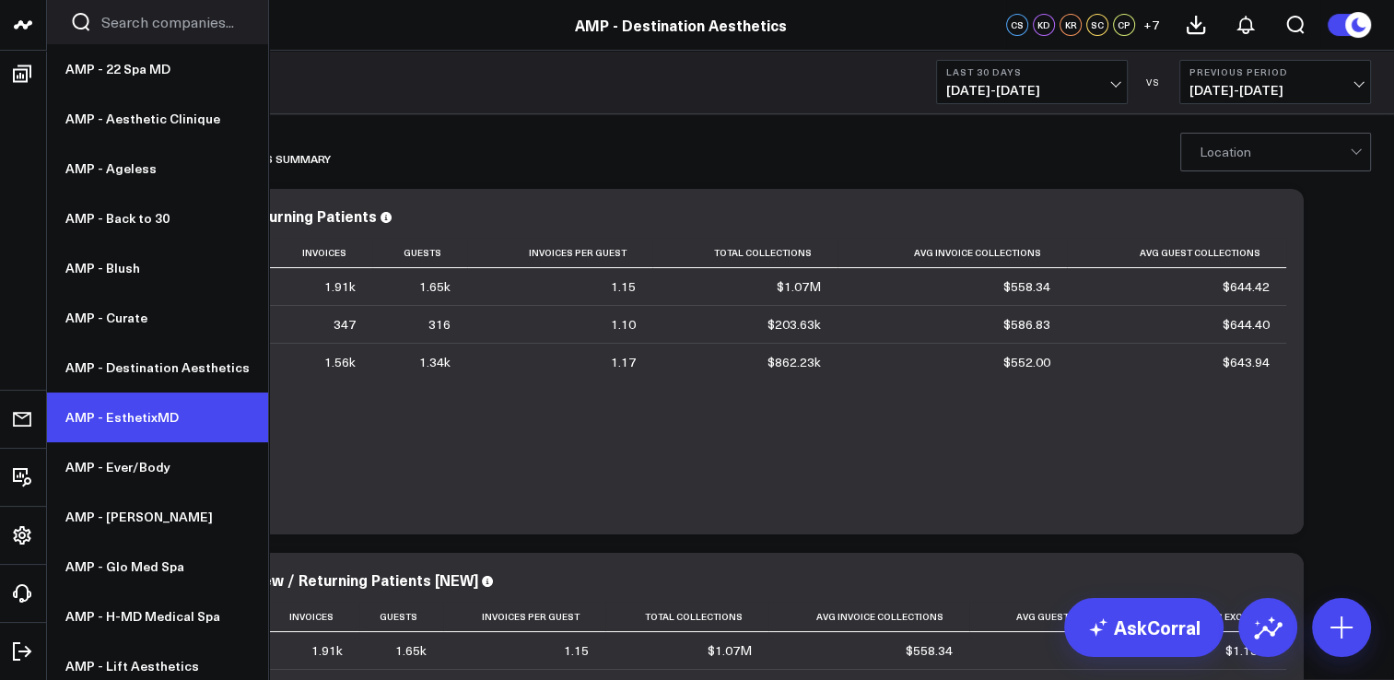
click at [197, 403] on link "AMP - EsthetixMD" at bounding box center [157, 417] width 221 height 50
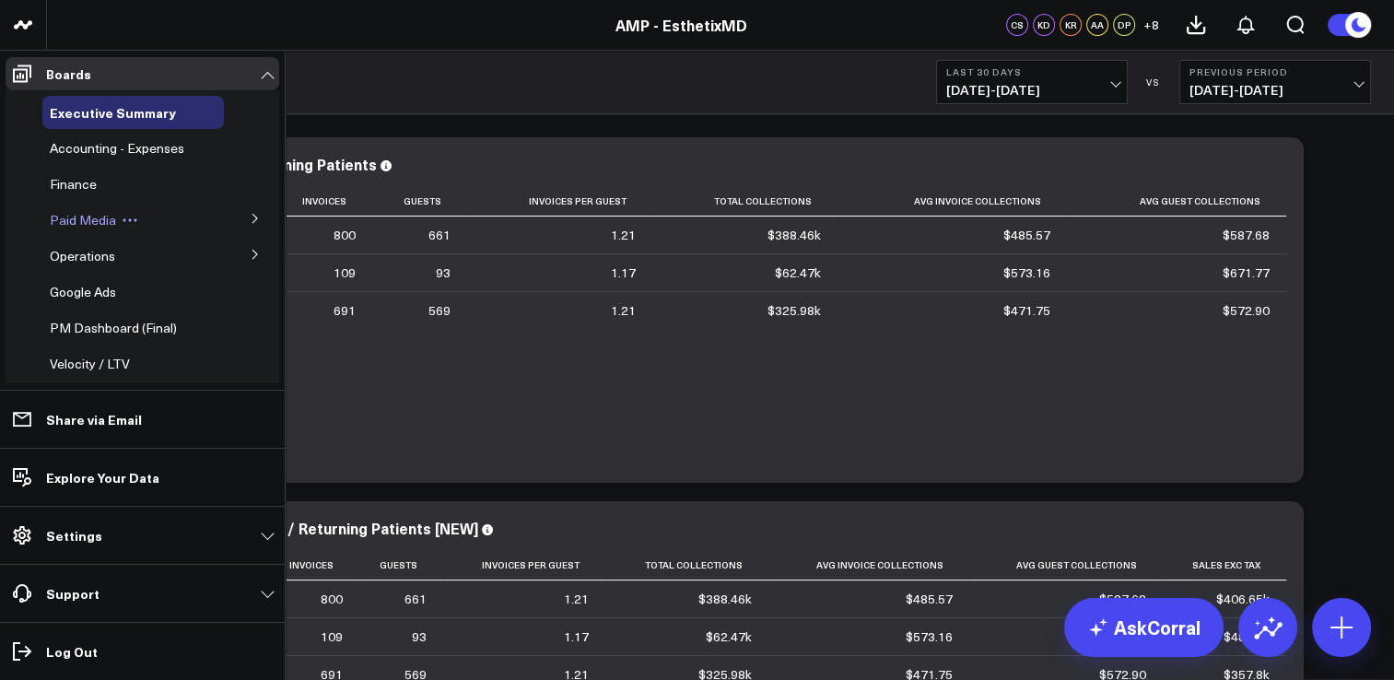
click at [111, 228] on span "Paid Media" at bounding box center [83, 220] width 66 height 18
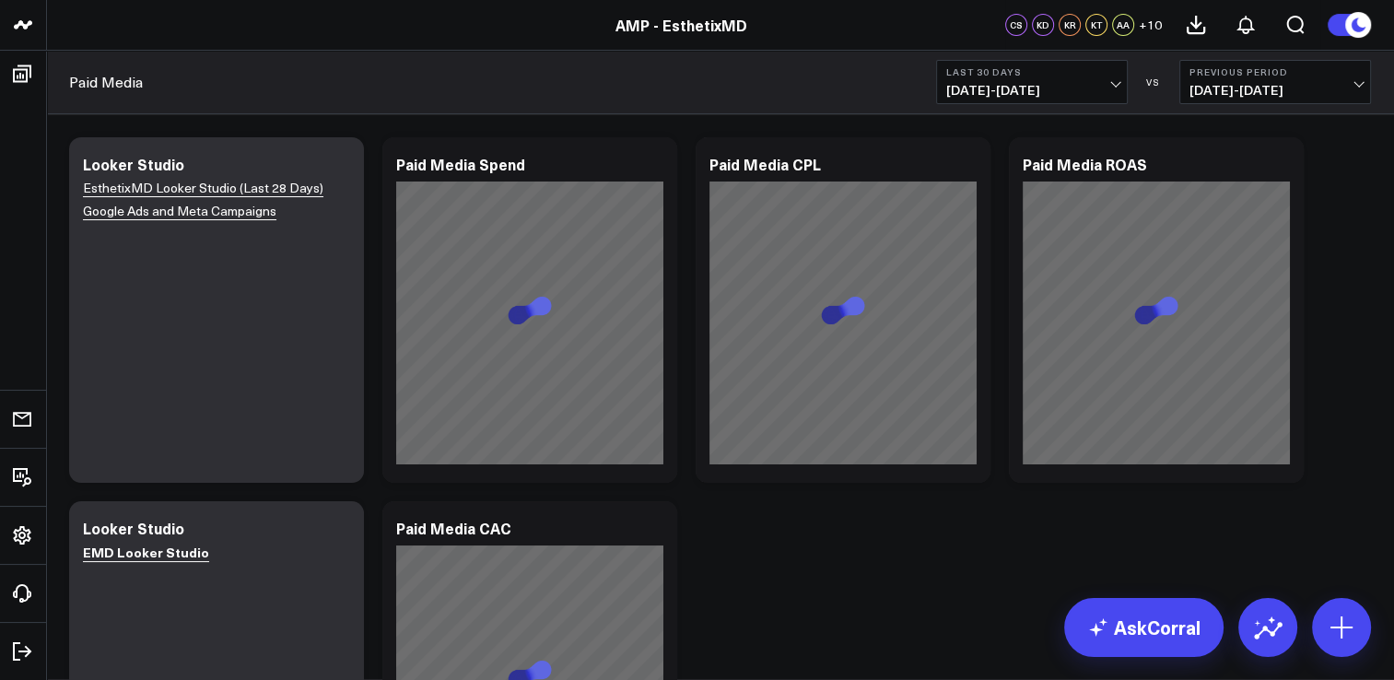
click at [1032, 93] on span "[DATE] - [DATE]" at bounding box center [1031, 90] width 171 height 15
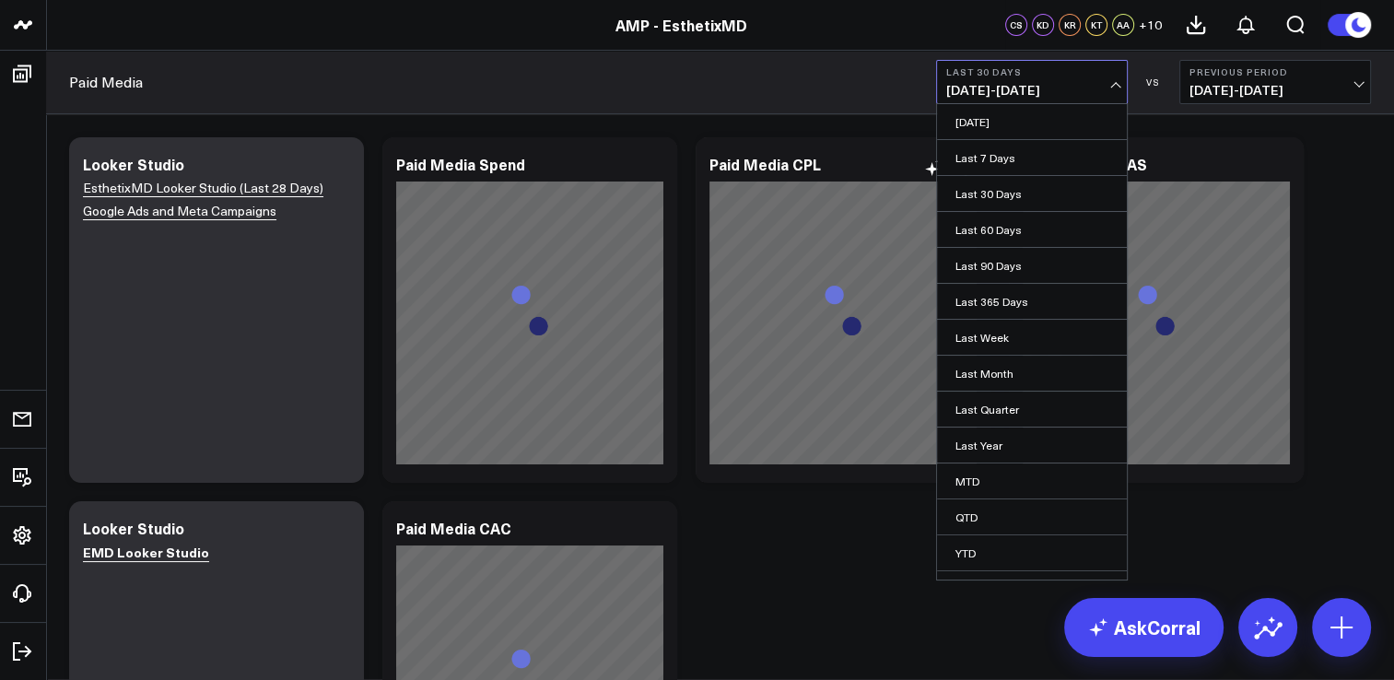
click at [981, 398] on link "Last Quarter" at bounding box center [1032, 409] width 190 height 35
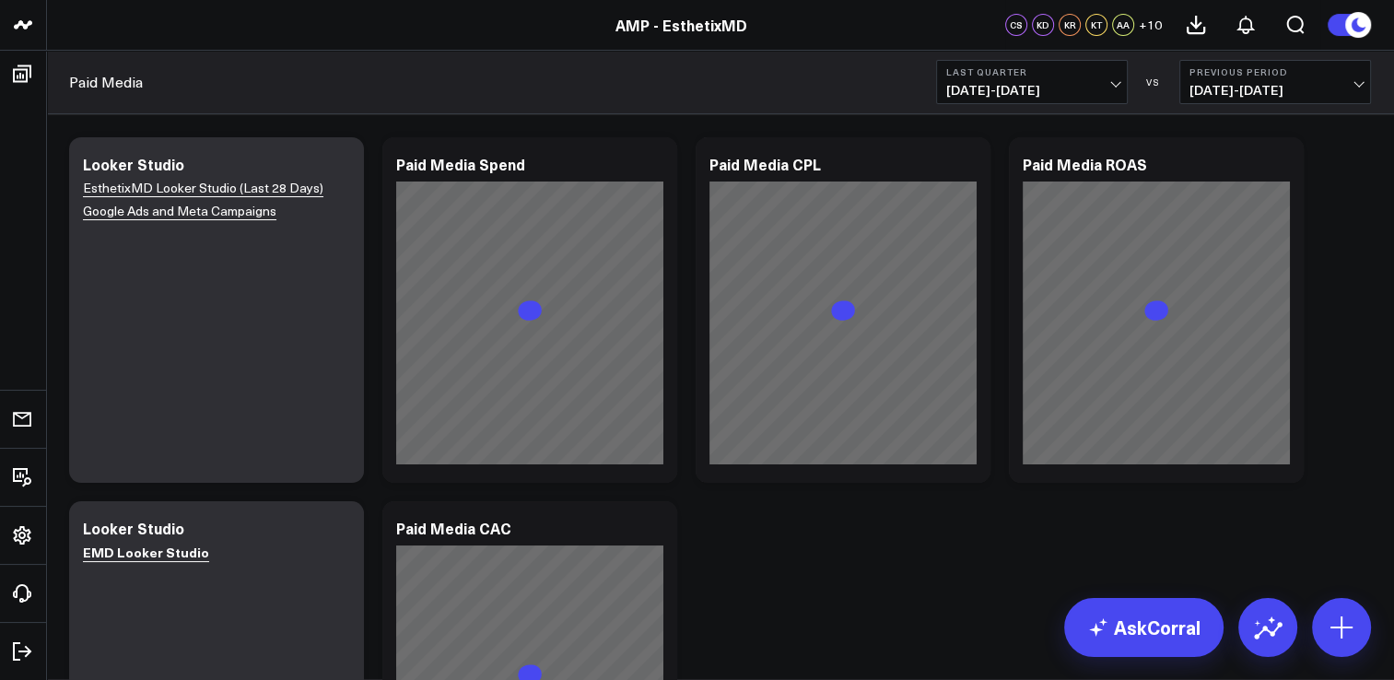
click at [1372, 74] on div "Paid Media Last Quarter 04/01/25 - 06/30/25 VS Previous Period 01/01/25 - 03/31…" at bounding box center [720, 83] width 1348 height 64
click at [1351, 86] on span "01/01/25 - 03/31/25" at bounding box center [1274, 90] width 171 height 15
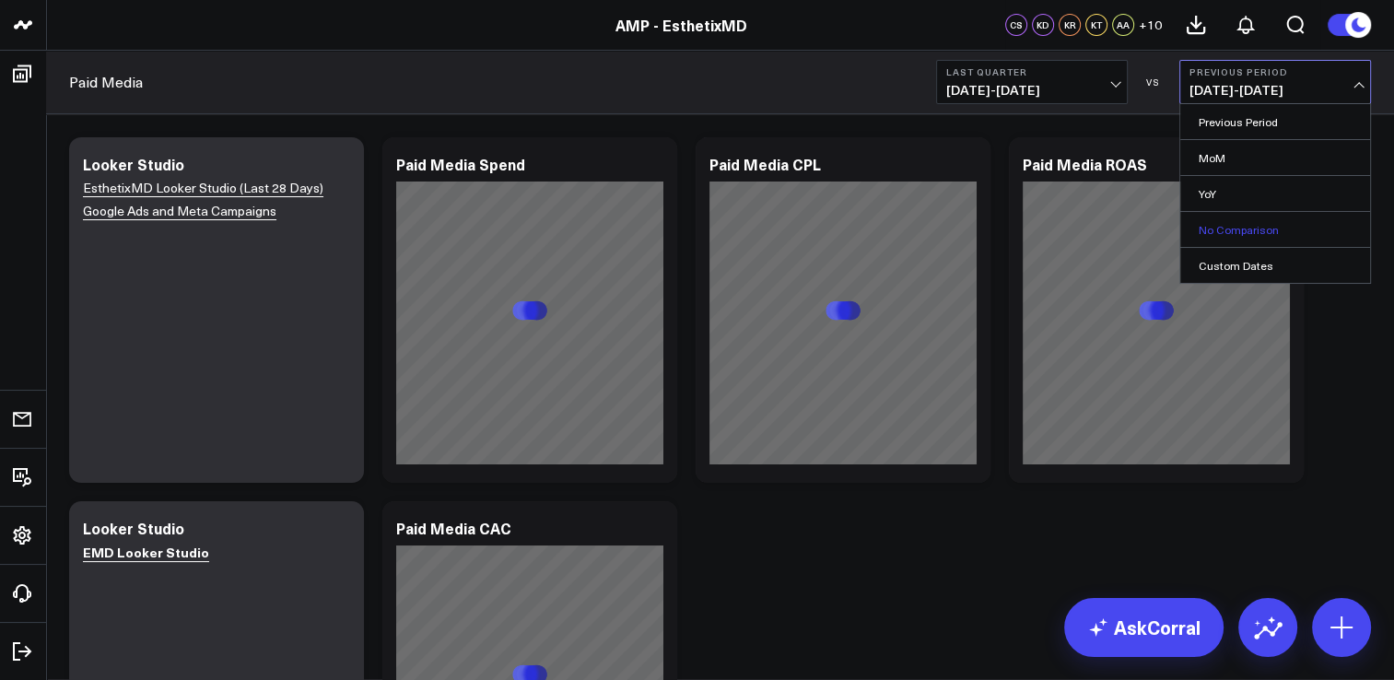
click at [1220, 216] on link "No Comparison" at bounding box center [1275, 229] width 190 height 35
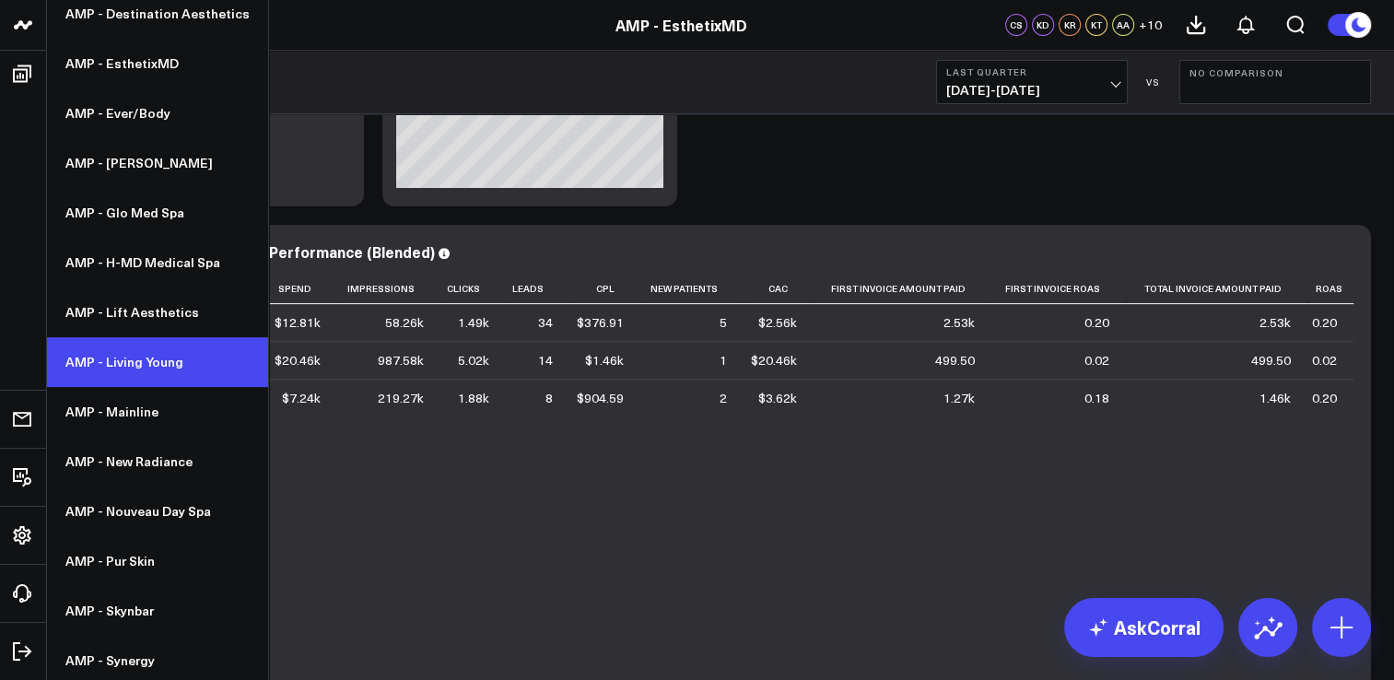
scroll to position [266, 0]
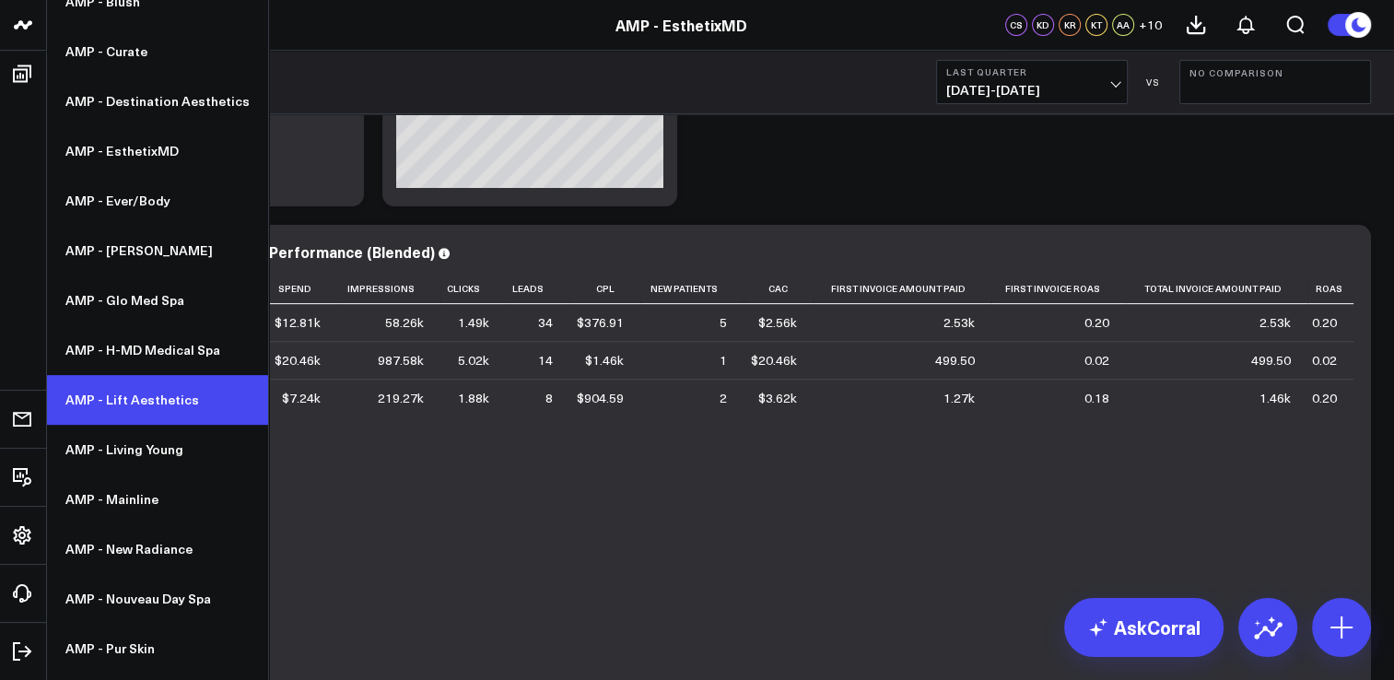
click at [181, 400] on link "AMP - Lift Aesthetics" at bounding box center [157, 400] width 221 height 50
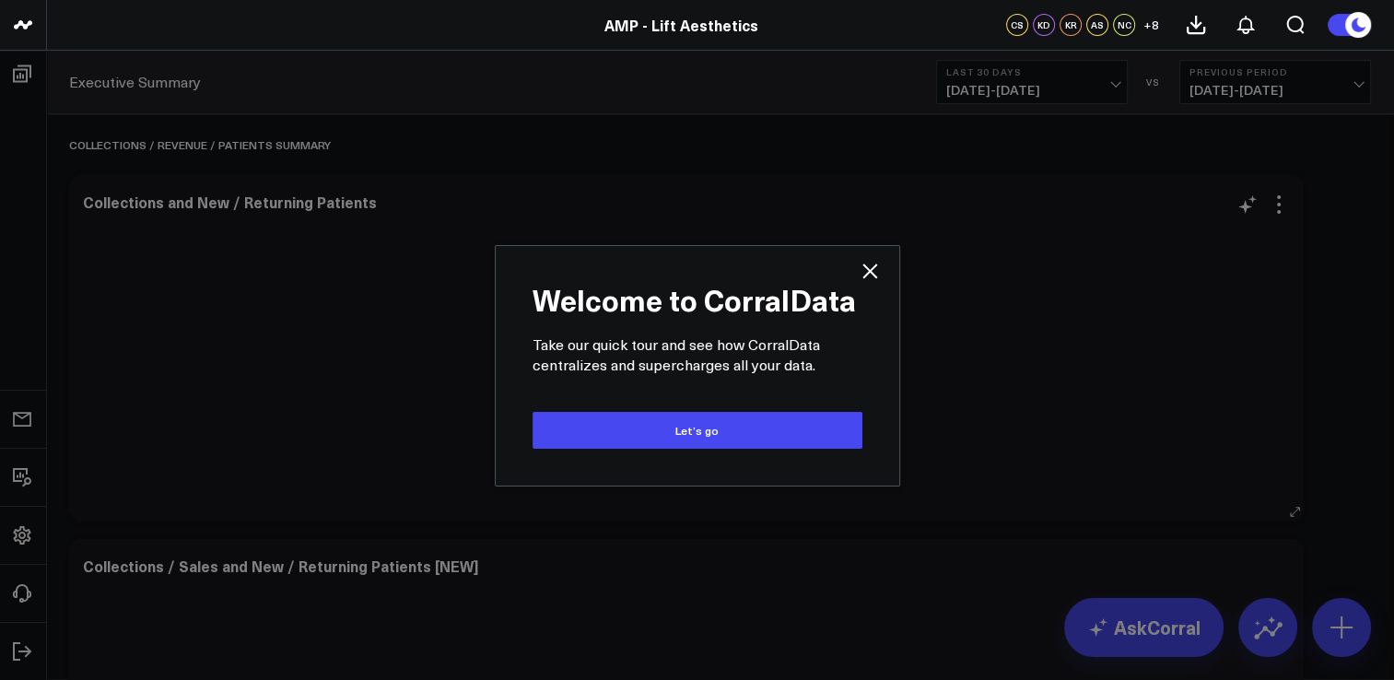
click at [870, 274] on div at bounding box center [686, 363] width 1207 height 278
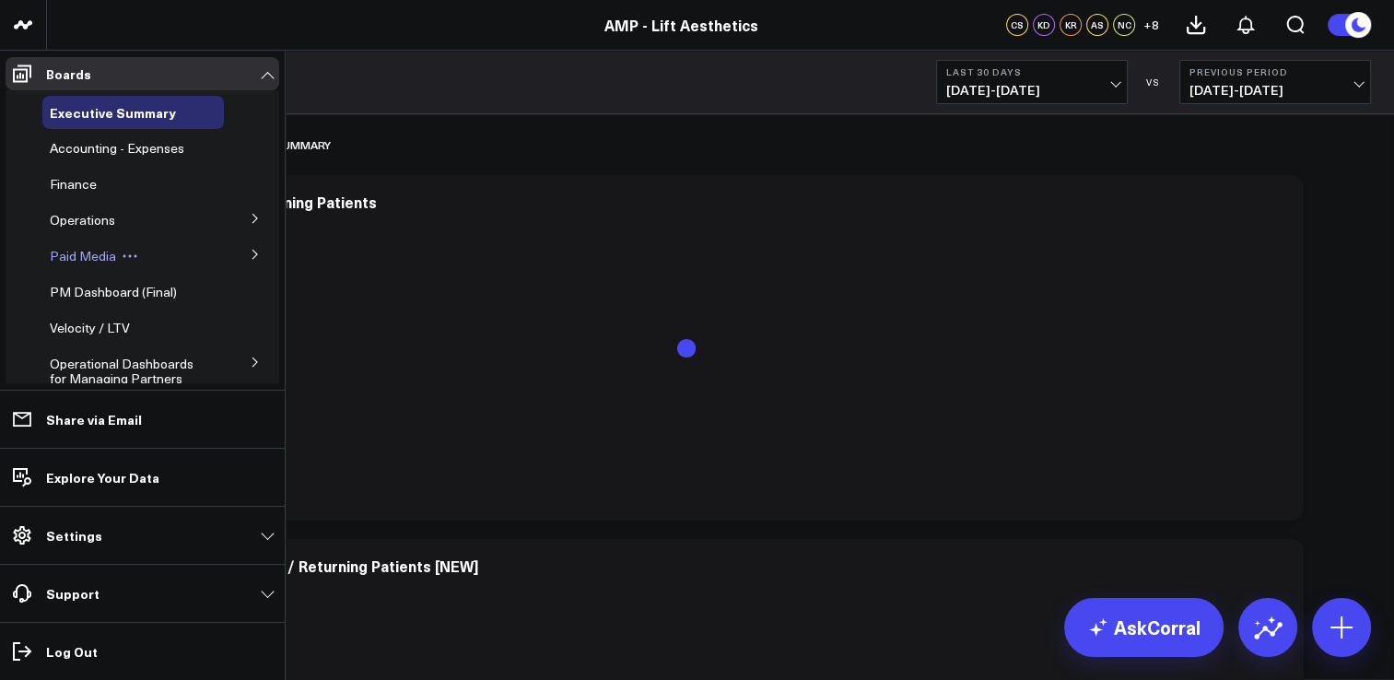
click at [96, 253] on span "Paid Media" at bounding box center [83, 256] width 66 height 18
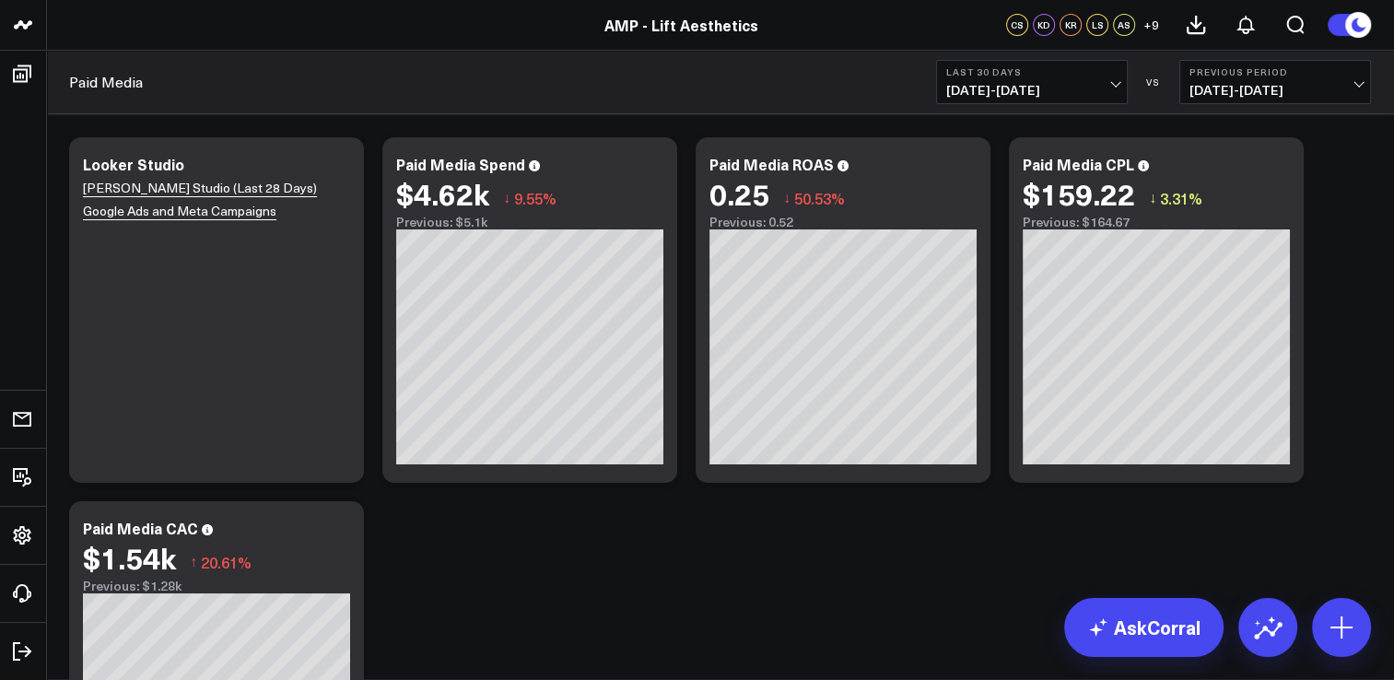
click at [1015, 64] on button "Last 30 Days [DATE] - [DATE]" at bounding box center [1032, 82] width 192 height 44
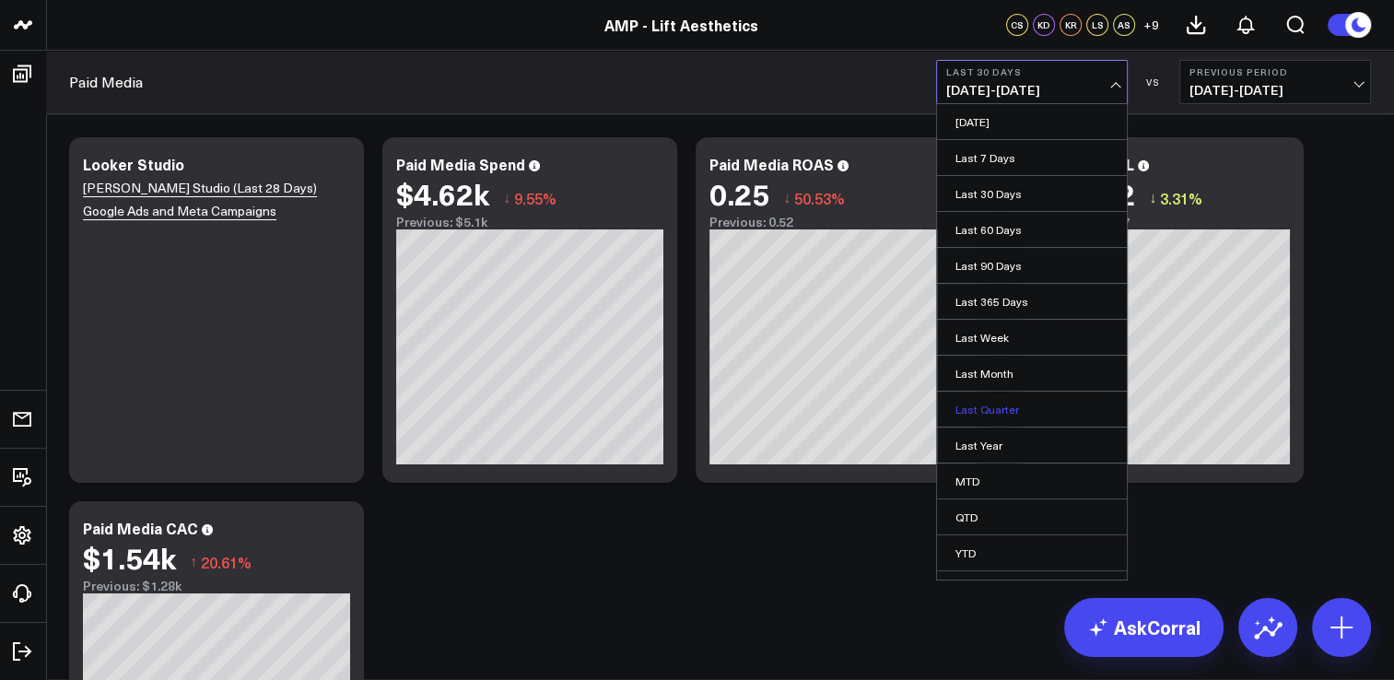
click at [1011, 404] on link "Last Quarter" at bounding box center [1032, 409] width 190 height 35
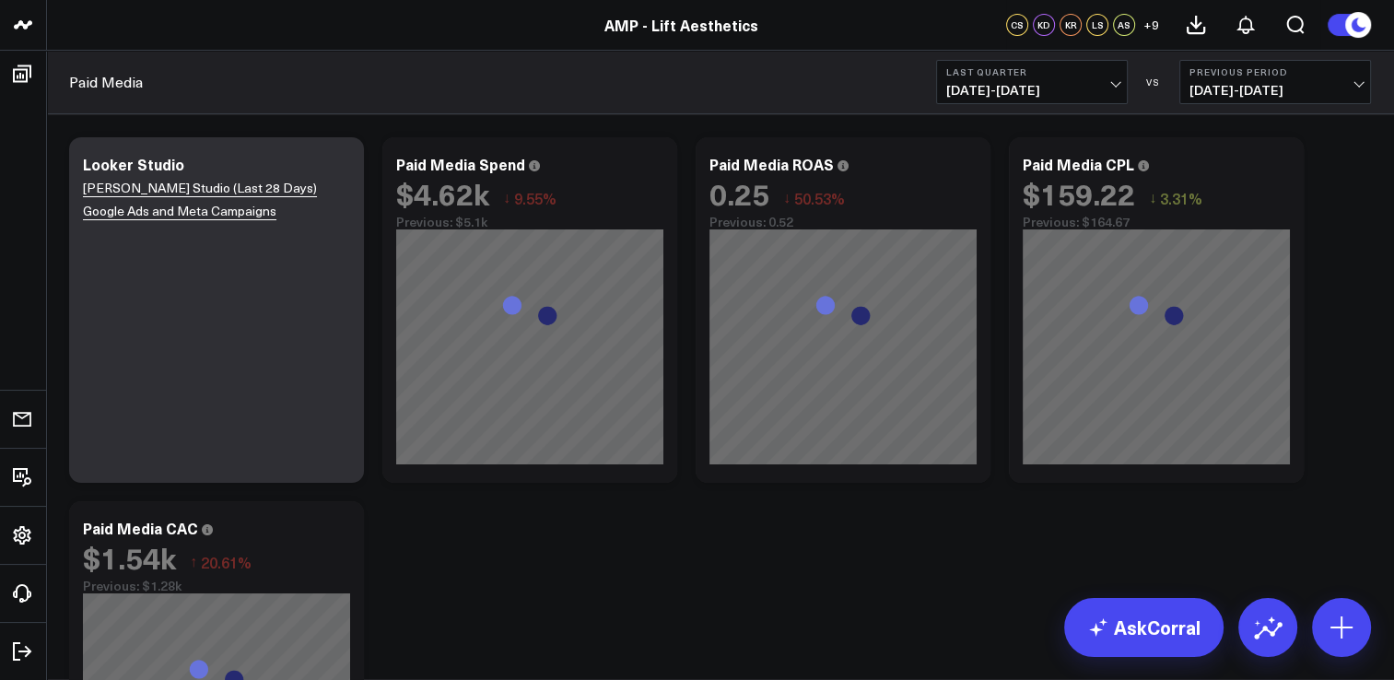
click at [1199, 84] on span "01/01/25 - 03/31/25" at bounding box center [1274, 90] width 171 height 15
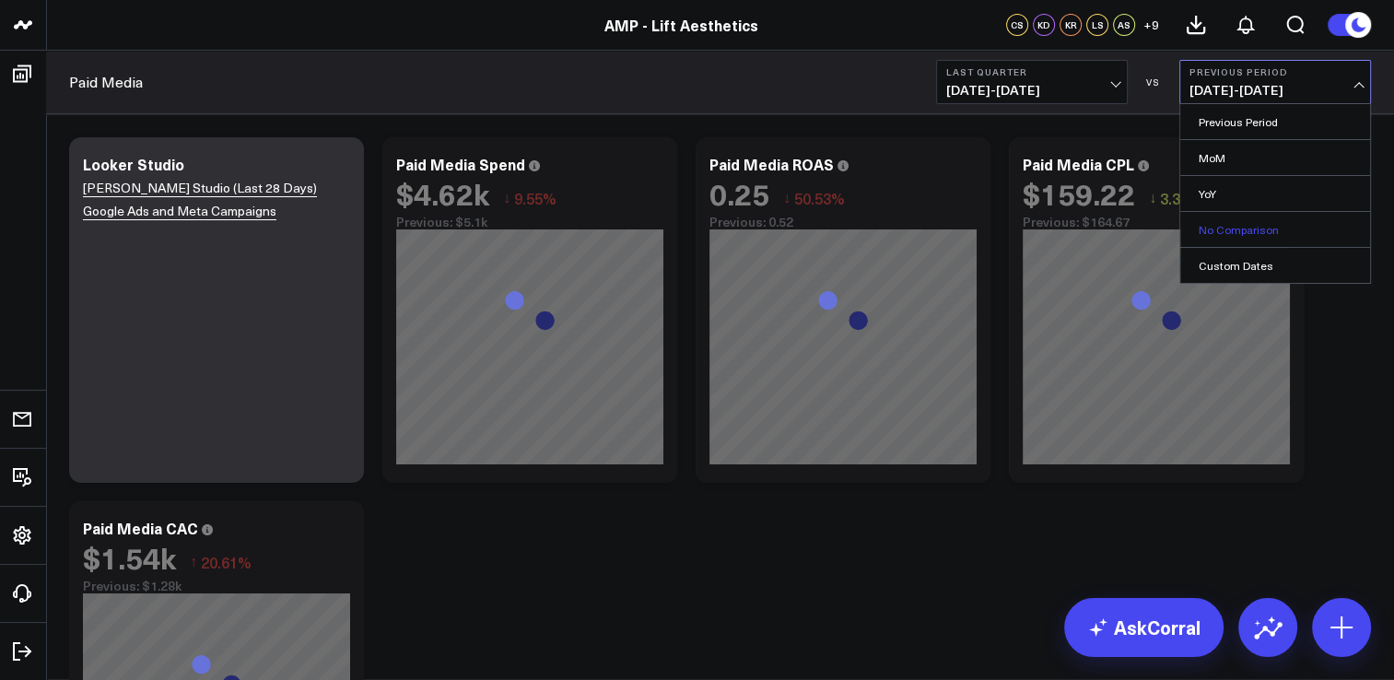
click at [1220, 238] on link "No Comparison" at bounding box center [1275, 229] width 190 height 35
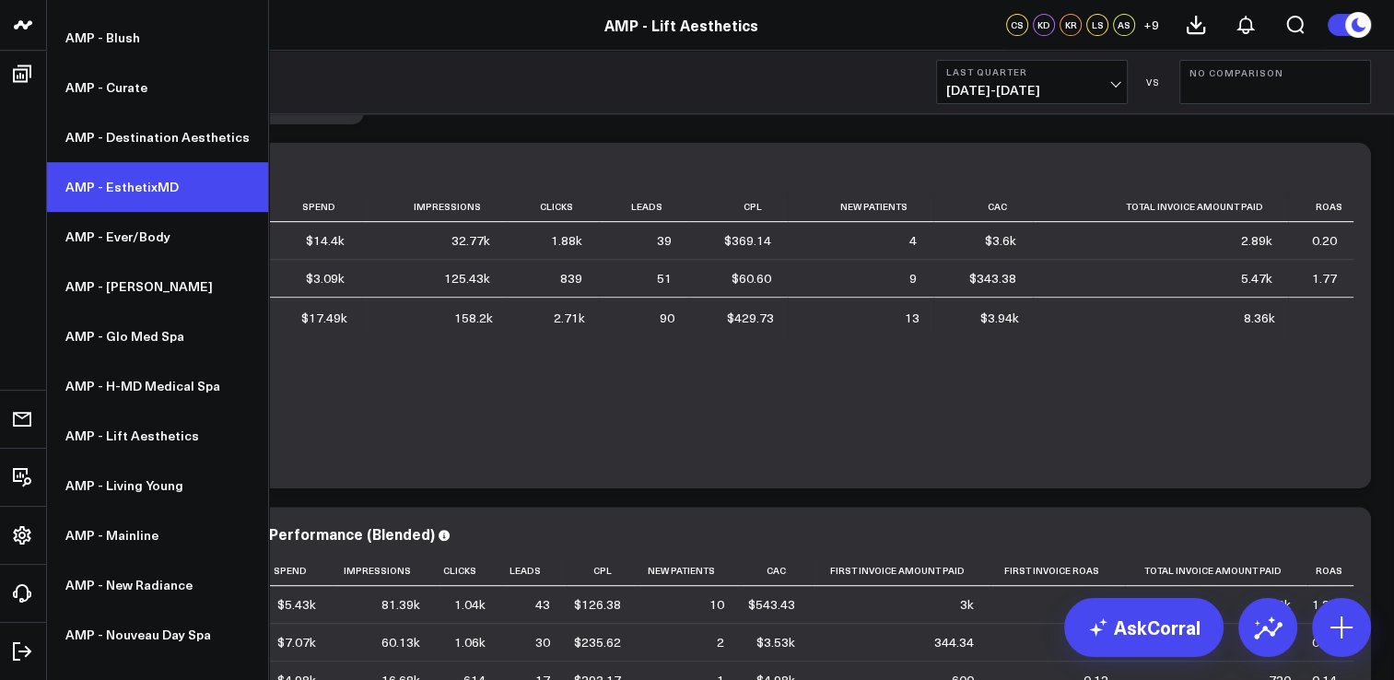
scroll to position [358, 0]
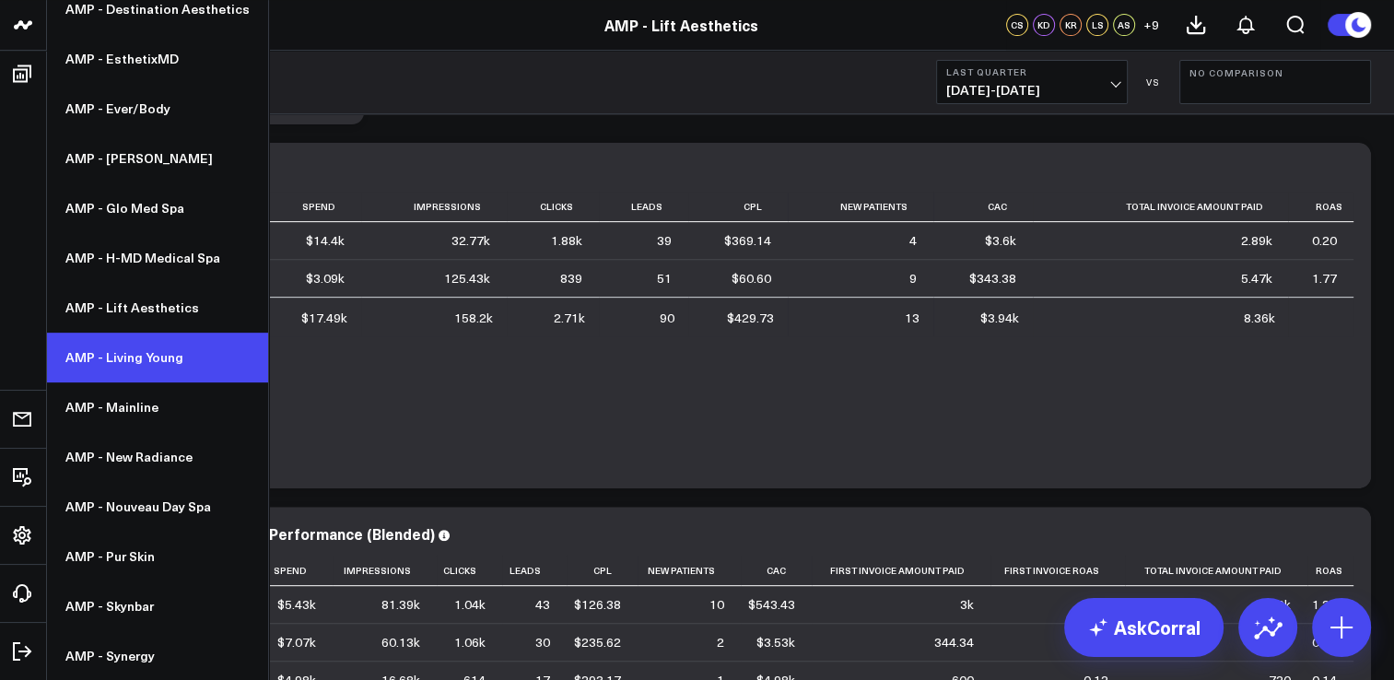
click at [158, 358] on link "AMP - Living Young" at bounding box center [157, 358] width 221 height 50
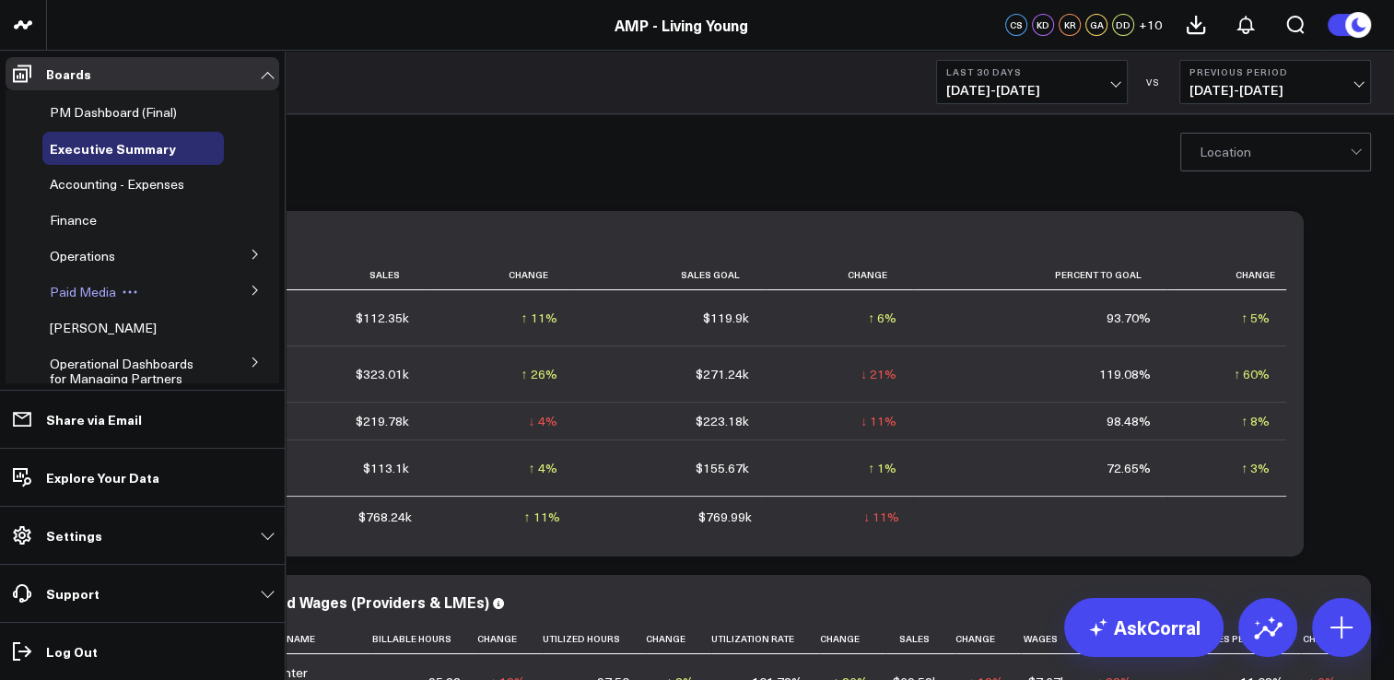
click at [92, 293] on span "Paid Media" at bounding box center [83, 292] width 66 height 18
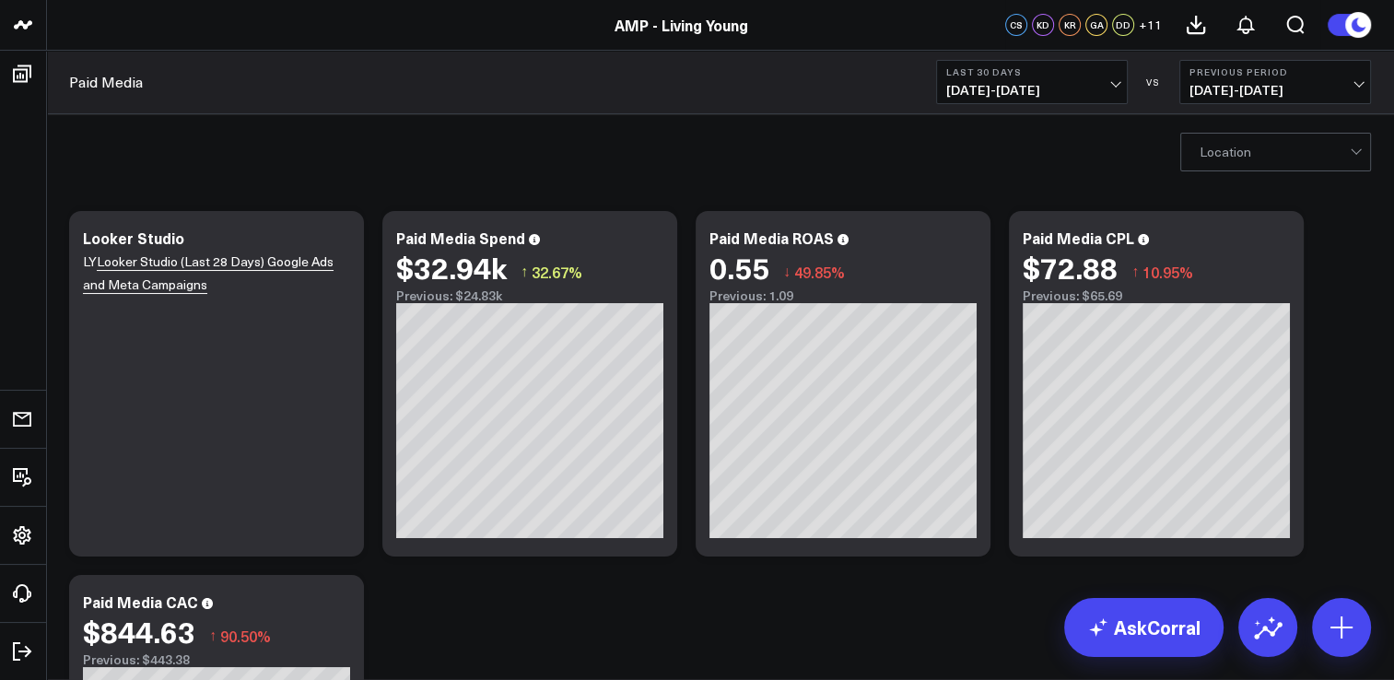
click at [1091, 105] on div "Paid Media Last 30 Days [DATE] - [DATE] VS Previous Period [DATE] - [DATE]" at bounding box center [720, 83] width 1348 height 64
click at [1093, 99] on button "Last 30 Days [DATE] - [DATE]" at bounding box center [1032, 82] width 192 height 44
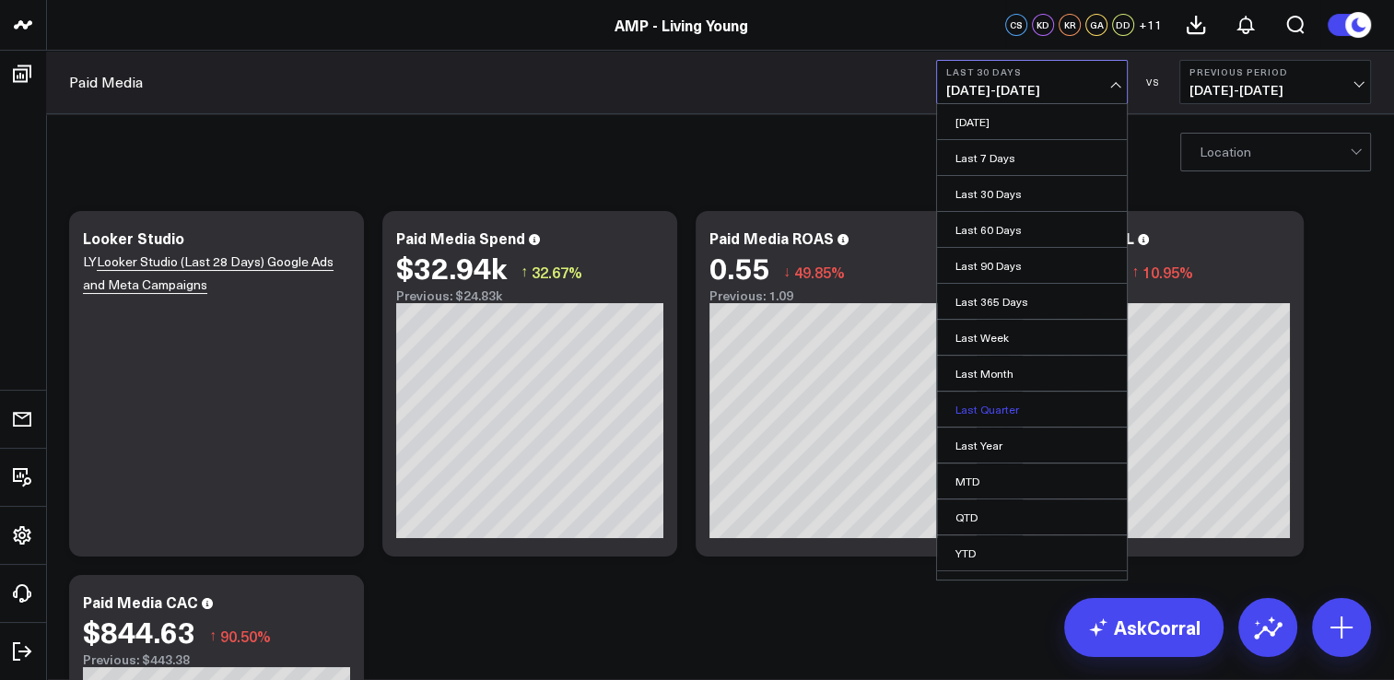
click at [1003, 415] on link "Last Quarter" at bounding box center [1032, 409] width 190 height 35
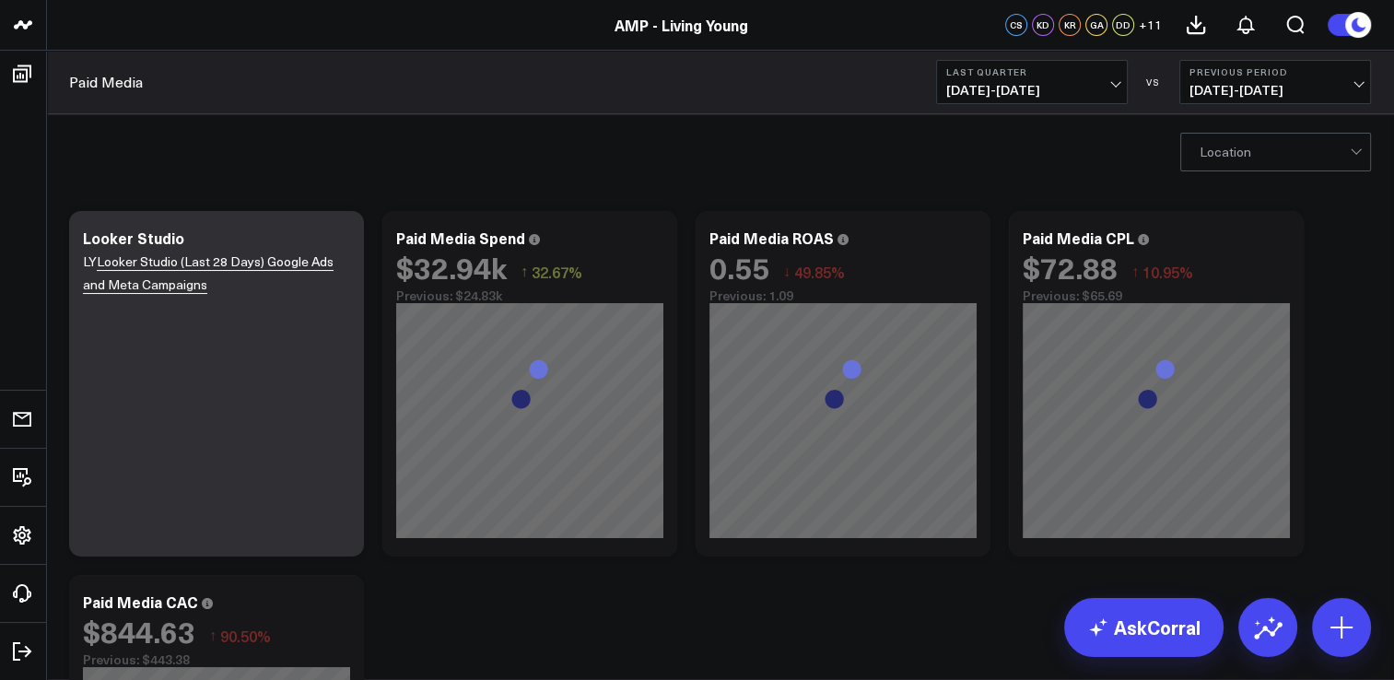
click at [1243, 93] on span "01/01/25 - 03/31/25" at bounding box center [1274, 90] width 171 height 15
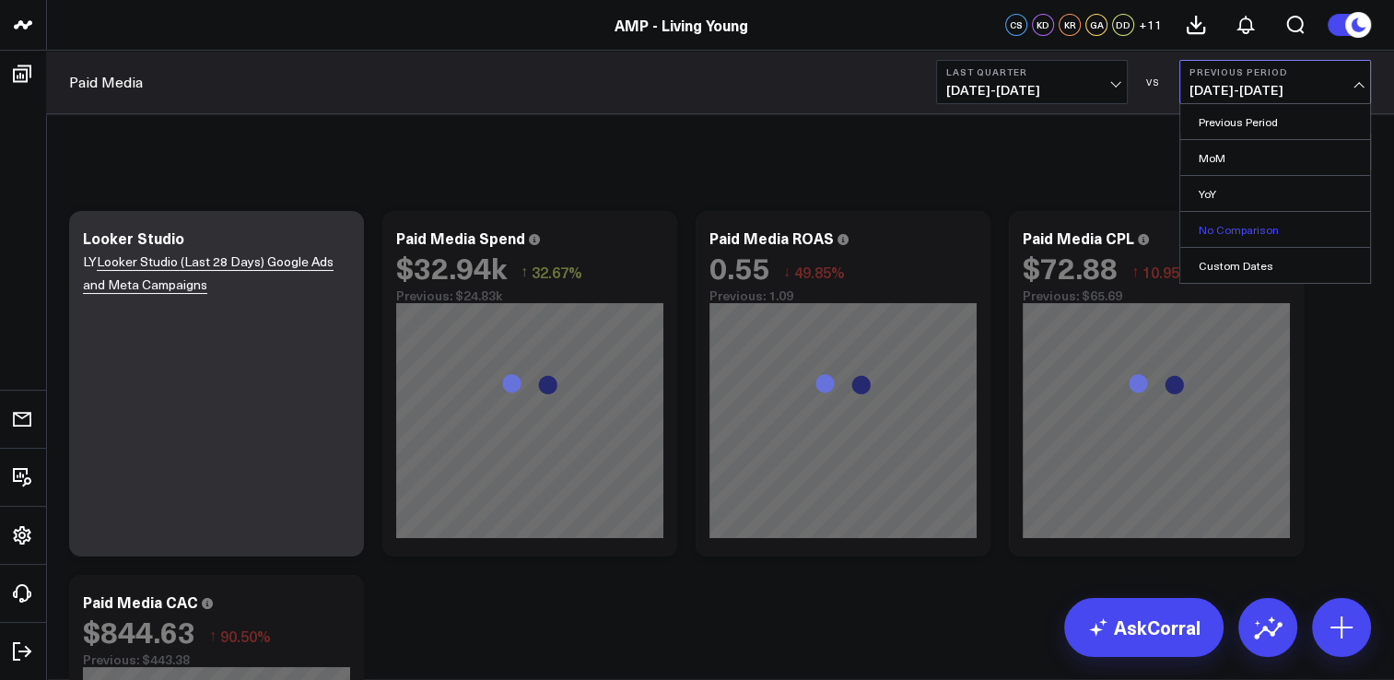
click at [1253, 234] on link "No Comparison" at bounding box center [1275, 229] width 190 height 35
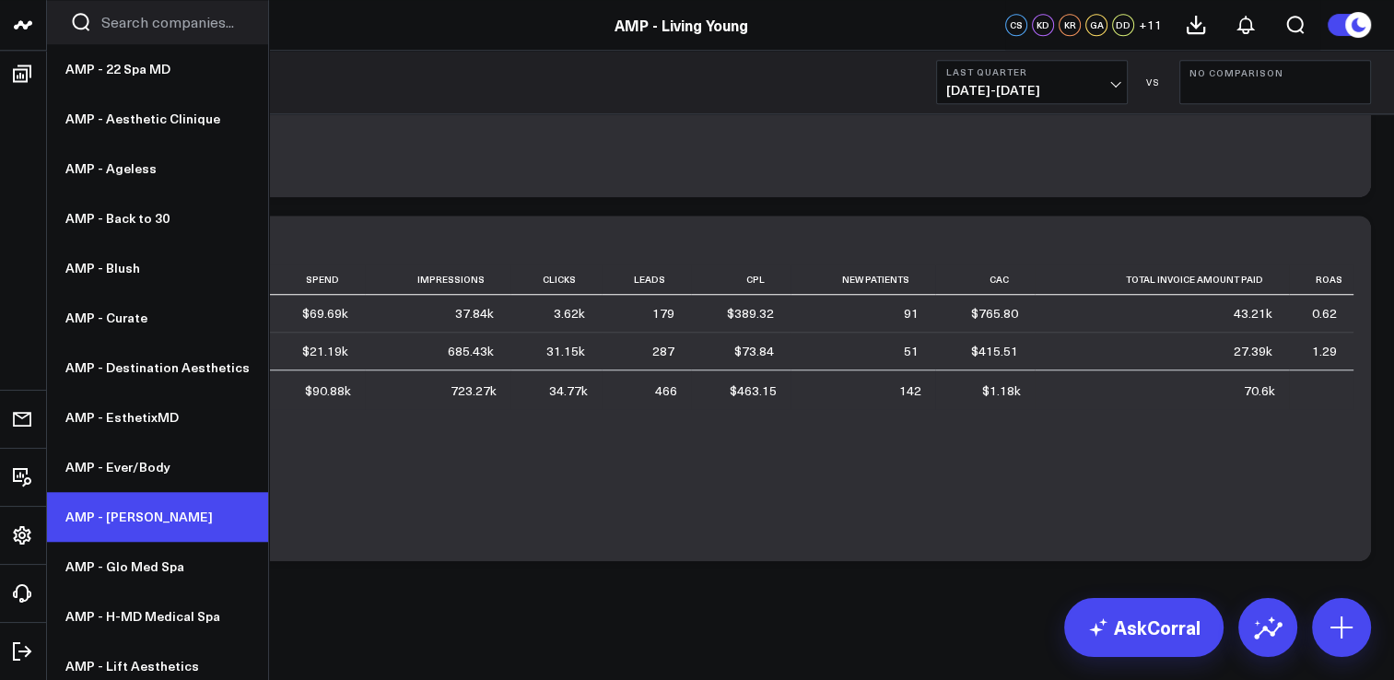
scroll to position [358, 0]
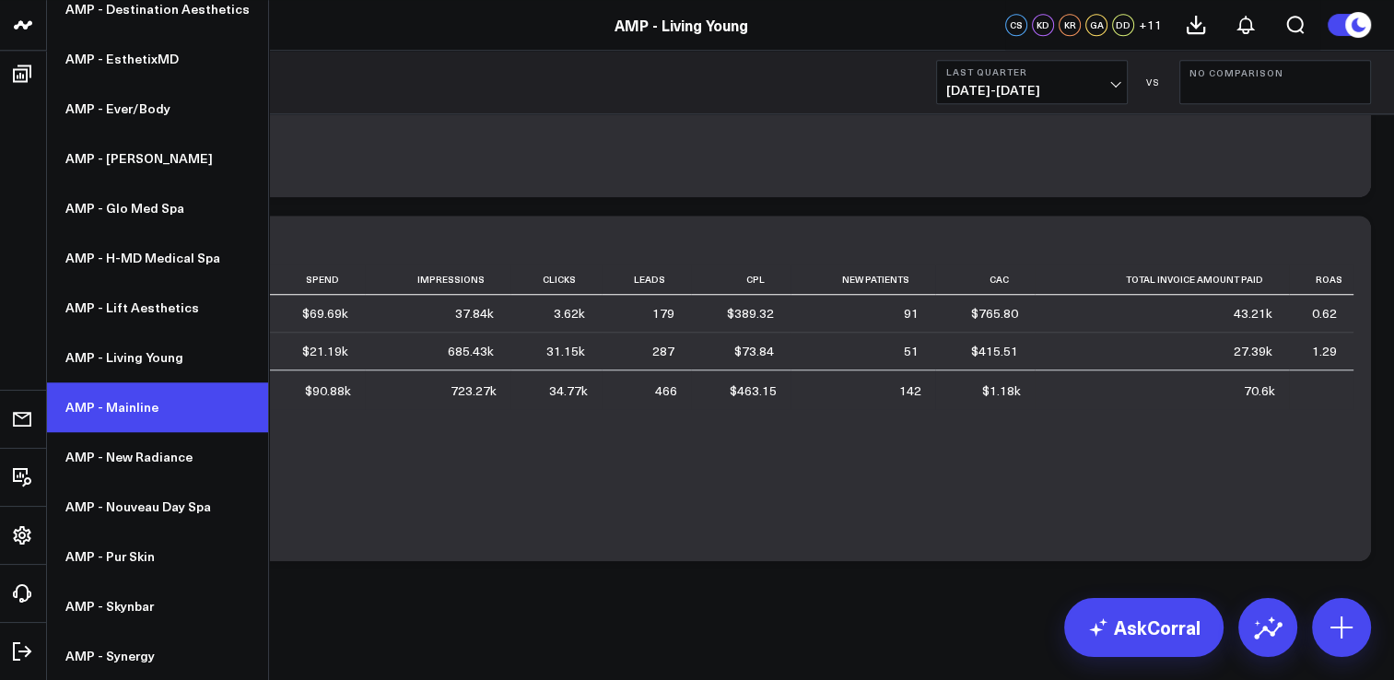
click at [156, 406] on link "AMP - Mainline" at bounding box center [157, 407] width 221 height 50
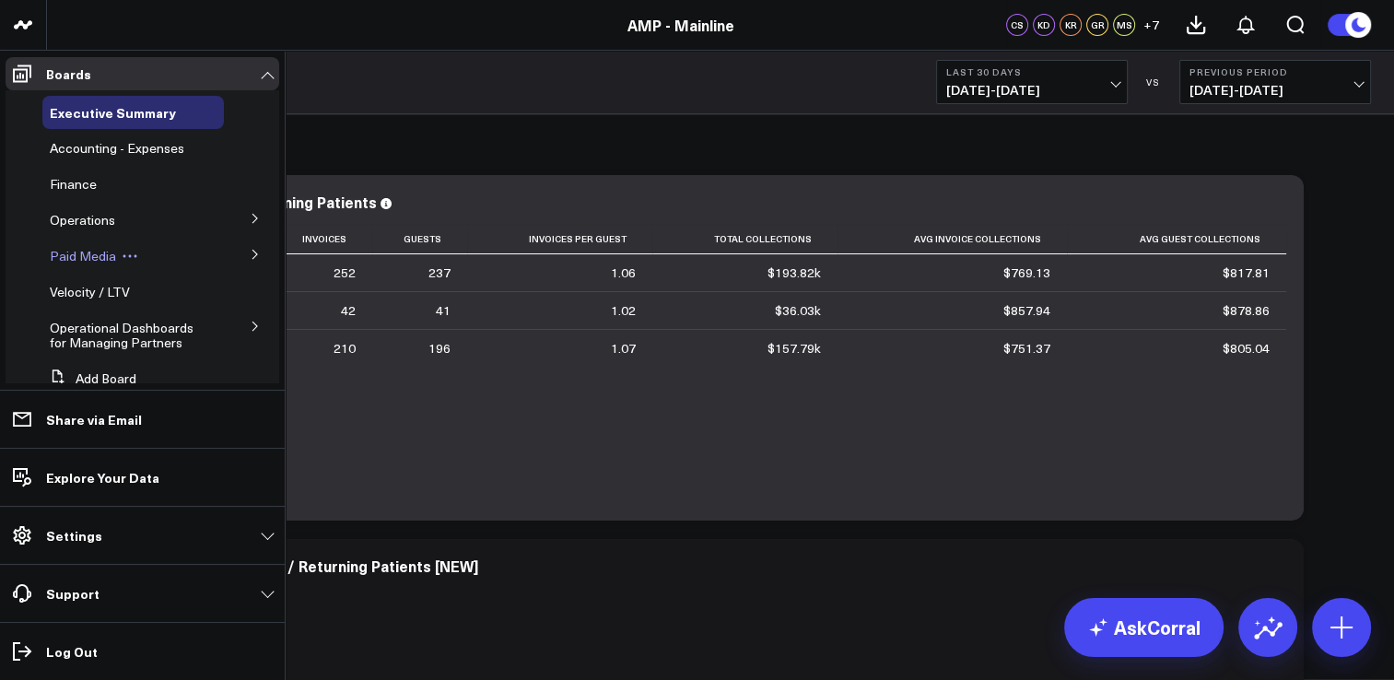
click at [82, 252] on span "Paid Media" at bounding box center [83, 256] width 66 height 18
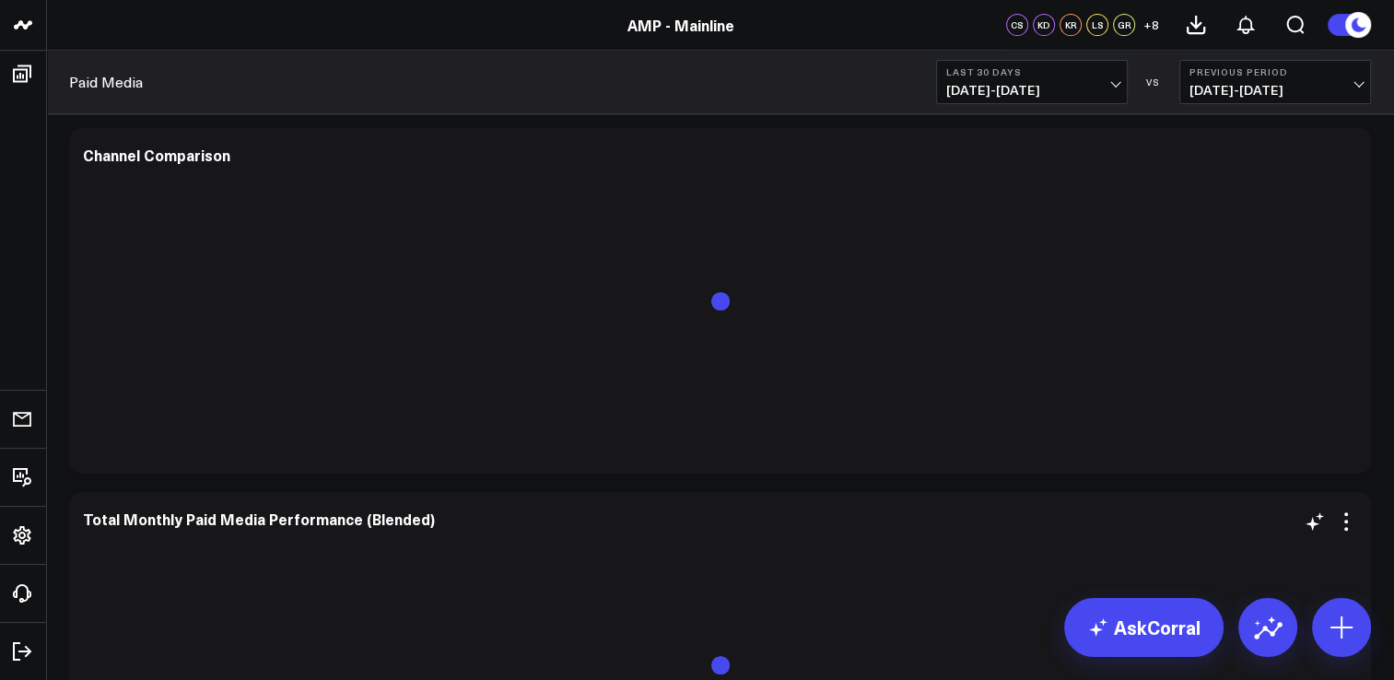
scroll to position [737, 0]
click at [984, 87] on span "07/13/25 - 08/11/25" at bounding box center [1031, 90] width 171 height 15
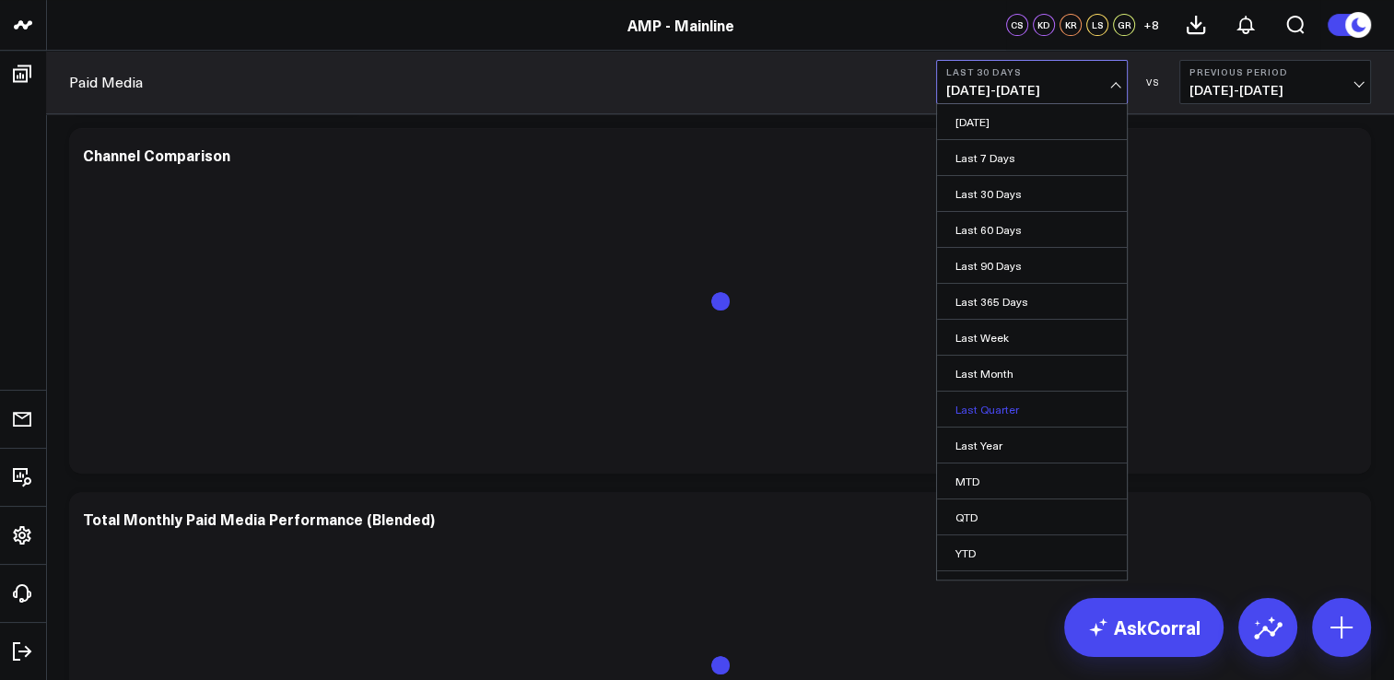
click at [999, 423] on link "Last Quarter" at bounding box center [1032, 409] width 190 height 35
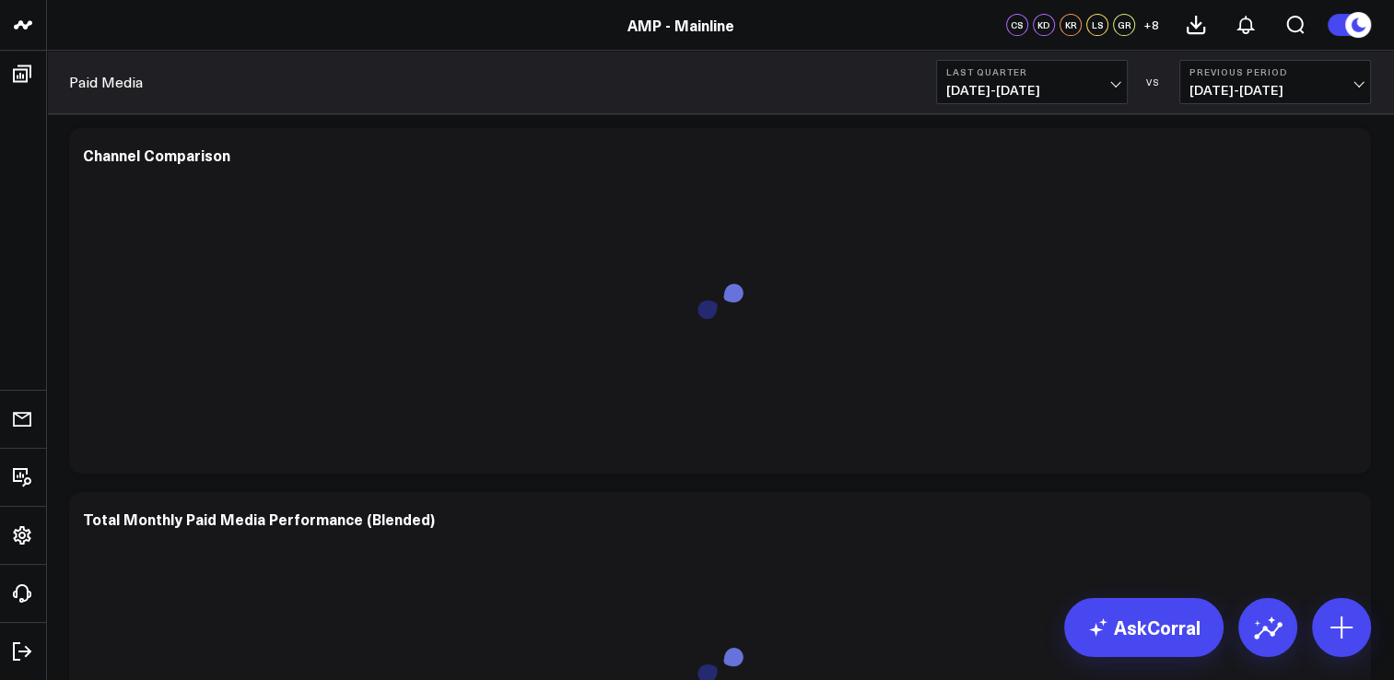
click at [1233, 72] on b "Previous Period" at bounding box center [1274, 71] width 171 height 11
click at [1223, 225] on link "No Comparison" at bounding box center [1275, 229] width 190 height 35
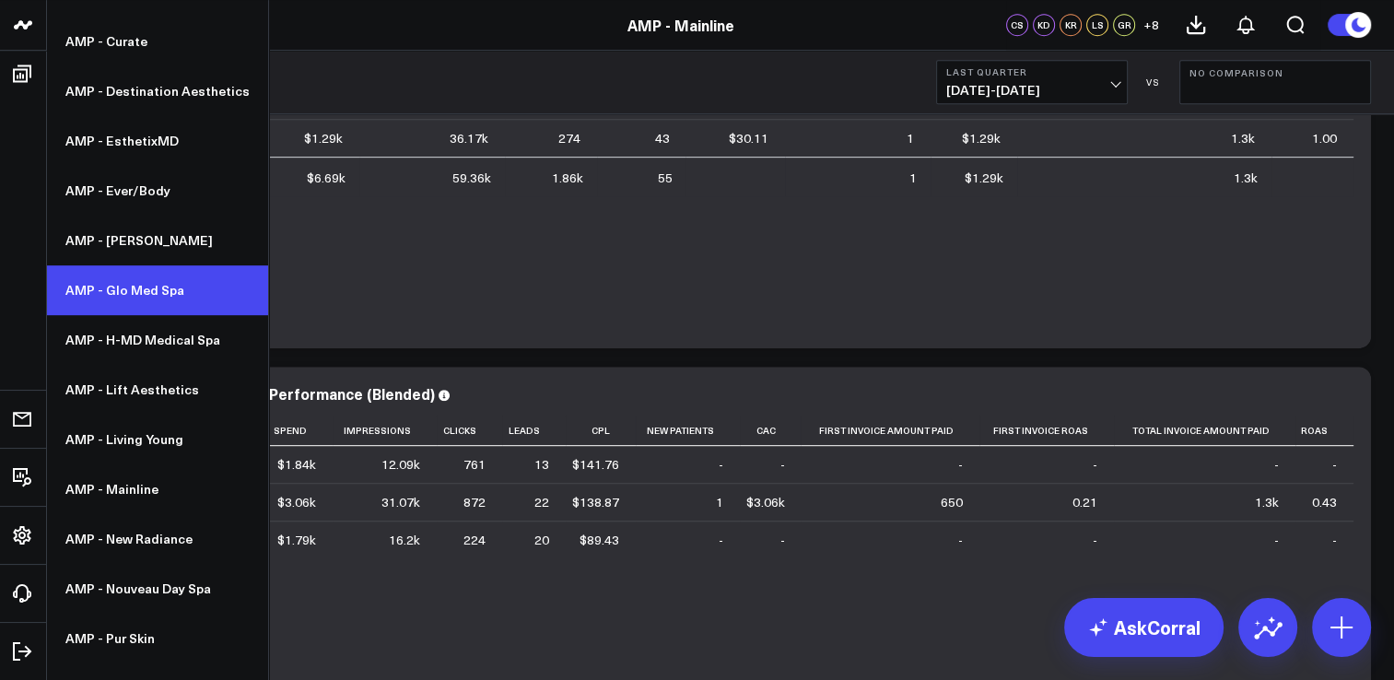
scroll to position [358, 0]
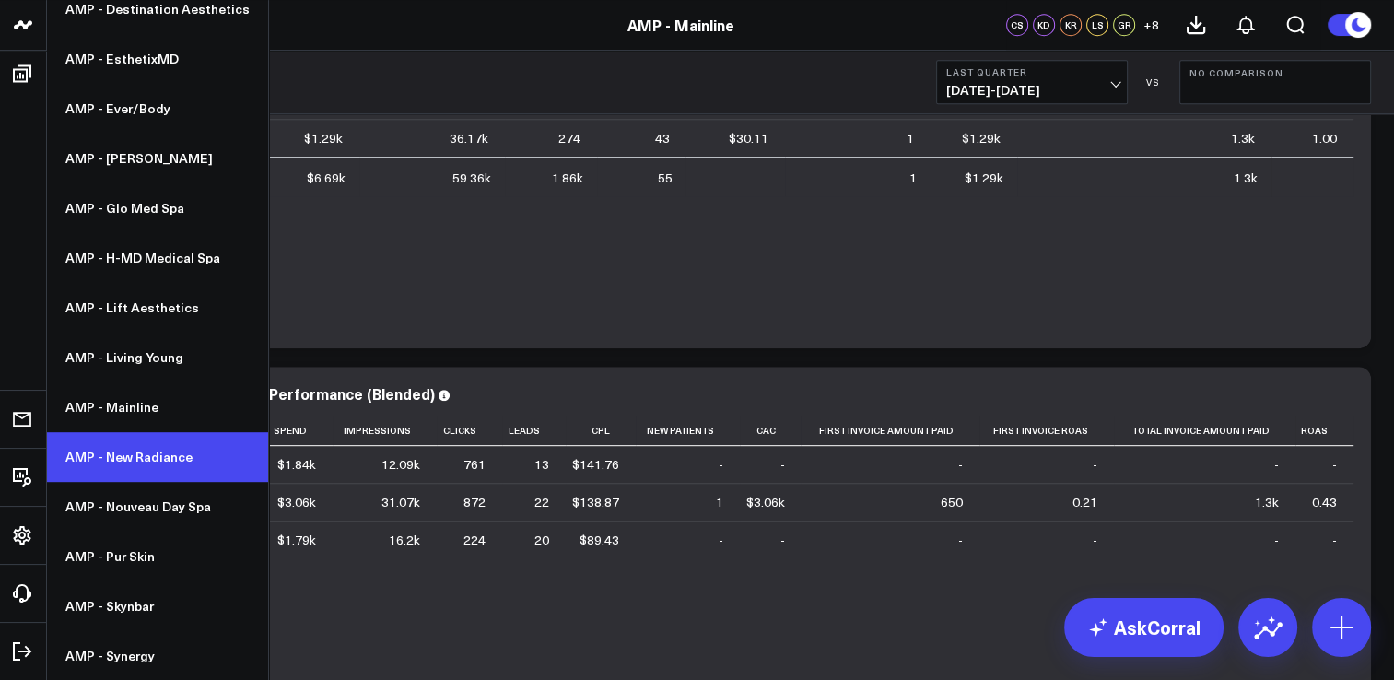
click at [200, 453] on link "AMP - New Radiance" at bounding box center [157, 457] width 221 height 50
